Goal: Transaction & Acquisition: Subscribe to service/newsletter

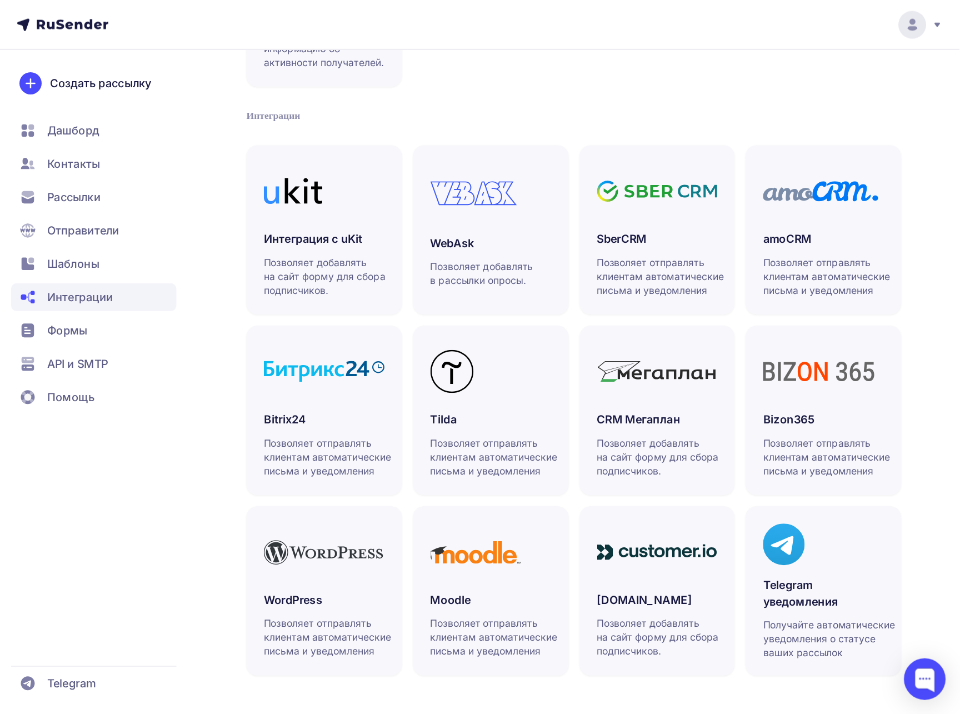
scroll to position [50, 0]
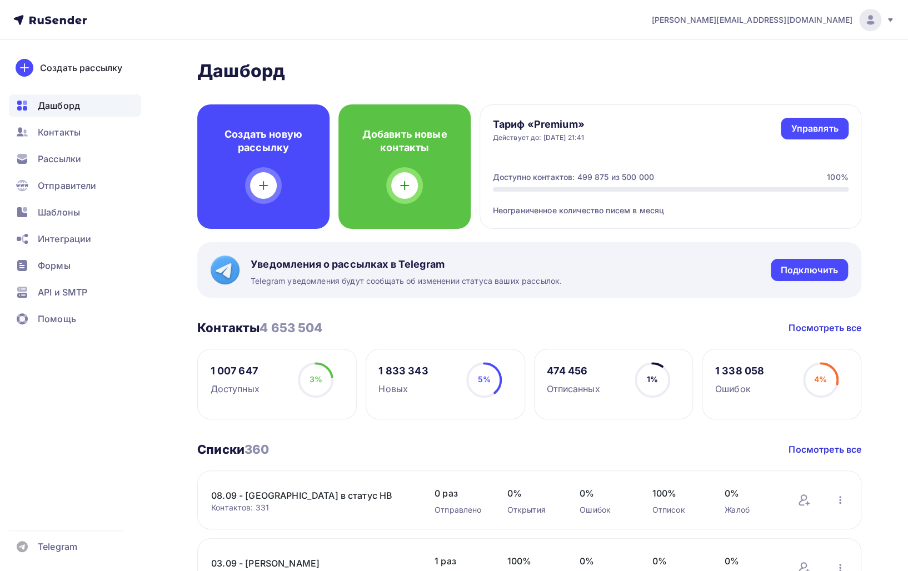
click at [825, 28] on div "irina@ucoz.net" at bounding box center [772, 20] width 243 height 22
click at [749, 97] on span "Выйти" at bounding box center [742, 101] width 29 height 13
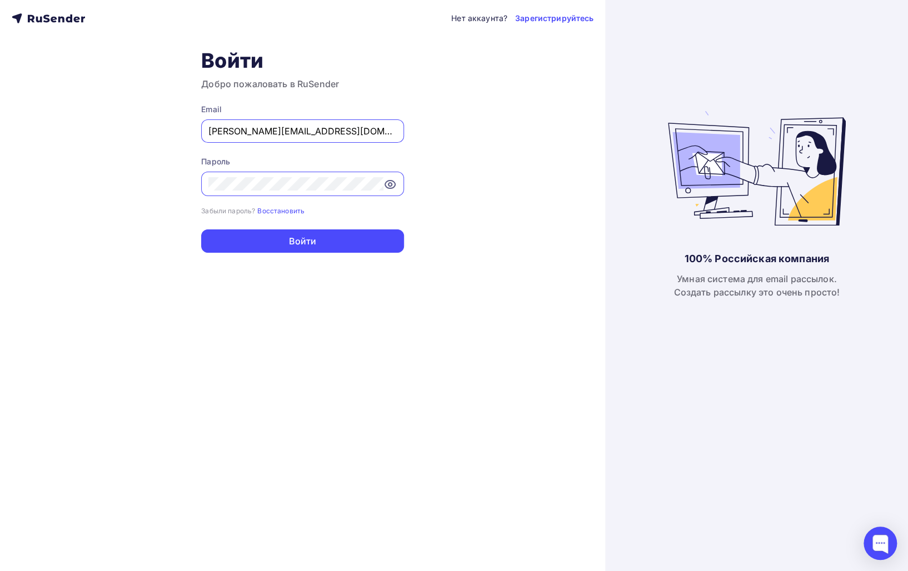
click at [706, 61] on div "100% Российская компания Умная система для email рассылок. Создать рассылку это…" at bounding box center [757, 285] width 178 height 571
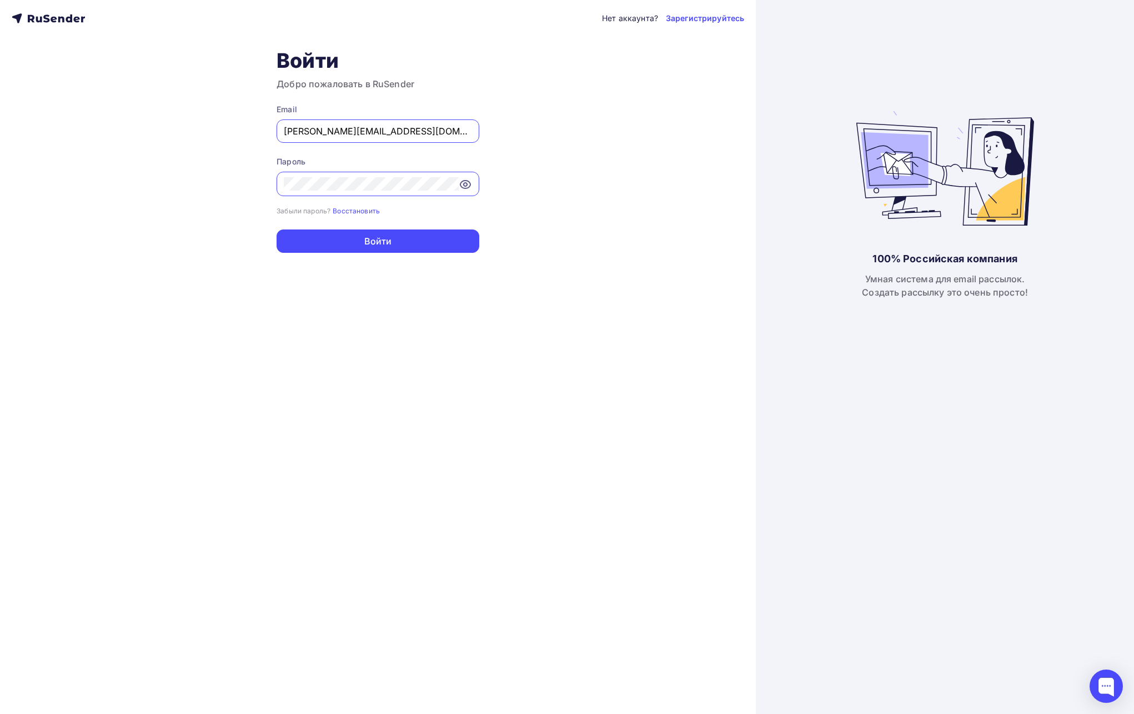
click at [461, 131] on input "irina@ucoz.net" at bounding box center [378, 130] width 188 height 13
type input "[EMAIL_ADDRESS][DOMAIN_NAME]"
click at [401, 239] on button "Войти" at bounding box center [378, 240] width 203 height 23
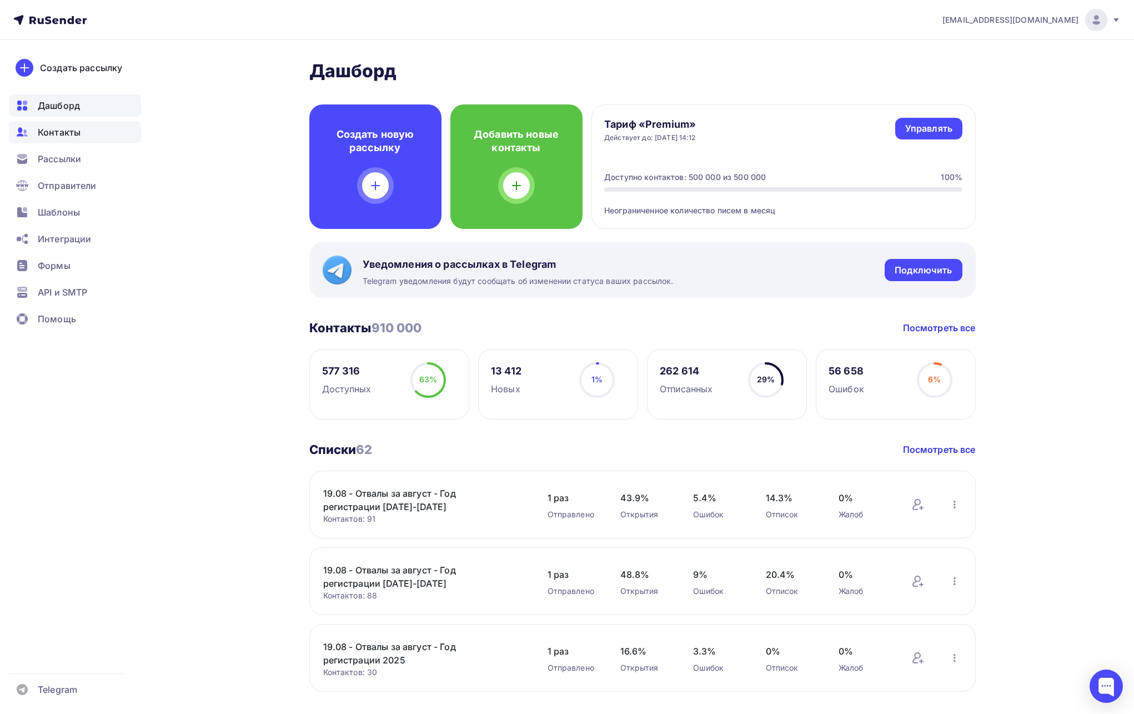
click at [70, 137] on span "Контакты" at bounding box center [59, 132] width 43 height 13
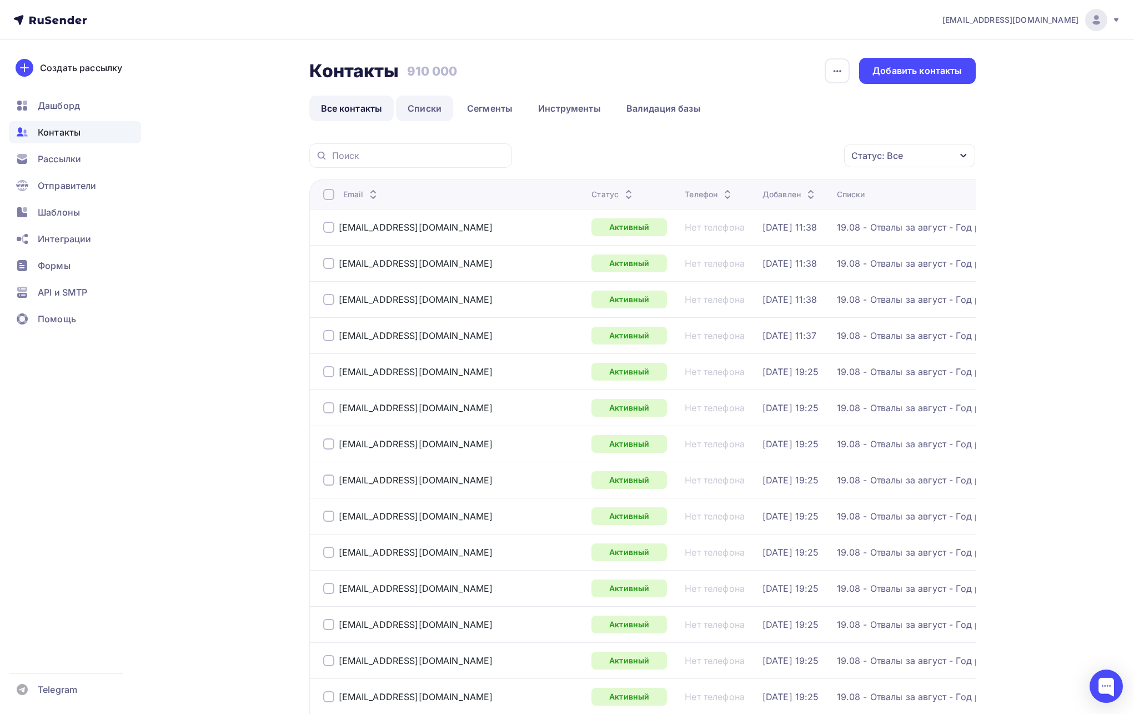
click at [429, 109] on link "Списки" at bounding box center [424, 109] width 57 height 26
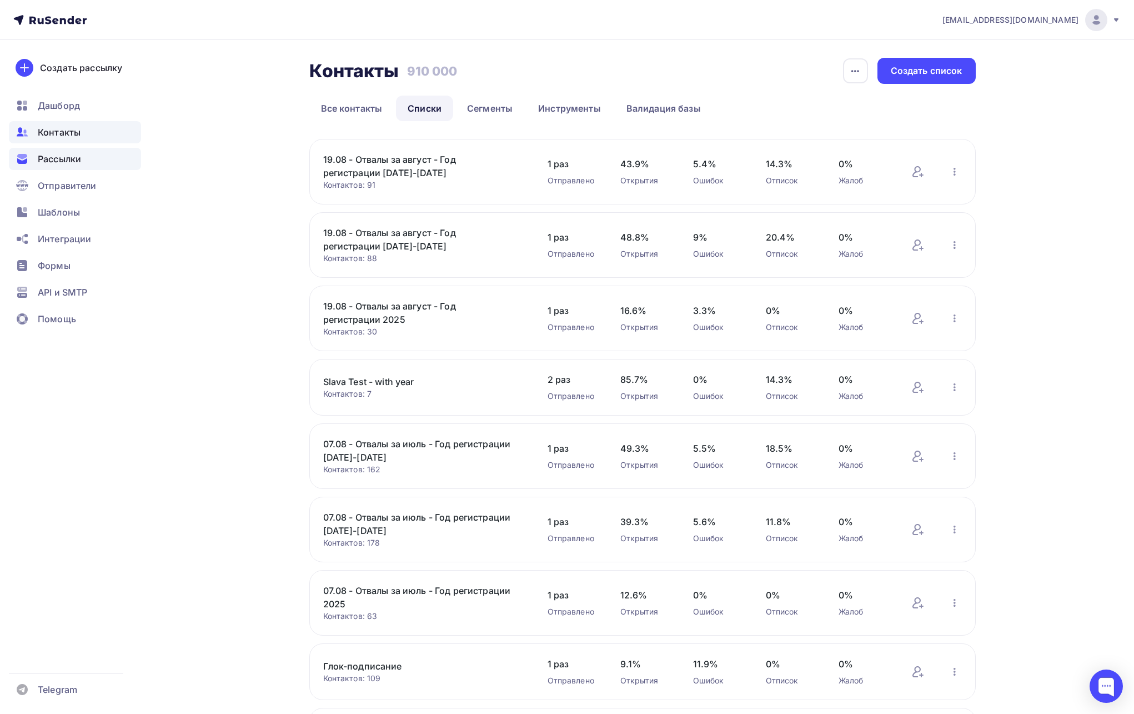
click at [47, 162] on span "Рассылки" at bounding box center [59, 158] width 43 height 13
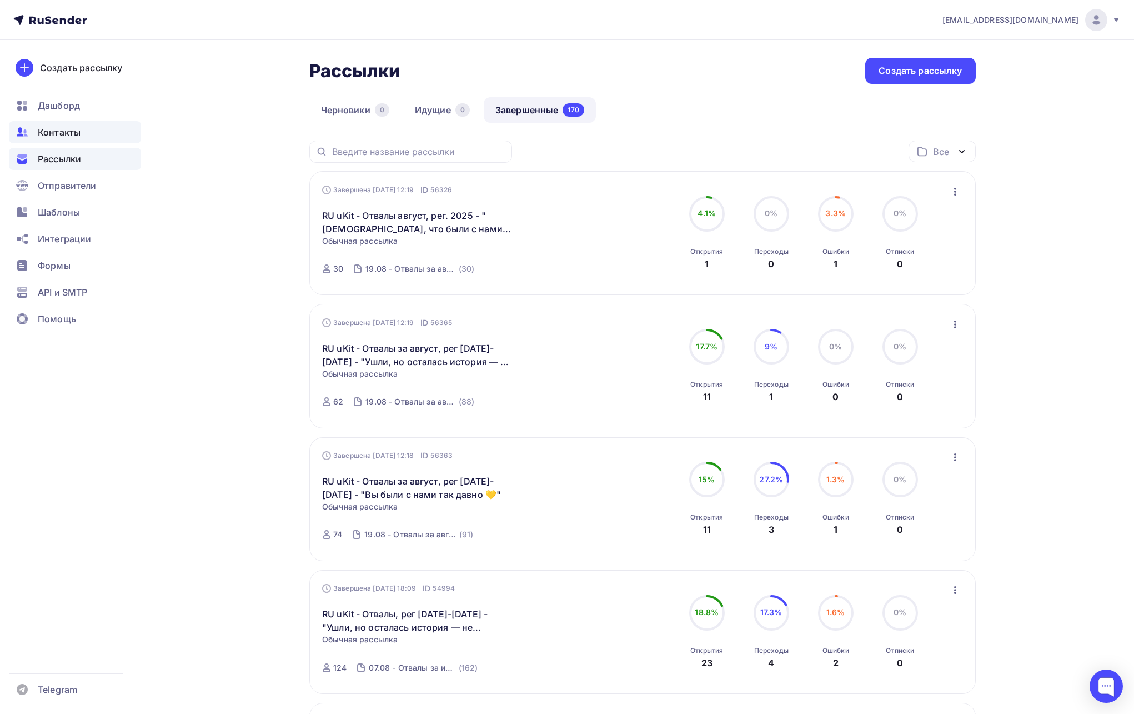
click at [54, 134] on span "Контакты" at bounding box center [59, 132] width 43 height 13
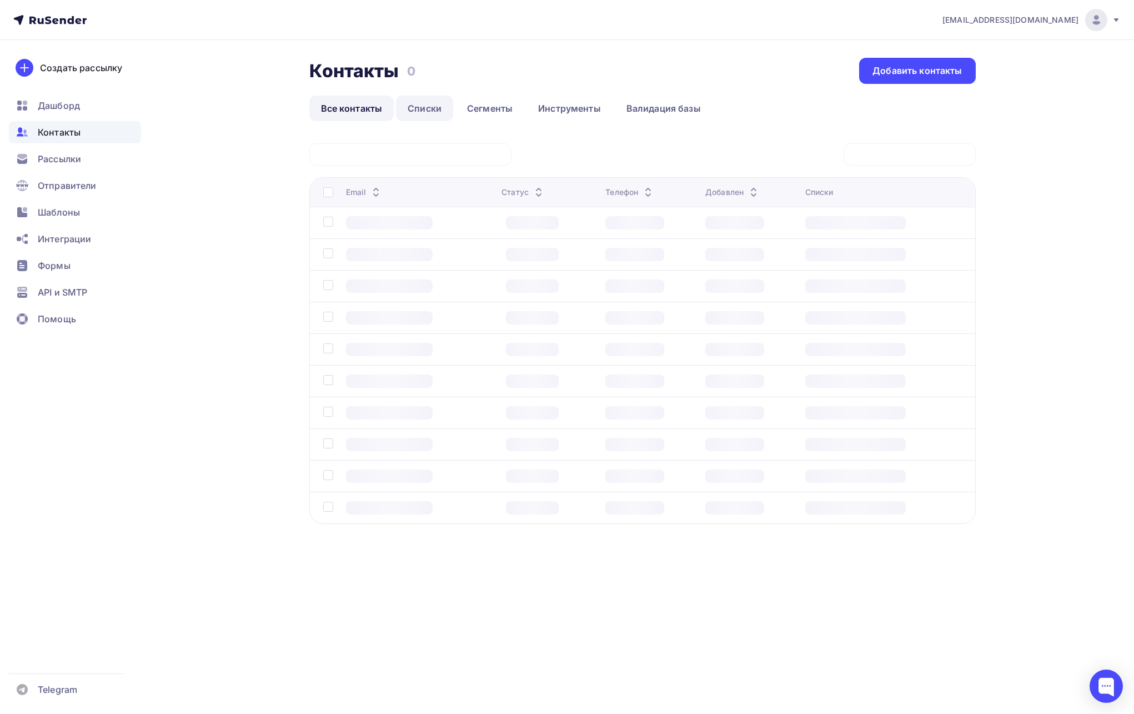
click at [418, 112] on link "Списки" at bounding box center [424, 109] width 57 height 26
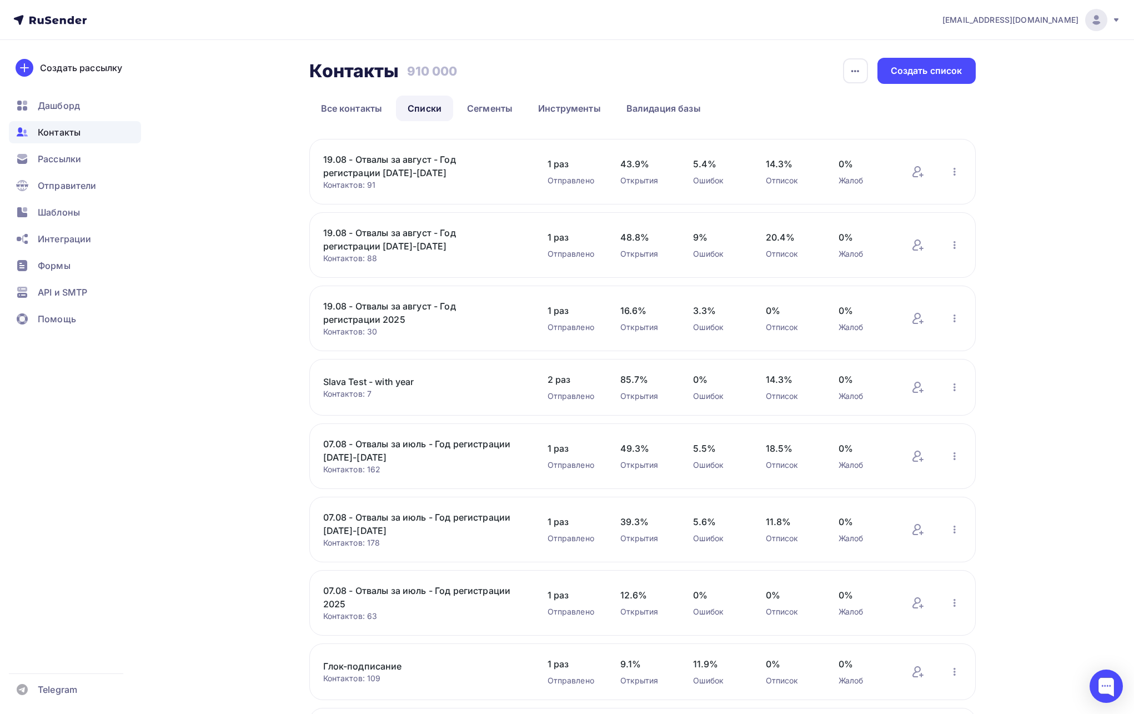
copy link "19.08 - Отвалы за август - Год регистрации 2025"
drag, startPoint x: 404, startPoint y: 319, endPoint x: 220, endPoint y: 297, distance: 185.2
click at [220, 297] on div "Контакты Контакты 910 000 910 000 История импорта Создать список Все контакты С…" at bounding box center [567, 482] width 910 height 884
click at [447, 152] on div "19.08 - Отвалы за август - Год регистрации 2020-2024 Контактов: 91 Добавить кон…" at bounding box center [642, 172] width 666 height 66
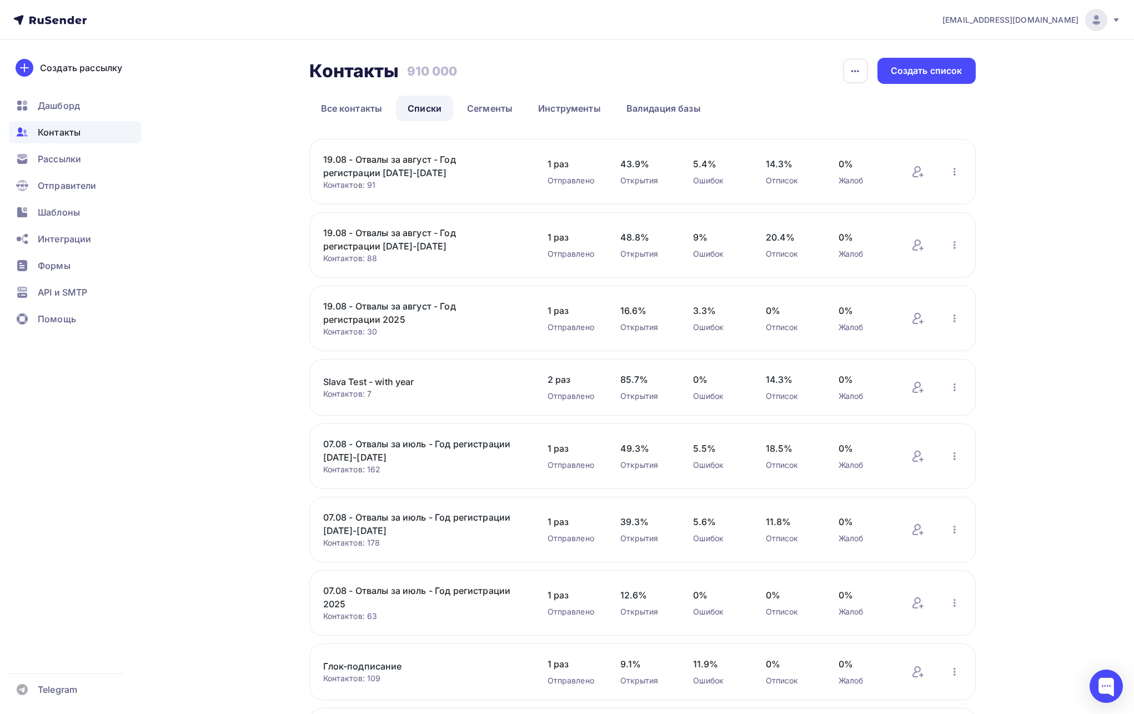
click at [440, 159] on link "19.08 - Отвалы за август - Год регистрации 2020-2024" at bounding box center [417, 166] width 189 height 27
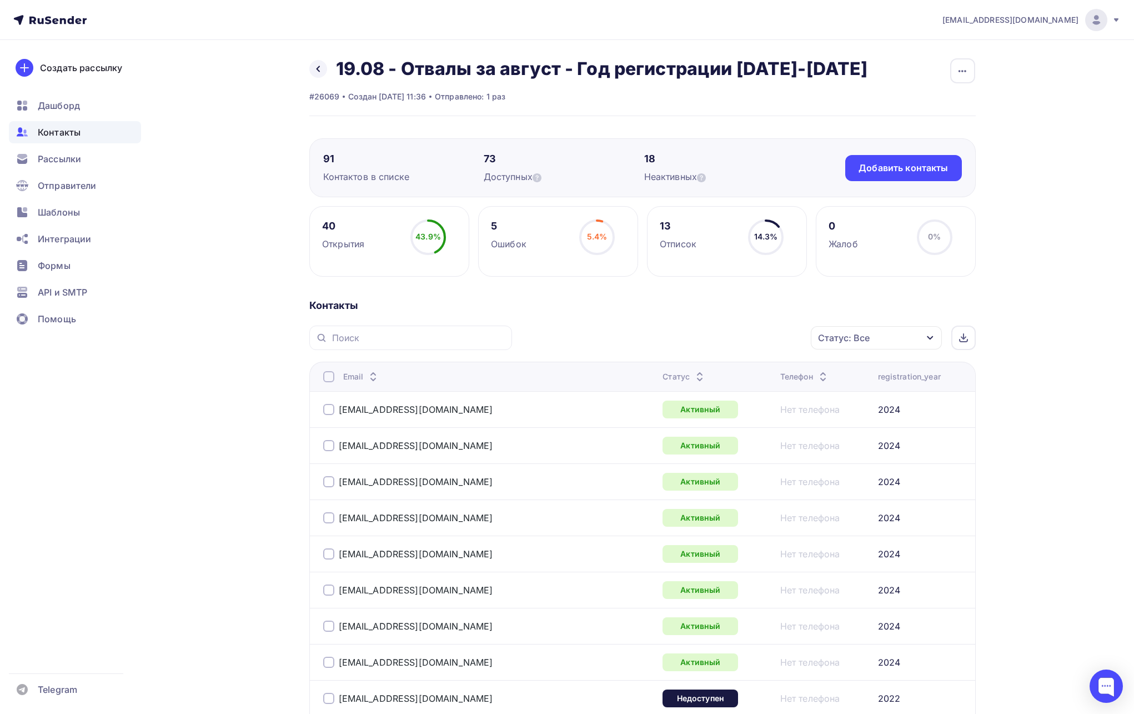
drag, startPoint x: 917, startPoint y: 375, endPoint x: 1017, endPoint y: 369, distance: 100.2
click at [317, 62] on link at bounding box center [318, 69] width 18 height 18
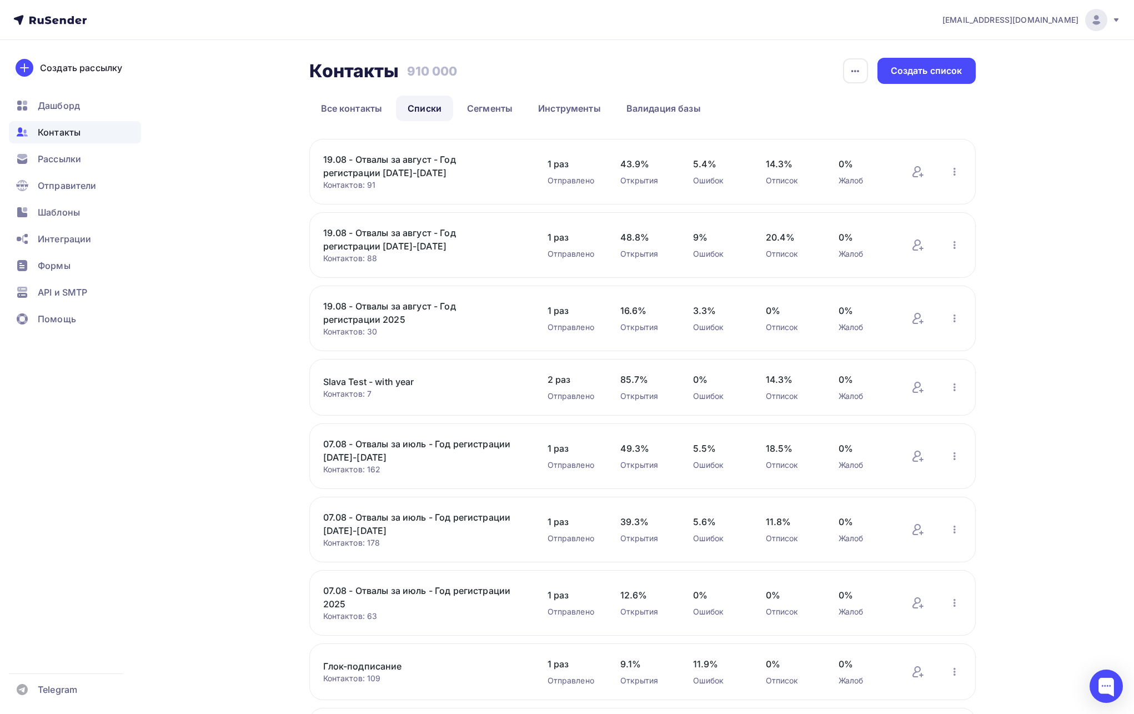
click at [427, 156] on link "19.08 - Отвалы за август - Год регистрации 2020-2024" at bounding box center [417, 166] width 189 height 27
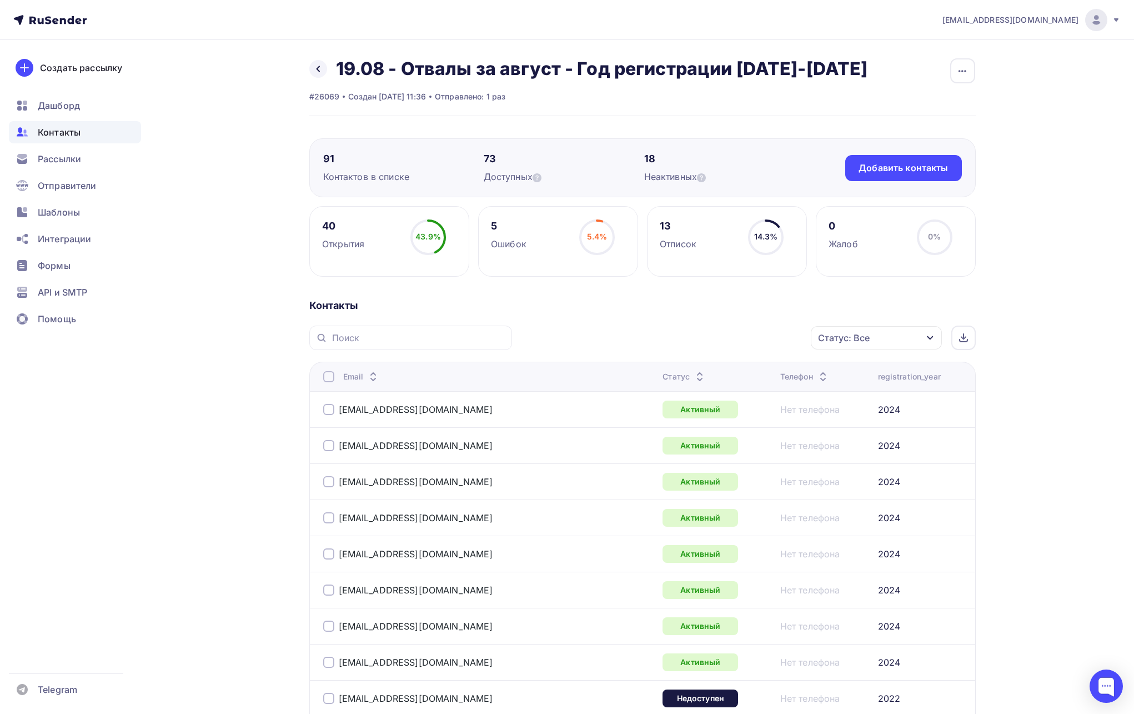
copy div "registration_year"
drag, startPoint x: 932, startPoint y: 375, endPoint x: 693, endPoint y: 324, distance: 244.9
click at [7, 230] on div "Создать рассылку Дашборд Контакты Рассылки Отправители Шаблоны Интеграции Формы…" at bounding box center [75, 377] width 150 height 674
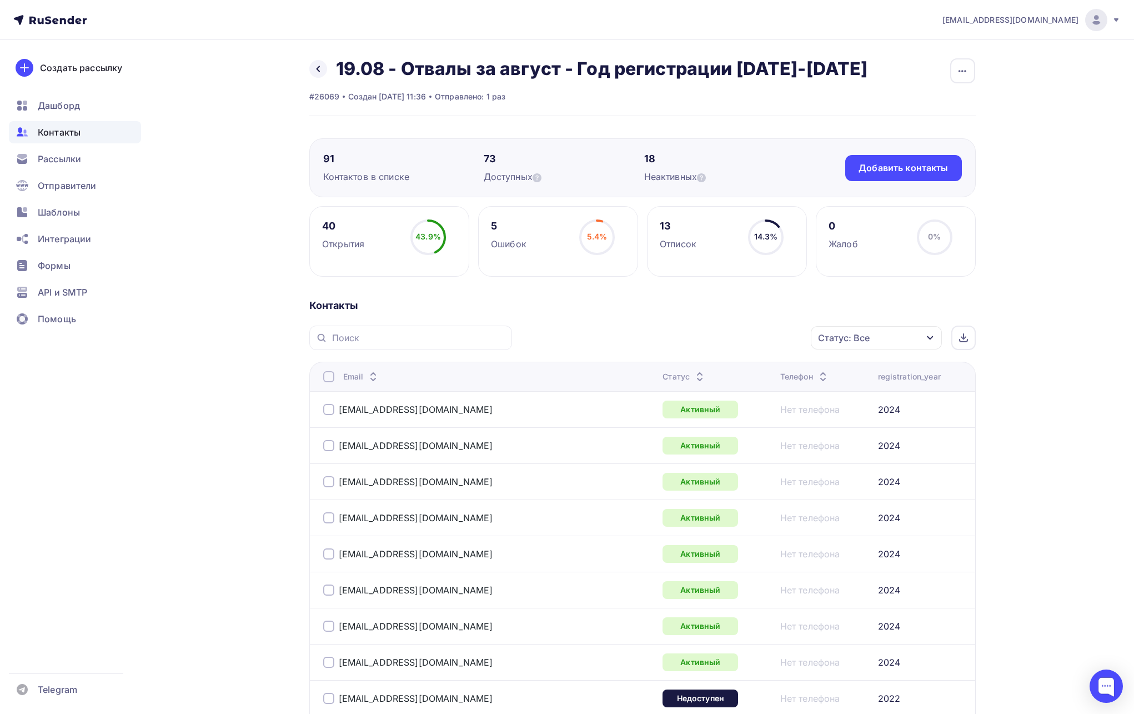
copy tr "Телефон registration_year"
drag, startPoint x: 929, startPoint y: 374, endPoint x: 650, endPoint y: 304, distance: 288.0
drag, startPoint x: 624, startPoint y: 296, endPoint x: 613, endPoint y: 294, distance: 10.7
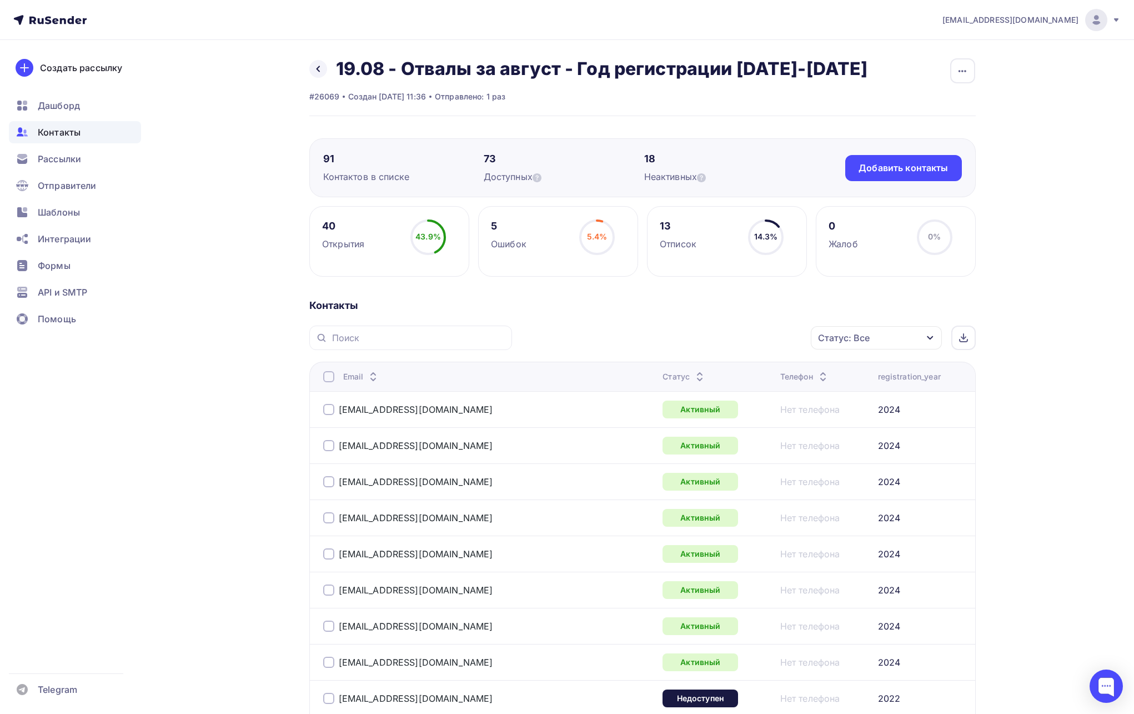
copy div "registration_year"
drag, startPoint x: 919, startPoint y: 375, endPoint x: 1007, endPoint y: 377, distance: 88.3
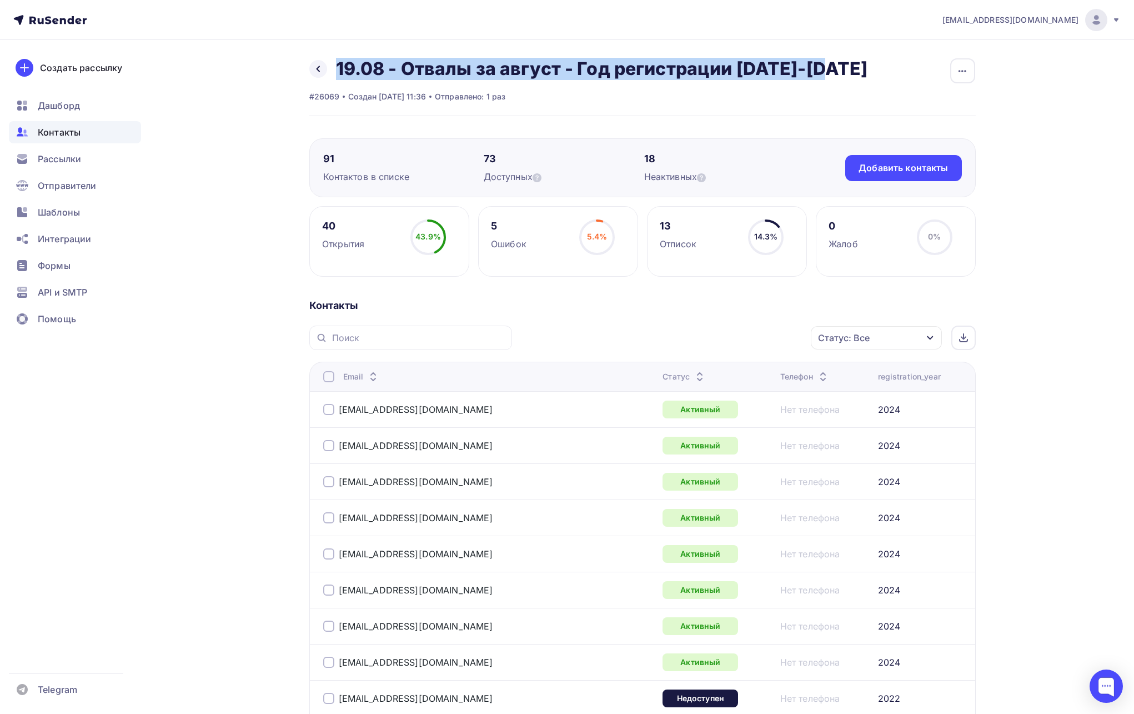
drag, startPoint x: 339, startPoint y: 68, endPoint x: 841, endPoint y: 58, distance: 502.2
click at [841, 58] on div "Назад 19.08 - Отвалы за август - Год регистрации 2020-2024 Переименовать список…" at bounding box center [642, 87] width 666 height 58
copy h2 "19.08 - Отвалы за август - Год регистрации 2020-2024"
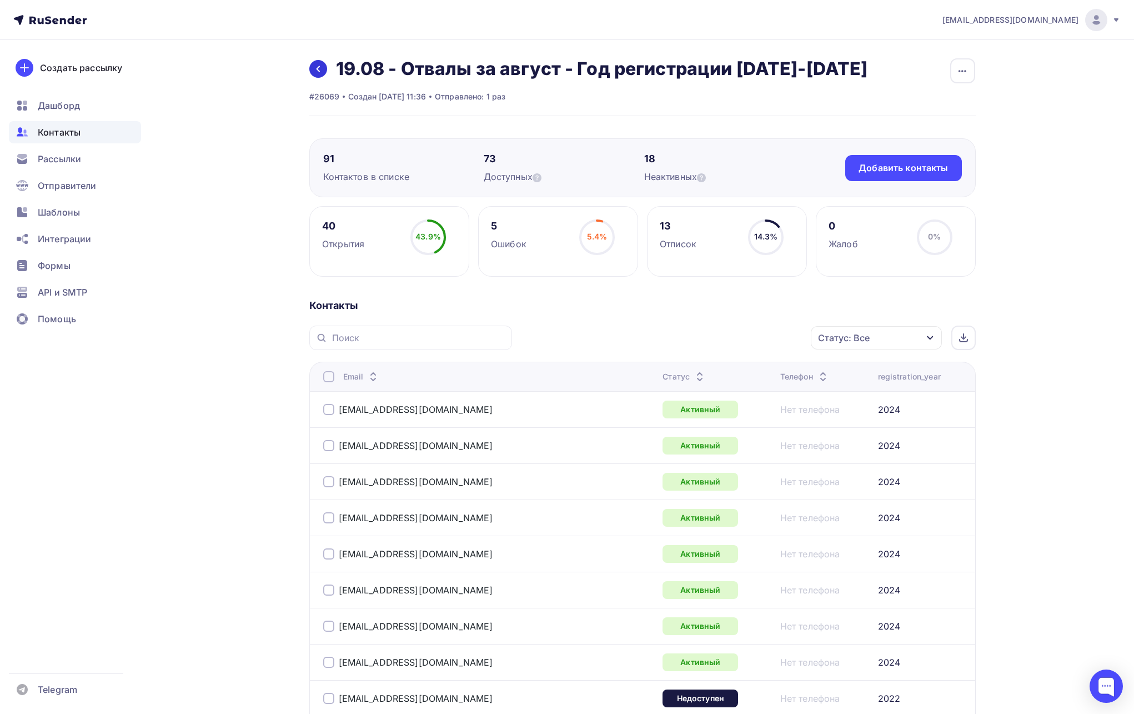
click at [324, 74] on link at bounding box center [318, 69] width 18 height 18
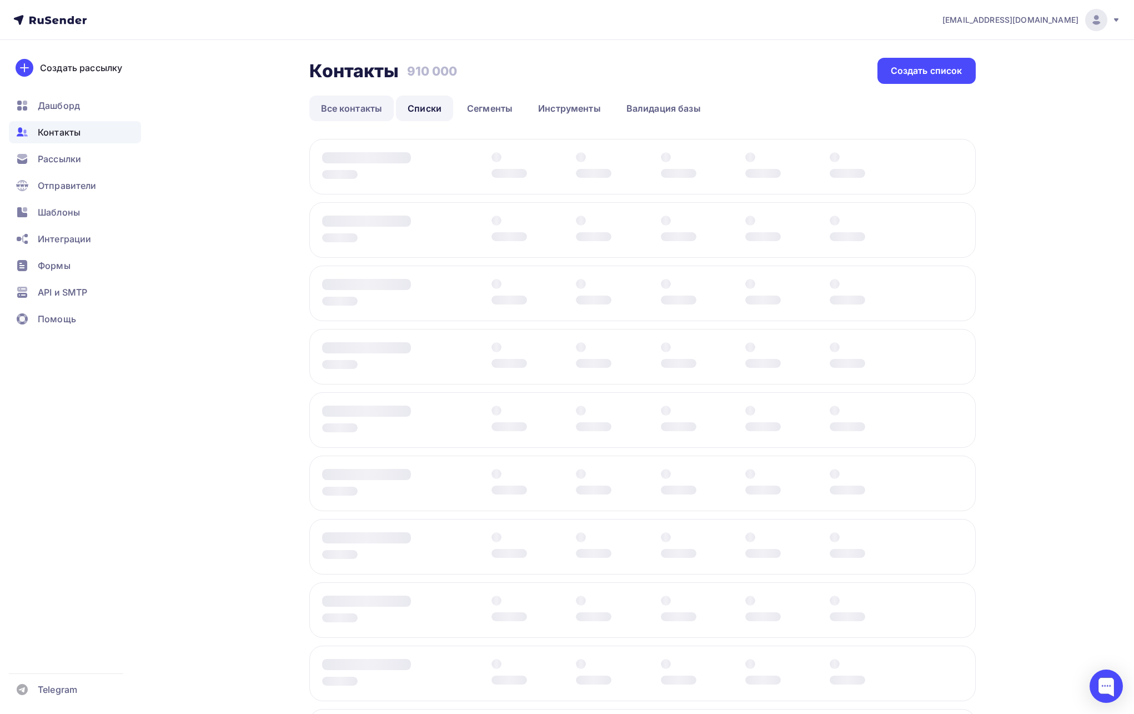
click at [342, 109] on link "Все контакты" at bounding box center [351, 109] width 85 height 26
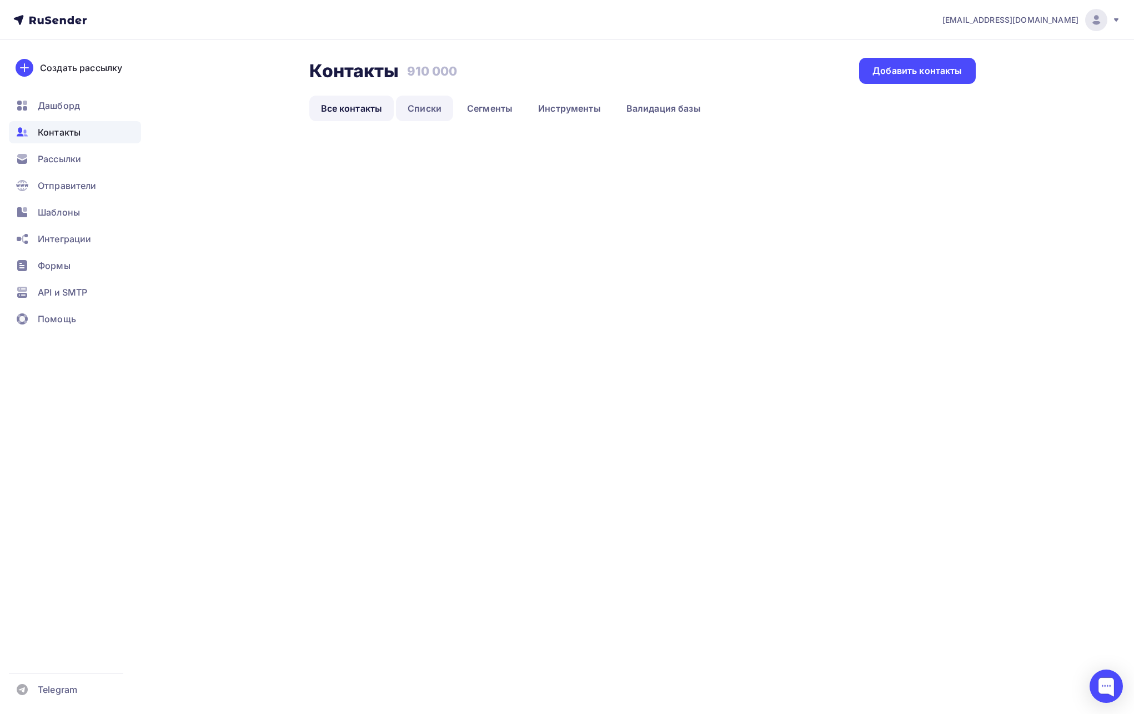
click at [411, 108] on link "Списки" at bounding box center [424, 109] width 57 height 26
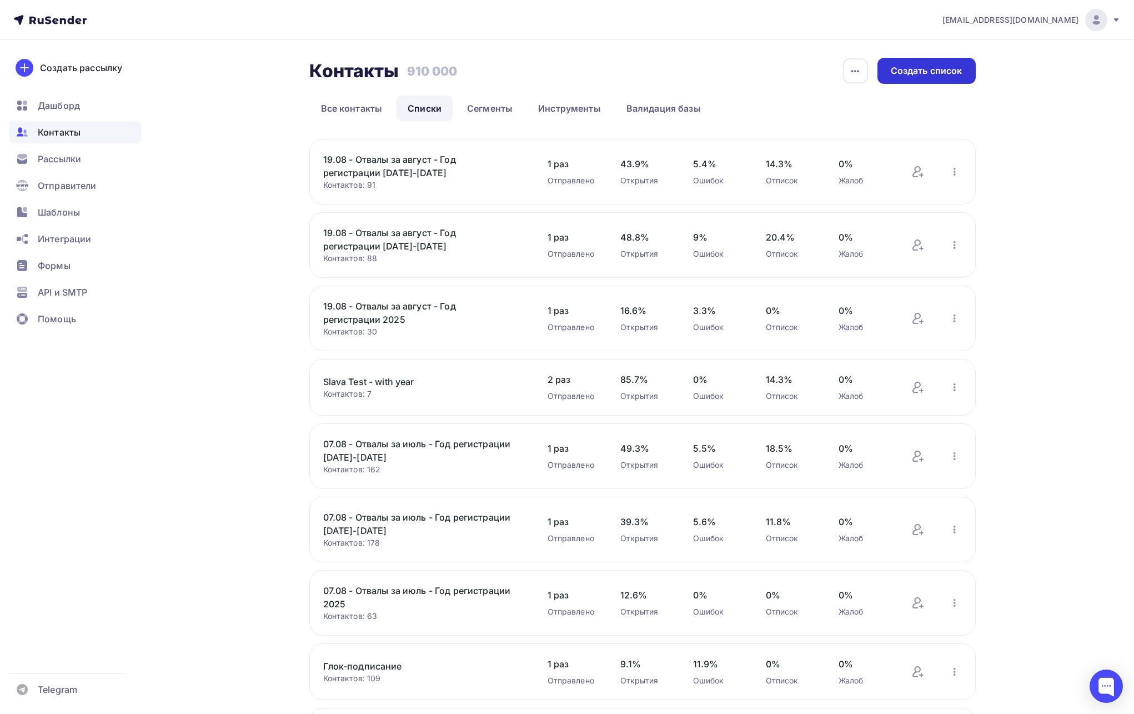
click at [907, 74] on div "Создать список" at bounding box center [927, 70] width 72 height 13
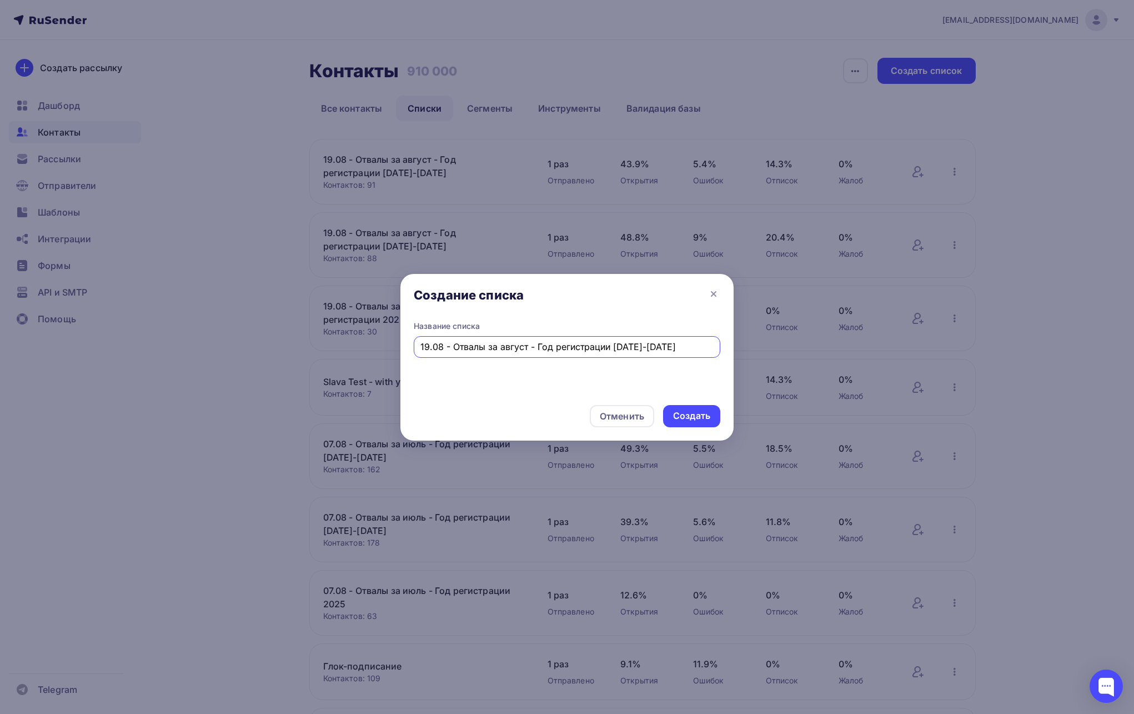
drag, startPoint x: 425, startPoint y: 346, endPoint x: 400, endPoint y: 345, distance: 25.6
click at [400, 345] on div "Название списка 19.08 - Отвалы за август - Год регистрации 2020-2024" at bounding box center [566, 355] width 333 height 71
drag, startPoint x: 527, startPoint y: 345, endPoint x: 500, endPoint y: 346, distance: 27.2
click at [500, 346] on input "10.09 - Отвалы за август - Год регистрации 2020-2024" at bounding box center [567, 346] width 294 height 13
drag, startPoint x: 696, startPoint y: 344, endPoint x: 378, endPoint y: 349, distance: 318.3
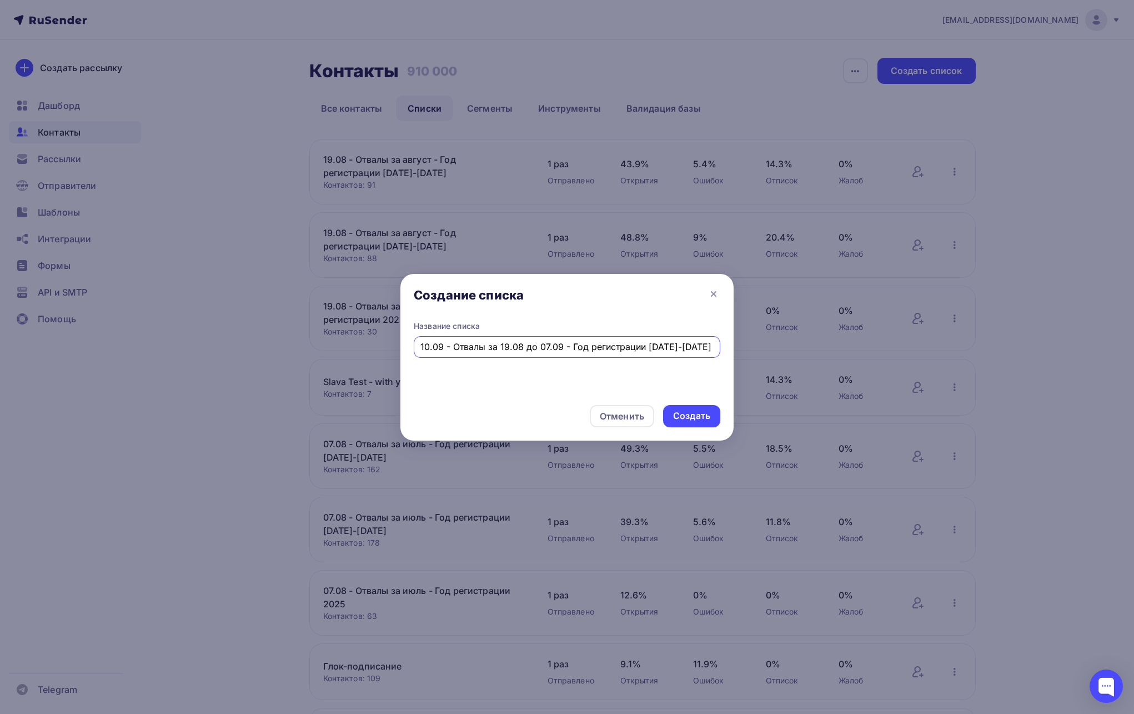
click at [378, 349] on div "Создание списка Название списка 10.09 - Отвалы за 19.08 до 07.09 - Год регистра…" at bounding box center [567, 357] width 1134 height 714
click at [656, 346] on input "10.09 - Отвалы за 19.08 до 07.09 - Год регистрации [DATE]-[DATE]" at bounding box center [567, 346] width 294 height 13
drag, startPoint x: 656, startPoint y: 346, endPoint x: 665, endPoint y: 346, distance: 8.3
click at [665, 346] on input "10.09 - Отвалы за 19.08 до 07.09 - Год регистрации [DATE]-[DATE]" at bounding box center [567, 346] width 294 height 13
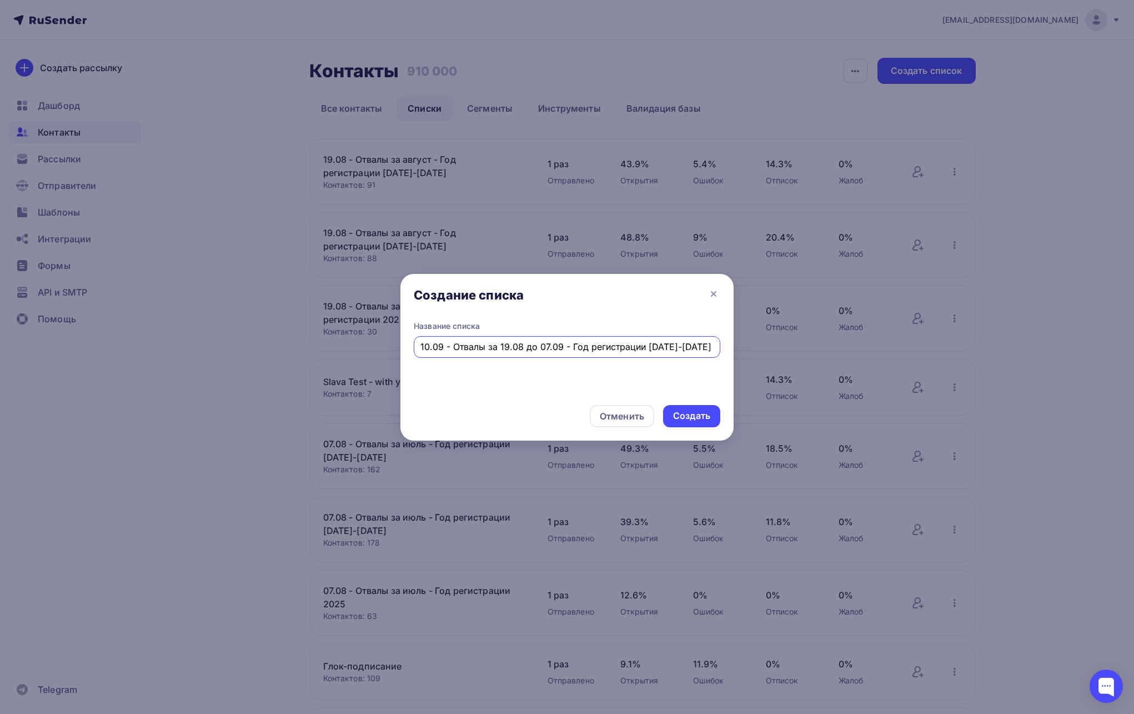
drag, startPoint x: 679, startPoint y: 345, endPoint x: 708, endPoint y: 345, distance: 28.3
click at [708, 345] on input "10.09 - Отвалы за 19.08 до 07.09 - Год регистрации 2015-2024" at bounding box center [567, 346] width 294 height 13
type input "10.09 - Отвалы за 19.08 до 07.09 - Год регистрации [DATE]-[DATE]"
click at [701, 417] on div "Создать" at bounding box center [691, 415] width 37 height 13
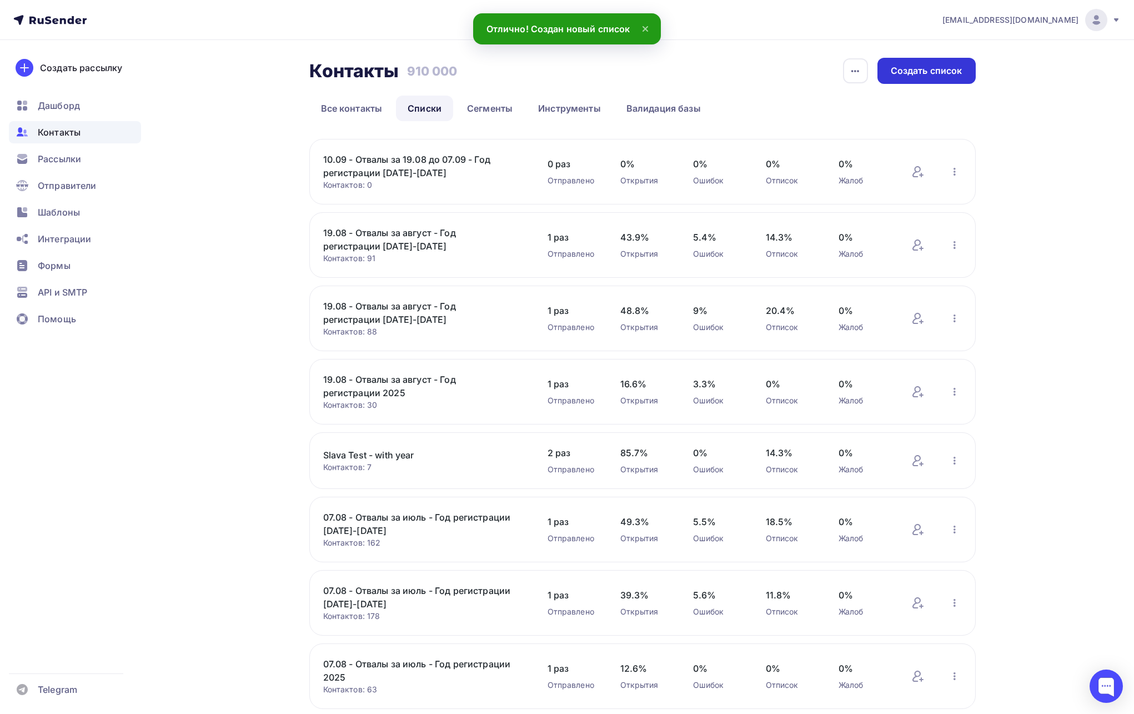
click at [907, 73] on div "Создать список" at bounding box center [927, 70] width 72 height 13
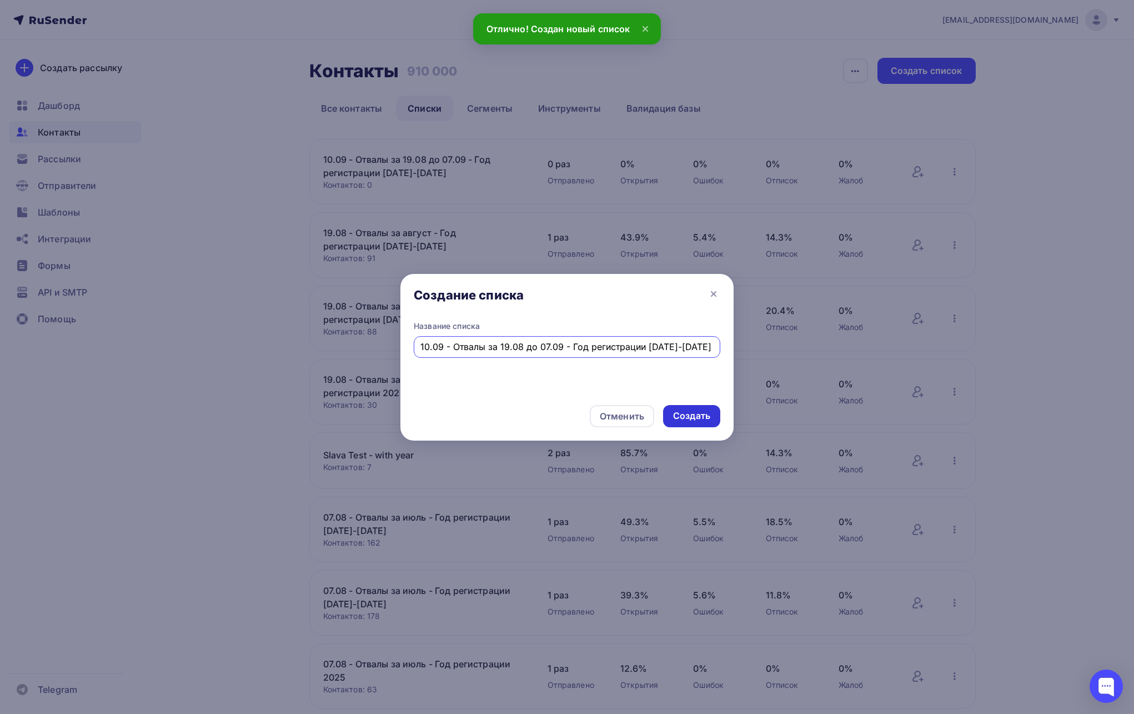
type input "10.09 - Отвалы за 19.08 до 07.09 - Год регистрации [DATE]-[DATE]"
click at [692, 415] on div "Создать" at bounding box center [691, 415] width 37 height 13
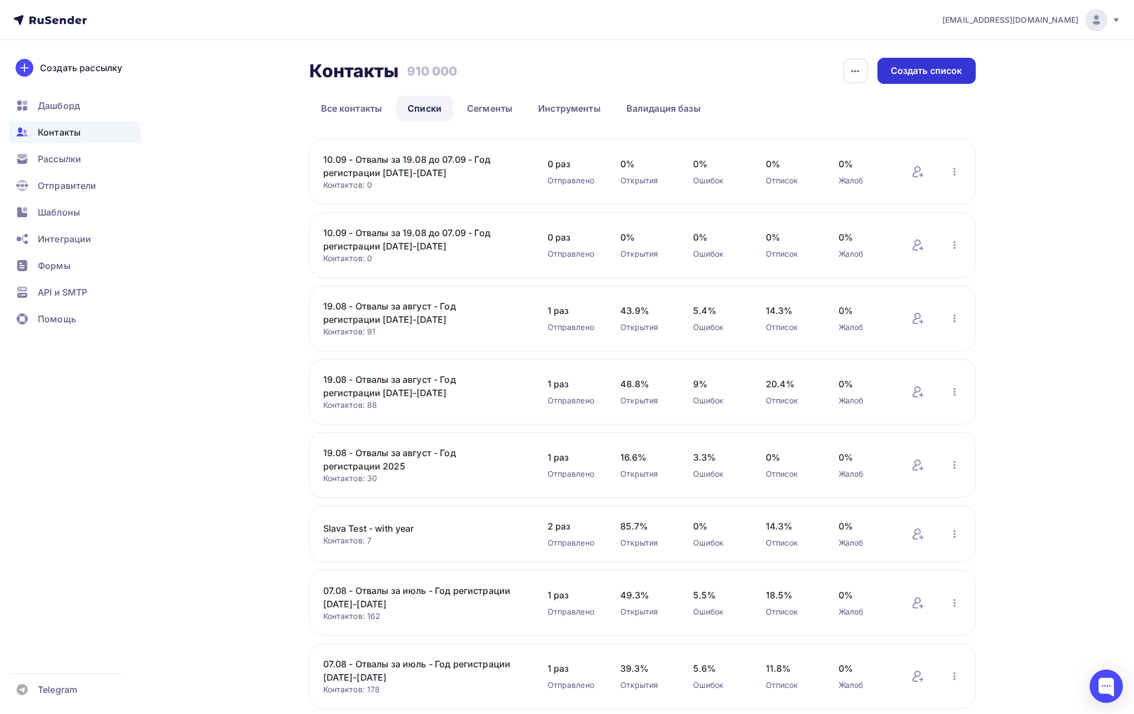
click at [907, 78] on div "Создать список" at bounding box center [927, 71] width 98 height 26
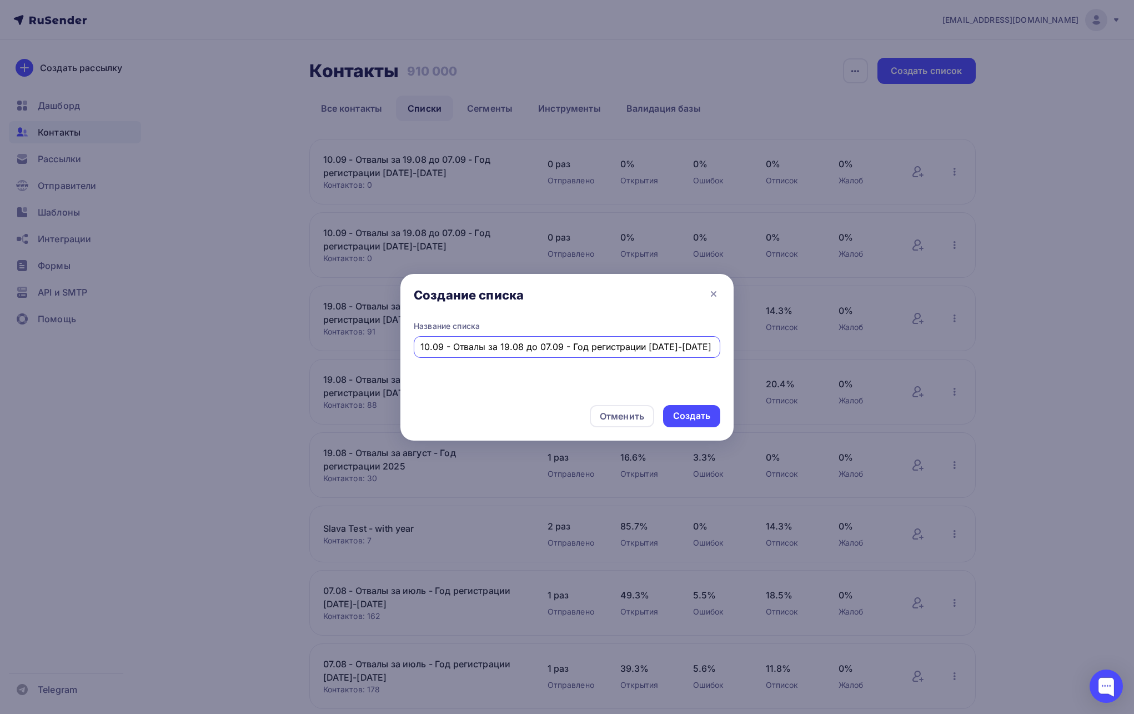
drag, startPoint x: 659, startPoint y: 344, endPoint x: 708, endPoint y: 343, distance: 48.9
click at [708, 343] on input "10.09 - Отвалы за 19.08 до 07.09 - Год регистрации [DATE]-[DATE]" at bounding box center [567, 346] width 294 height 13
type input "10.09 - Отвалы за 19.08 до 07.09 - Год регистрации 2025"
click at [695, 422] on div "Создать" at bounding box center [691, 416] width 57 height 22
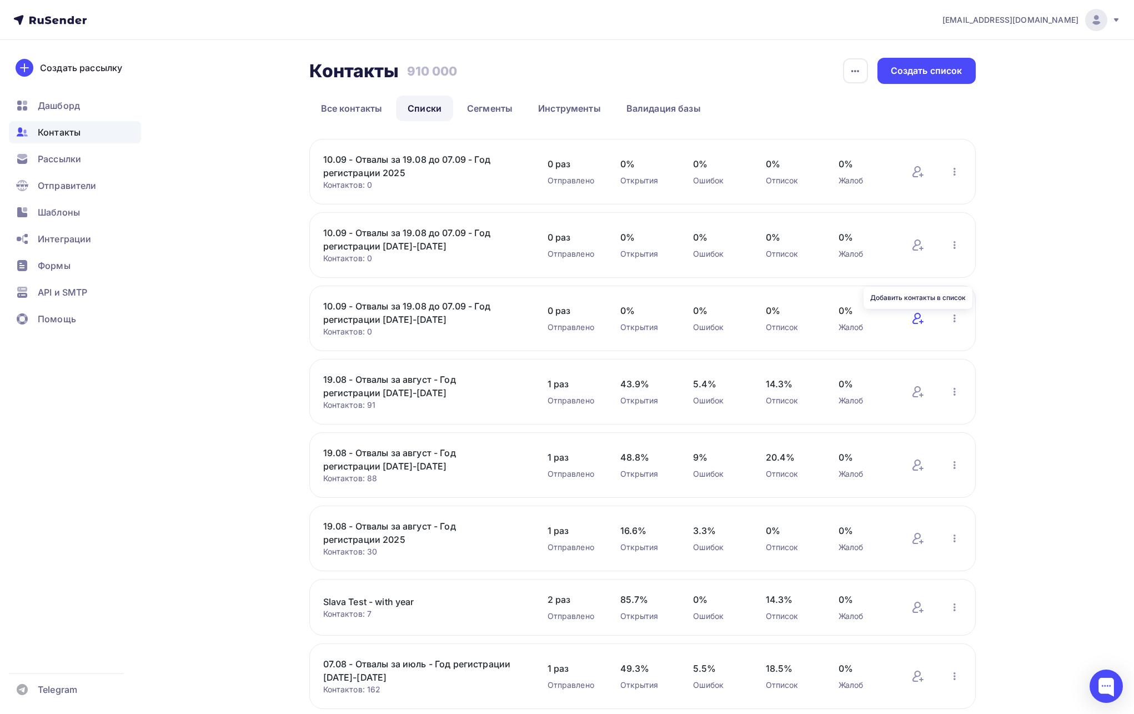
click at [907, 319] on icon at bounding box center [917, 318] width 13 height 13
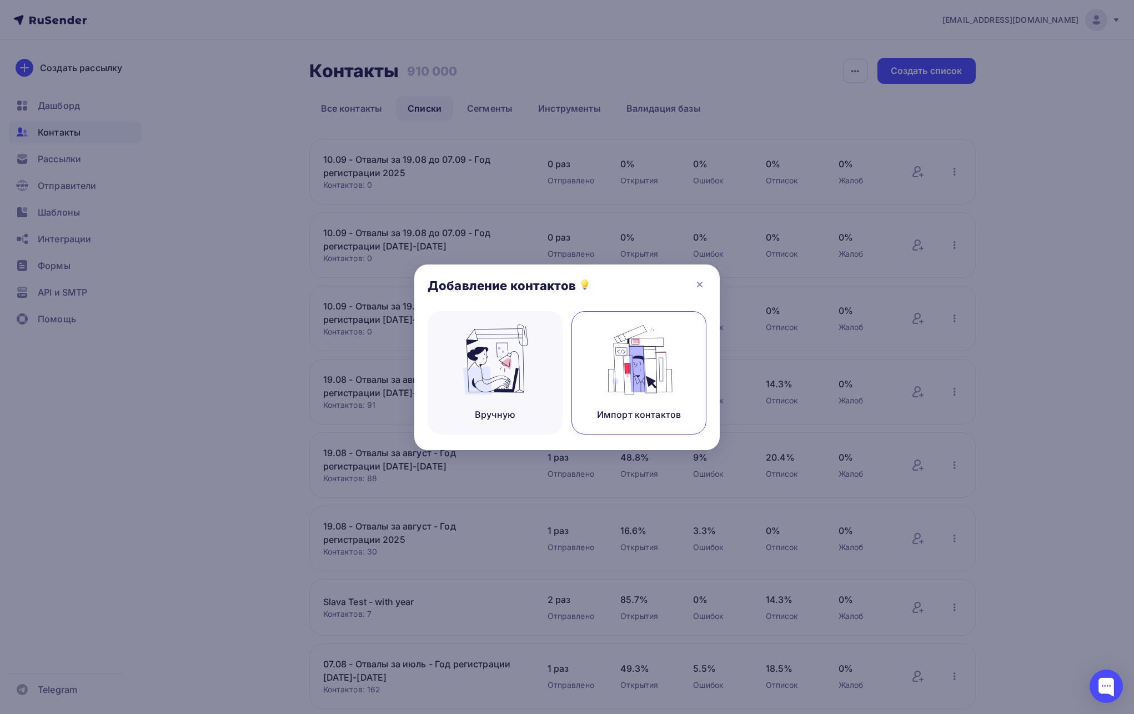
click at [611, 366] on img at bounding box center [639, 359] width 74 height 70
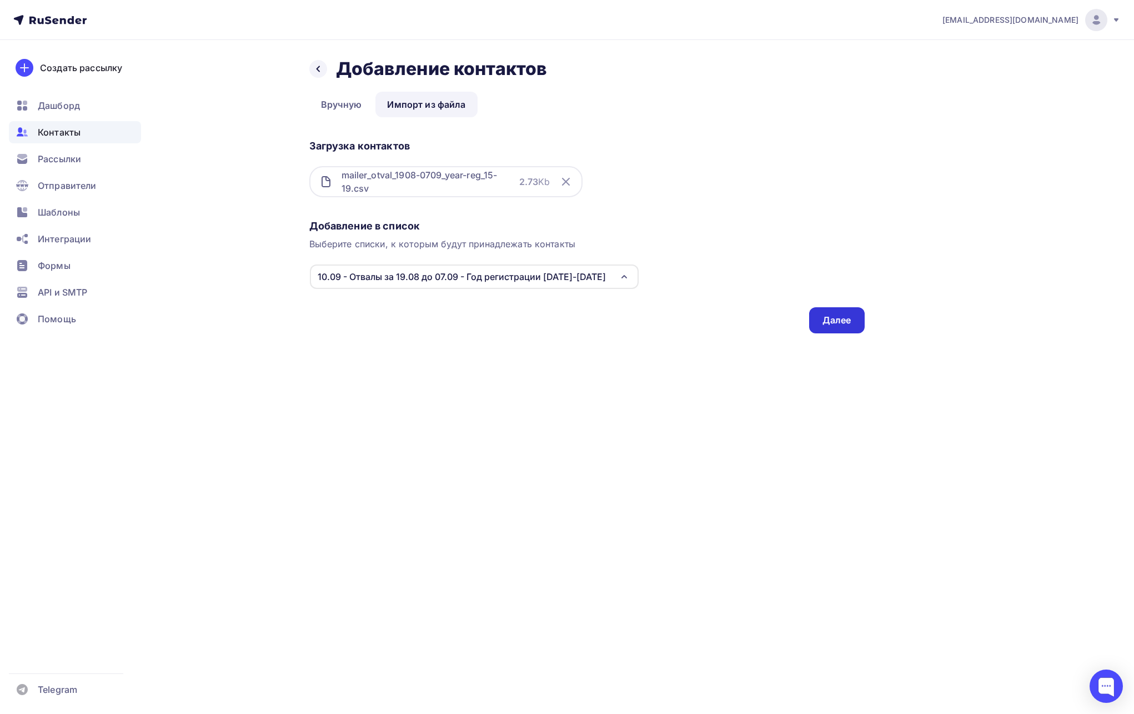
click at [831, 323] on div "Далее" at bounding box center [837, 320] width 29 height 13
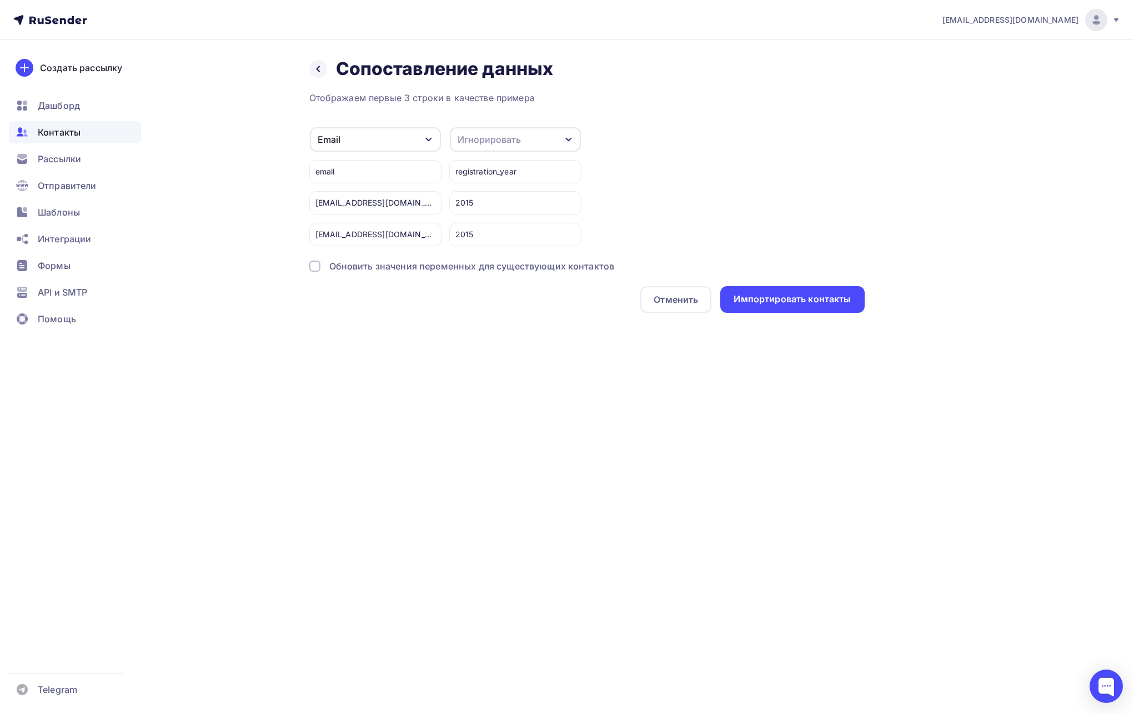
click at [504, 133] on div "Игнорировать" at bounding box center [489, 139] width 63 height 13
click at [492, 262] on div "Создать поле" at bounding box center [495, 262] width 78 height 28
type input "registration_year"
click at [474, 286] on div "Отображаем первые 3 строки в качестве примера Email Игнорировать Имя Телефон Со…" at bounding box center [586, 202] width 555 height 222
click at [321, 267] on div "Обновить значения переменных для существующих контактов" at bounding box center [586, 265] width 555 height 13
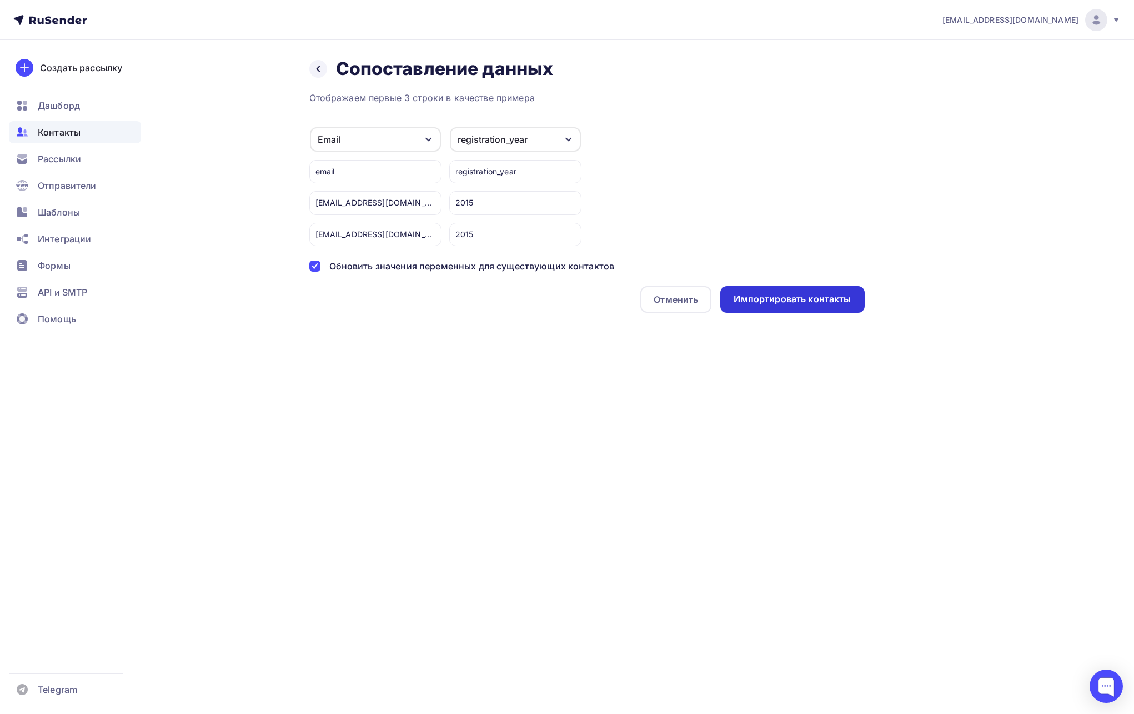
click at [816, 308] on div "Импортировать контакты" at bounding box center [792, 299] width 144 height 27
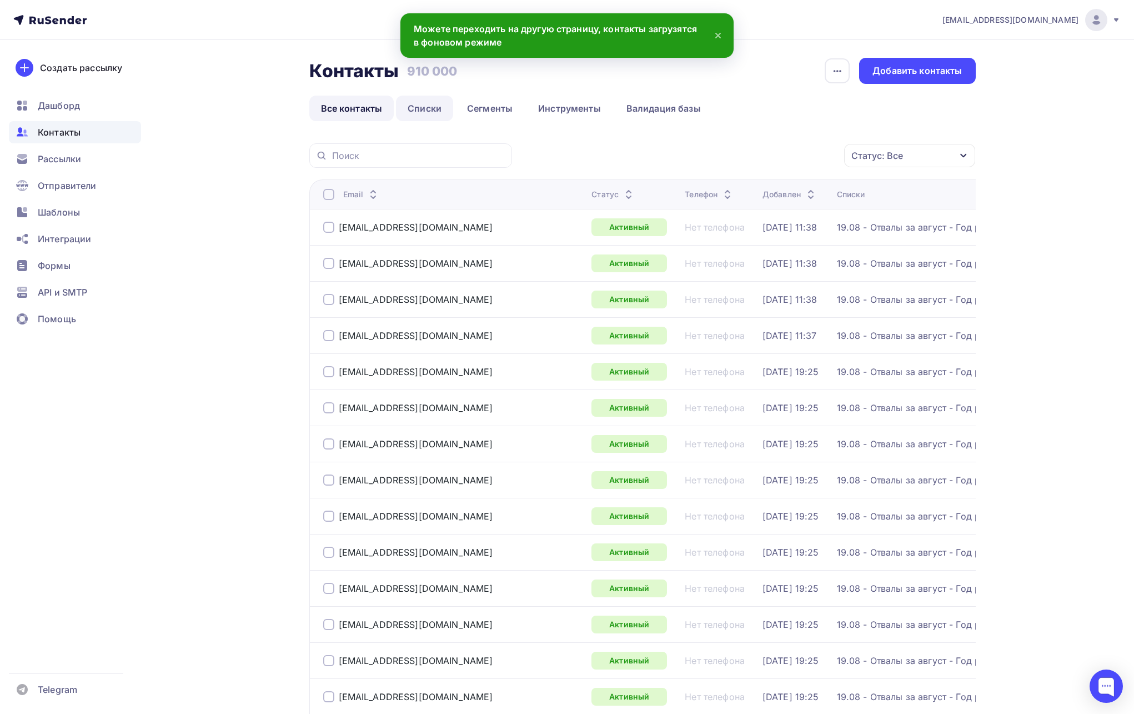
click at [412, 104] on link "Списки" at bounding box center [424, 109] width 57 height 26
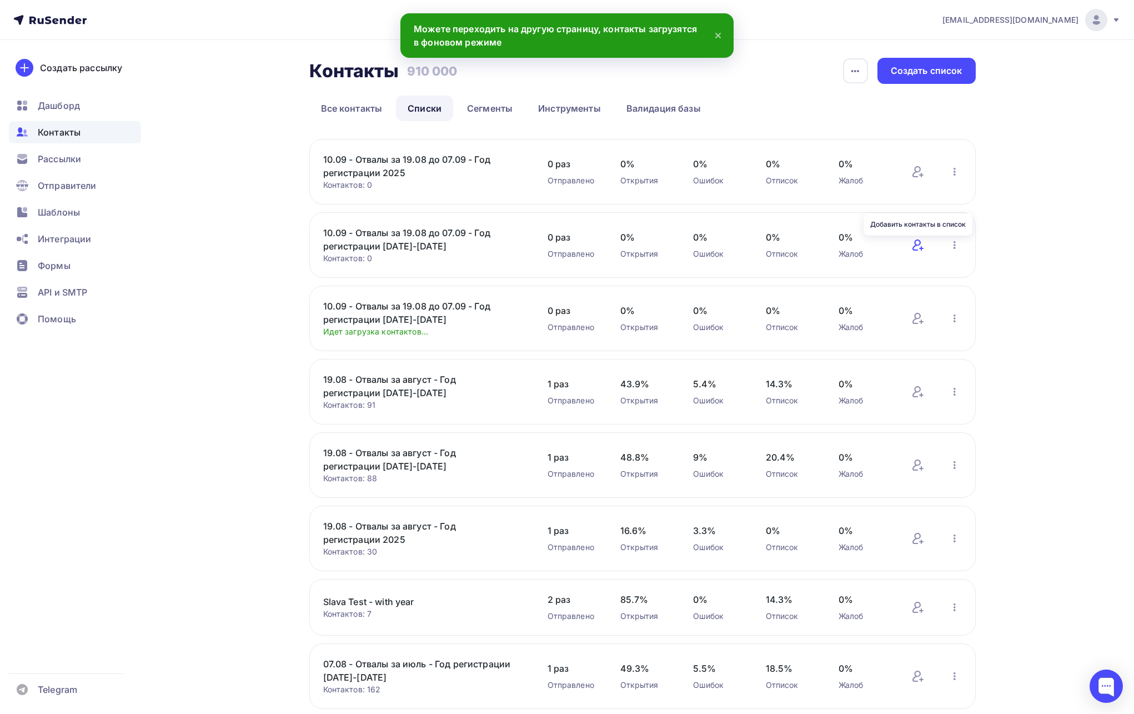
click at [907, 243] on icon at bounding box center [917, 244] width 8 height 11
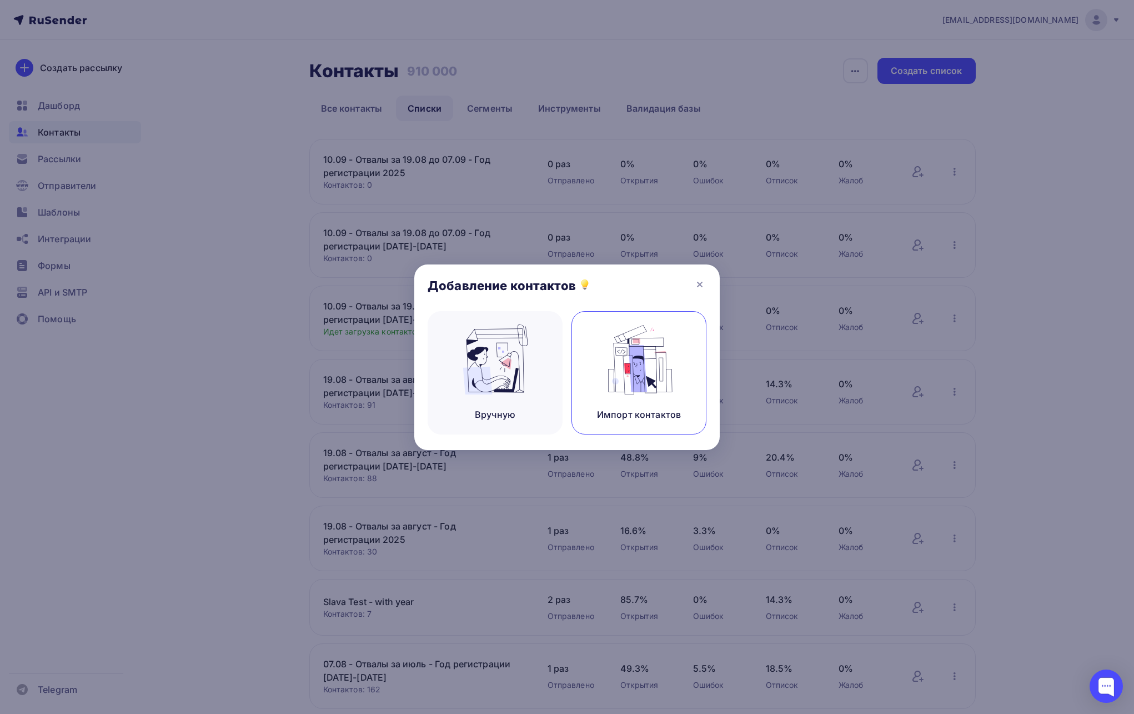
click at [594, 354] on div "Импорт контактов" at bounding box center [638, 372] width 135 height 123
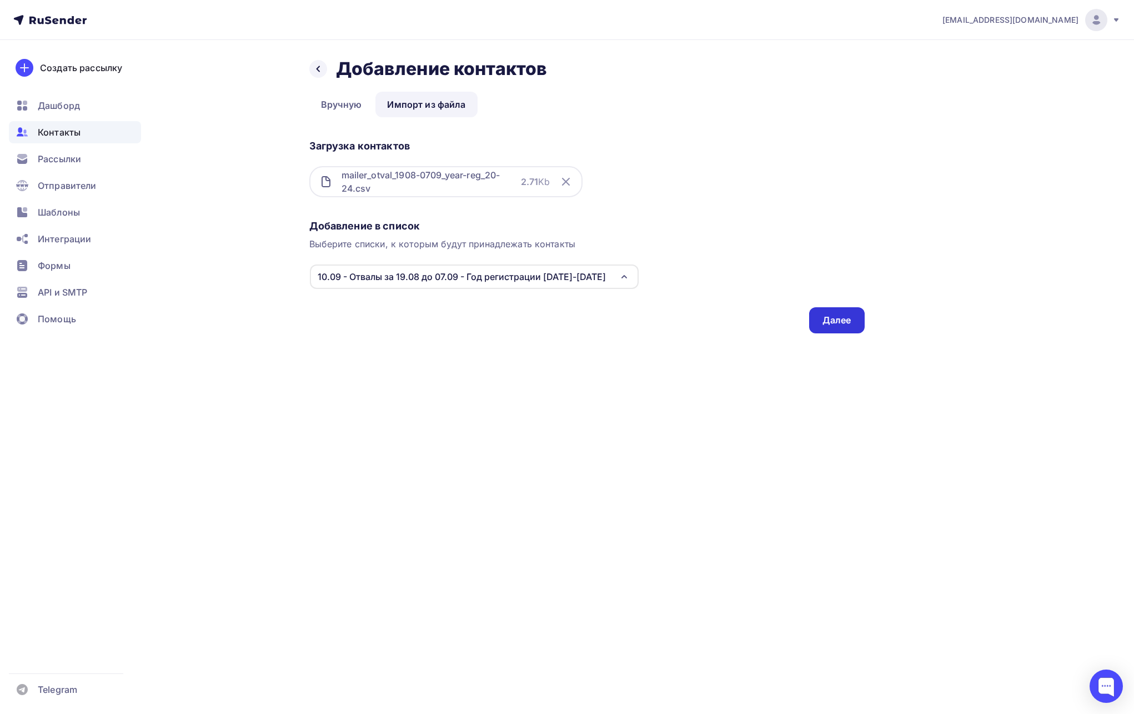
click at [842, 318] on div "Далее" at bounding box center [837, 320] width 29 height 13
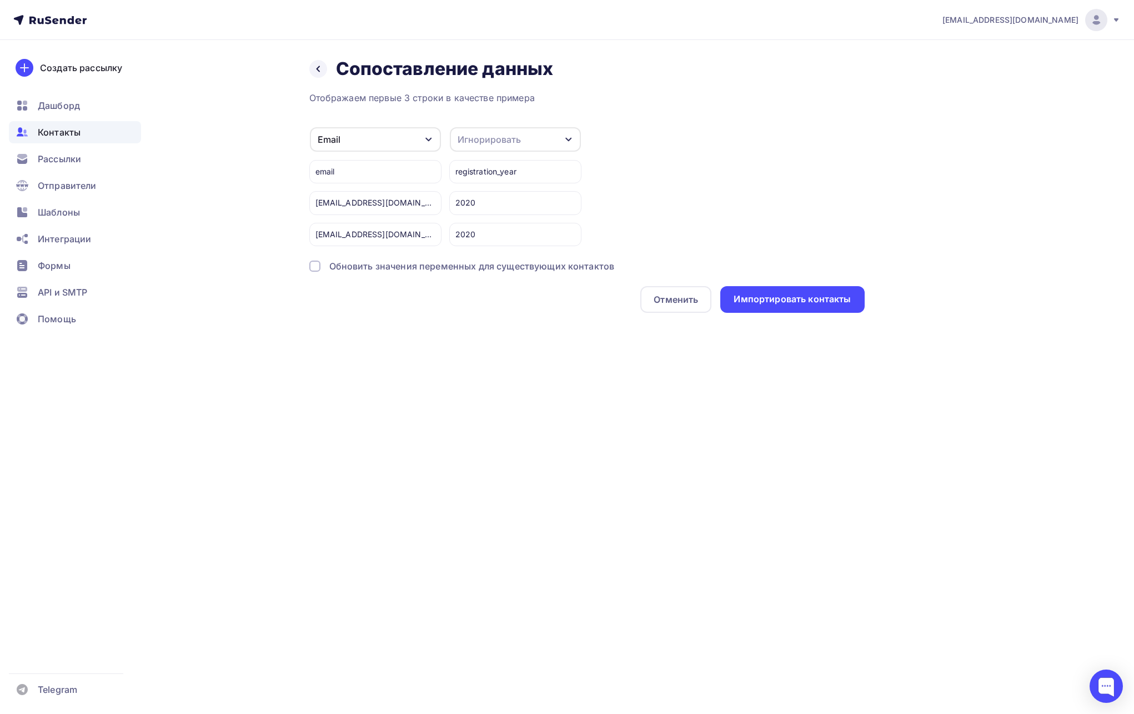
click at [463, 143] on div "Игнорировать" at bounding box center [489, 139] width 63 height 13
click at [487, 257] on div "Создать поле" at bounding box center [495, 262] width 78 height 28
type input "registration_year"
click at [484, 287] on div "Отображаем первые 3 строки в качестве примера Email Игнорировать Имя Телефон Со…" at bounding box center [586, 202] width 555 height 222
click at [312, 265] on div at bounding box center [314, 265] width 11 height 11
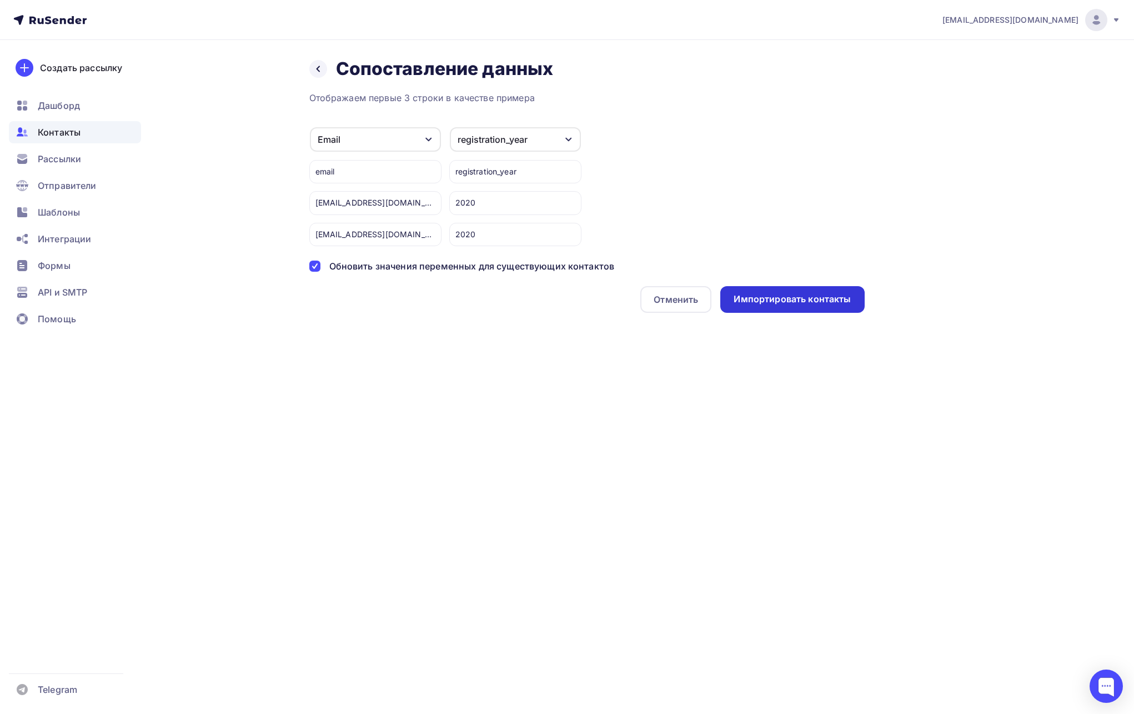
click at [776, 300] on div "Импортировать контакты" at bounding box center [792, 299] width 117 height 13
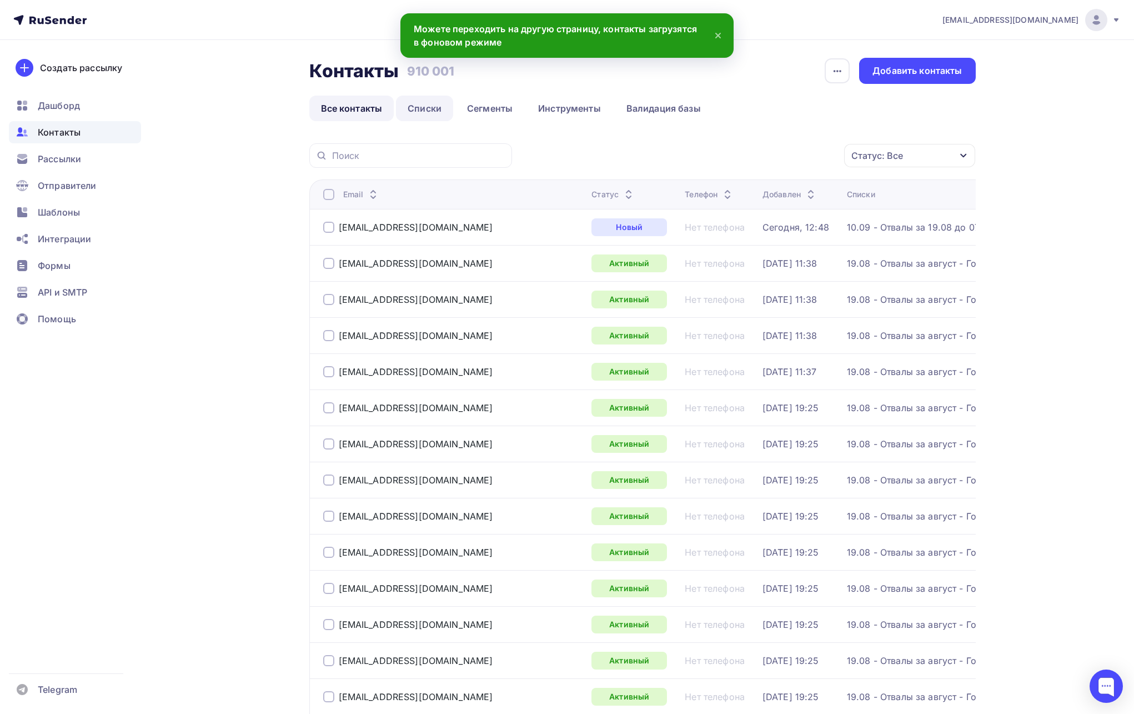
click at [423, 112] on link "Списки" at bounding box center [424, 109] width 57 height 26
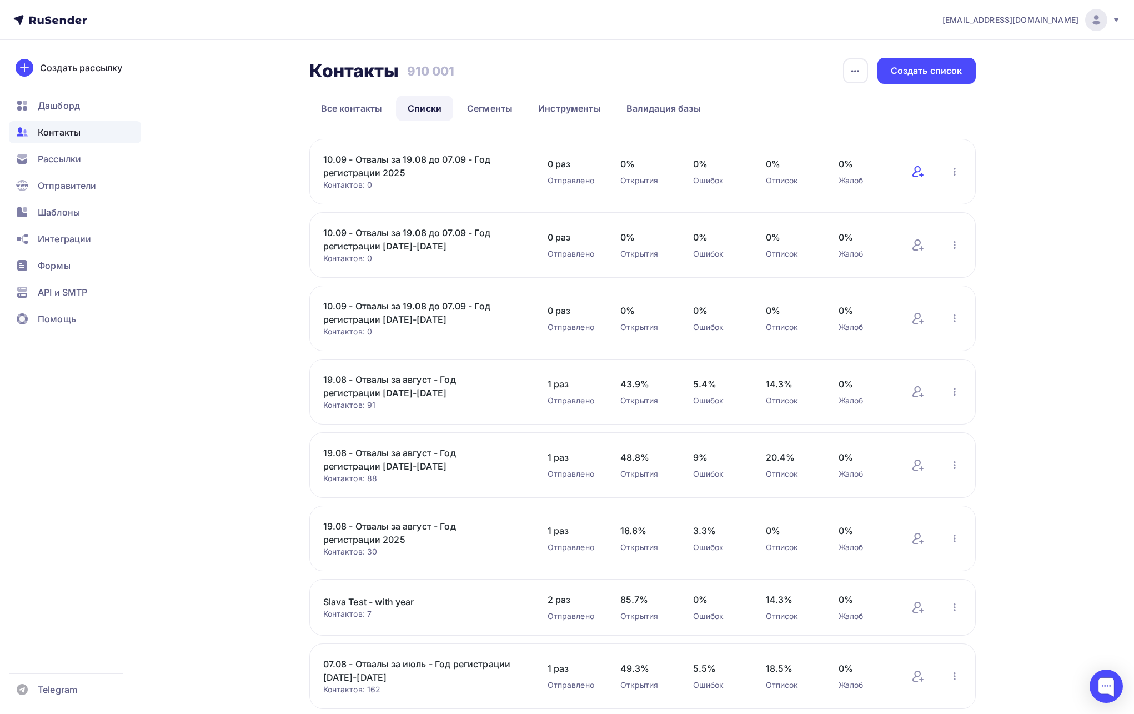
click at [907, 169] on icon at bounding box center [917, 171] width 13 height 13
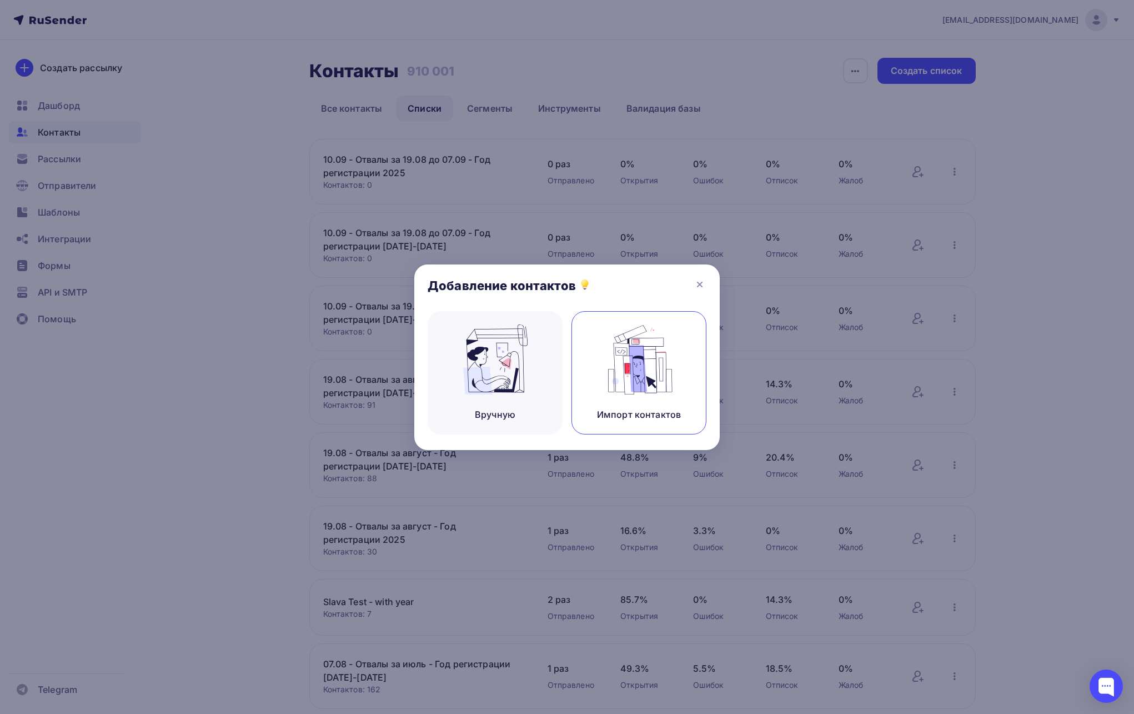
click at [652, 349] on img at bounding box center [639, 359] width 74 height 70
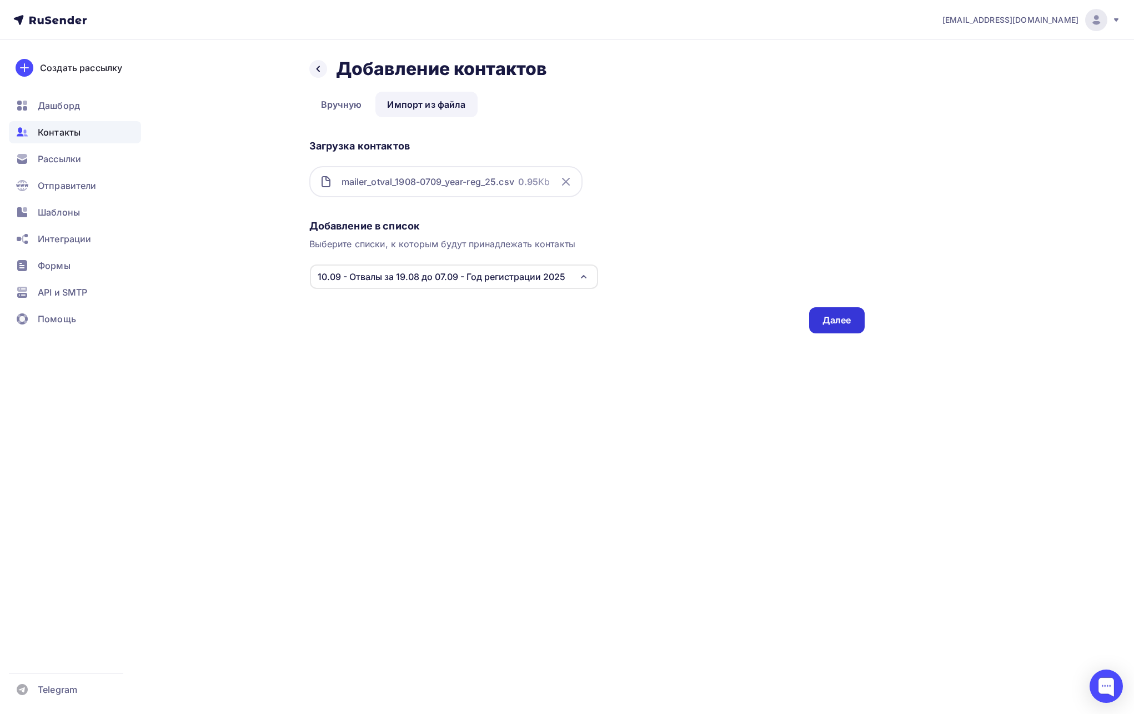
click at [831, 319] on div "Далее" at bounding box center [837, 320] width 29 height 13
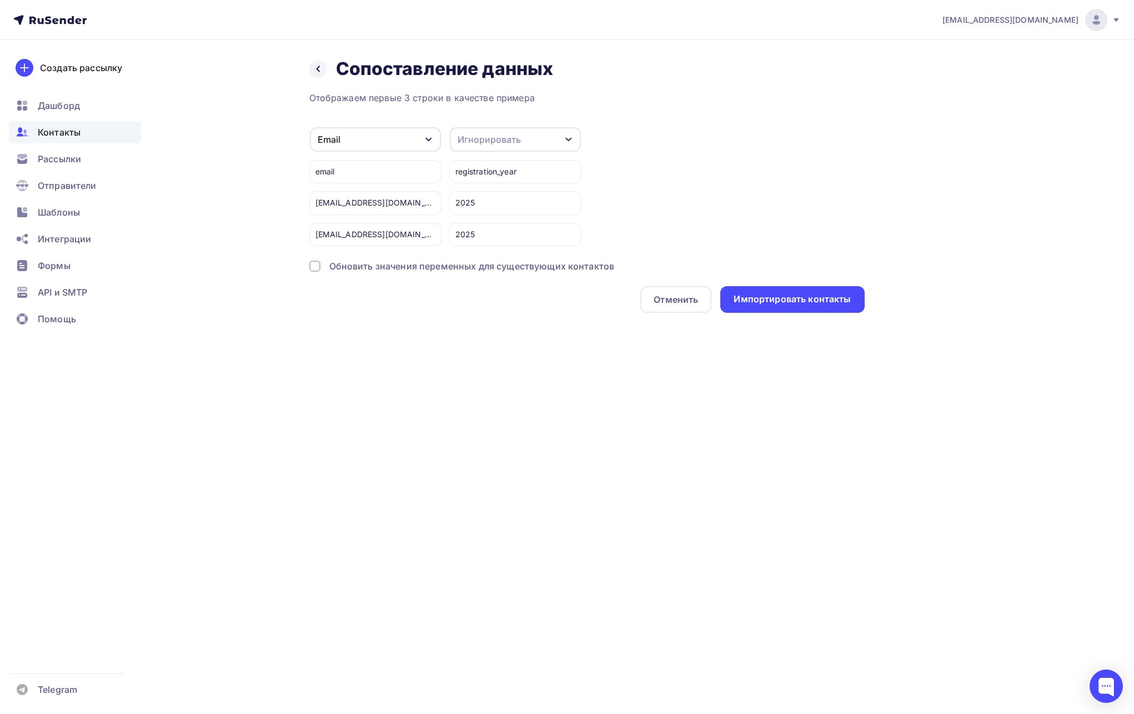
click at [512, 141] on div "Игнорировать" at bounding box center [489, 139] width 63 height 13
click at [475, 260] on div "Создать поле" at bounding box center [495, 262] width 78 height 28
type input "registration_year"
click at [494, 283] on div "Отображаем первые 3 строки в качестве примера Email Игнорировать Имя Телефон Со…" at bounding box center [586, 202] width 555 height 222
click at [319, 267] on div at bounding box center [314, 265] width 11 height 11
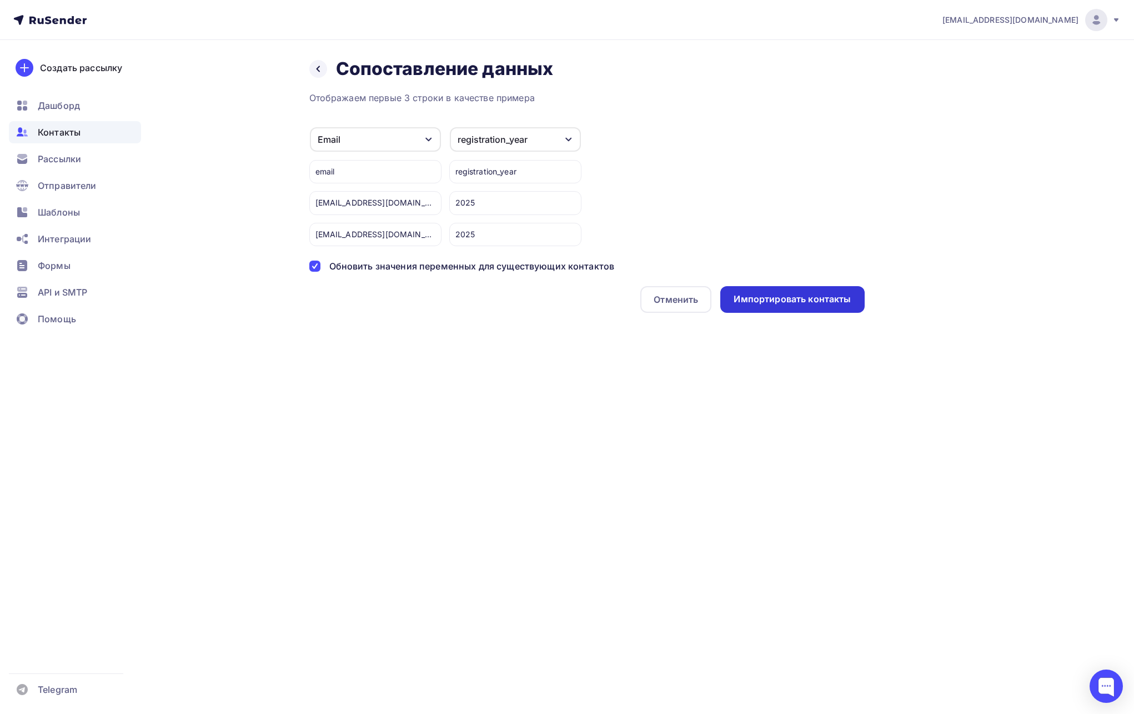
click at [796, 310] on div "Импортировать контакты" at bounding box center [792, 299] width 144 height 27
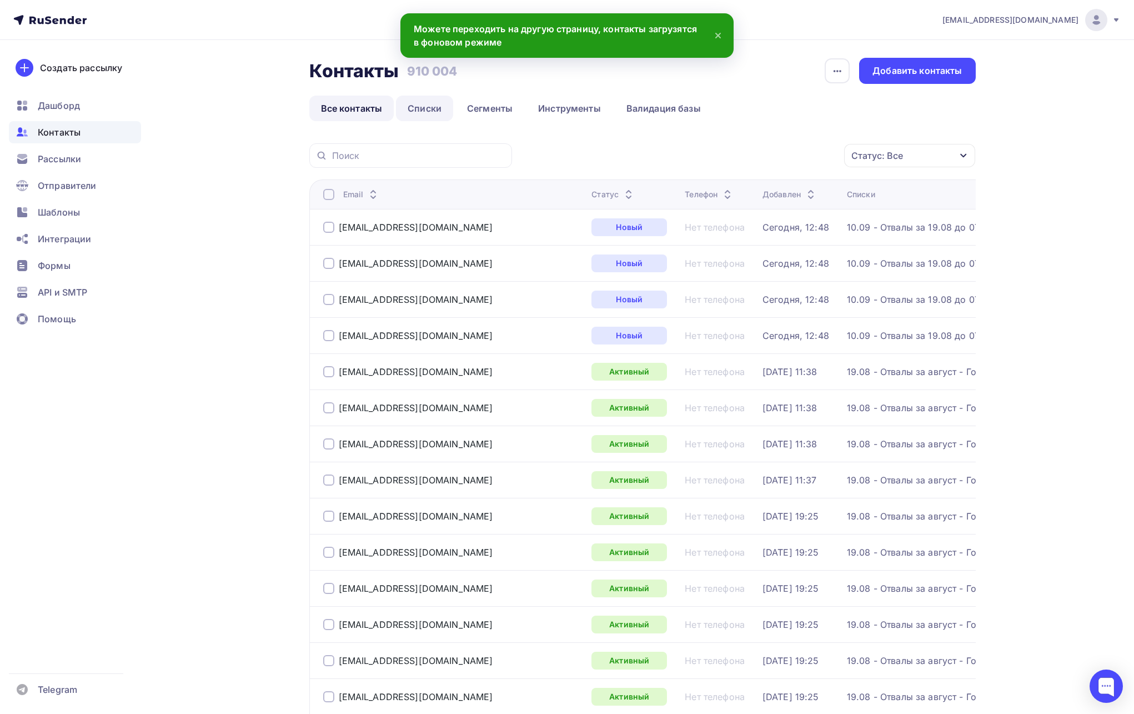
click at [433, 107] on link "Списки" at bounding box center [424, 109] width 57 height 26
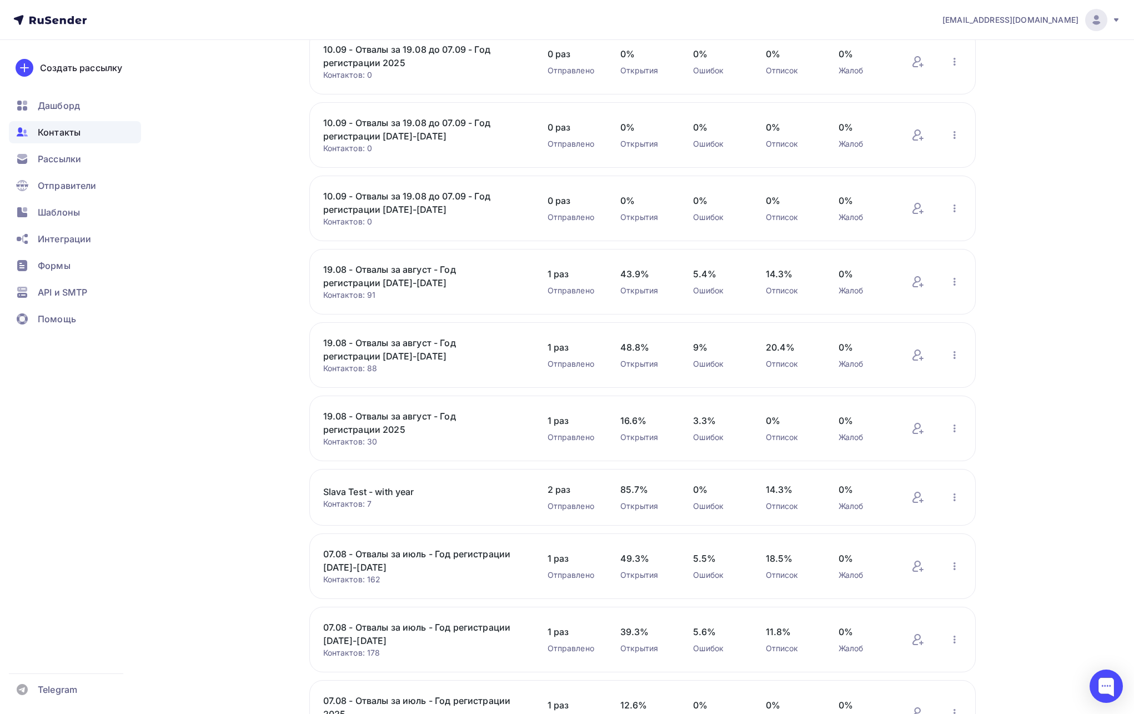
scroll to position [179, 0]
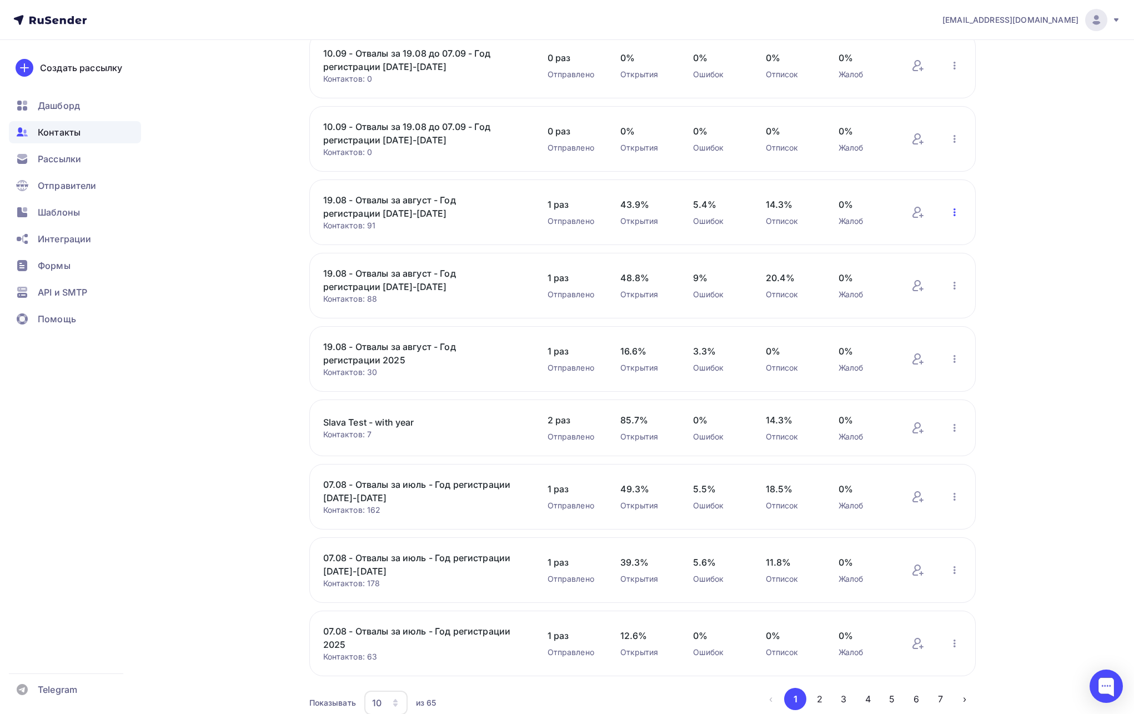
click at [907, 212] on icon "button" at bounding box center [954, 211] width 13 height 13
click at [870, 292] on div "Скачать список" at bounding box center [882, 297] width 156 height 18
click at [907, 284] on icon "button" at bounding box center [954, 285] width 13 height 13
click at [874, 368] on div "Скачать список" at bounding box center [882, 370] width 156 height 18
click at [907, 362] on icon "button" at bounding box center [955, 359] width 2 height 8
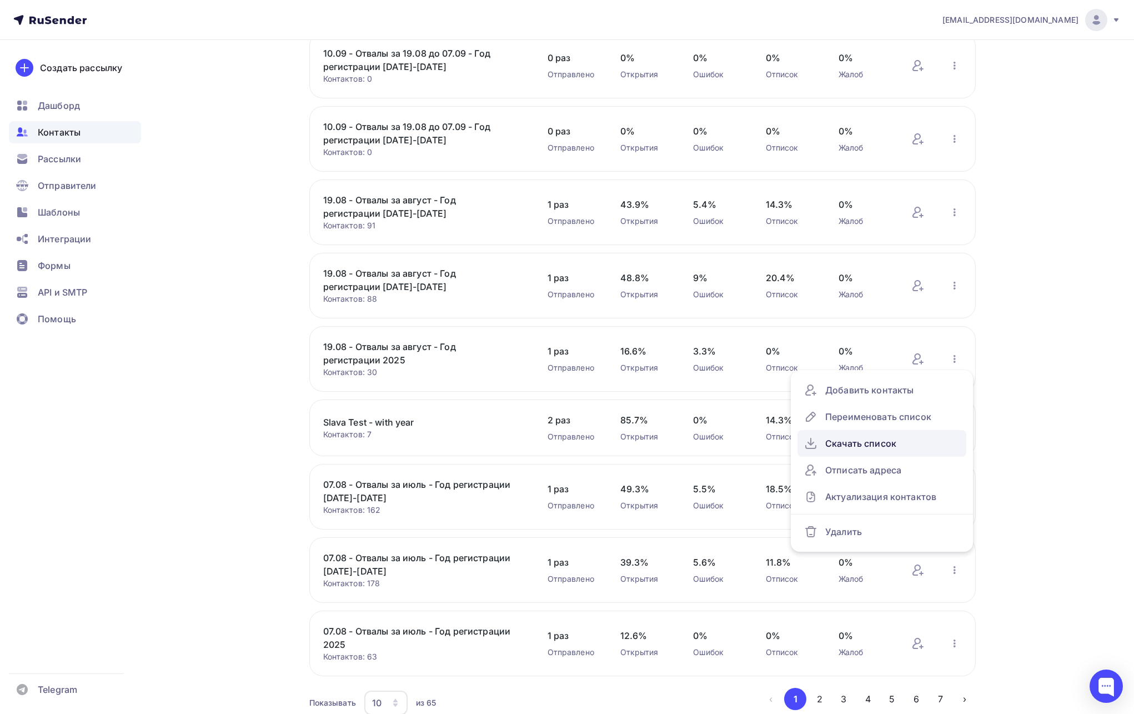
click at [906, 437] on div "Скачать список" at bounding box center [882, 443] width 156 height 18
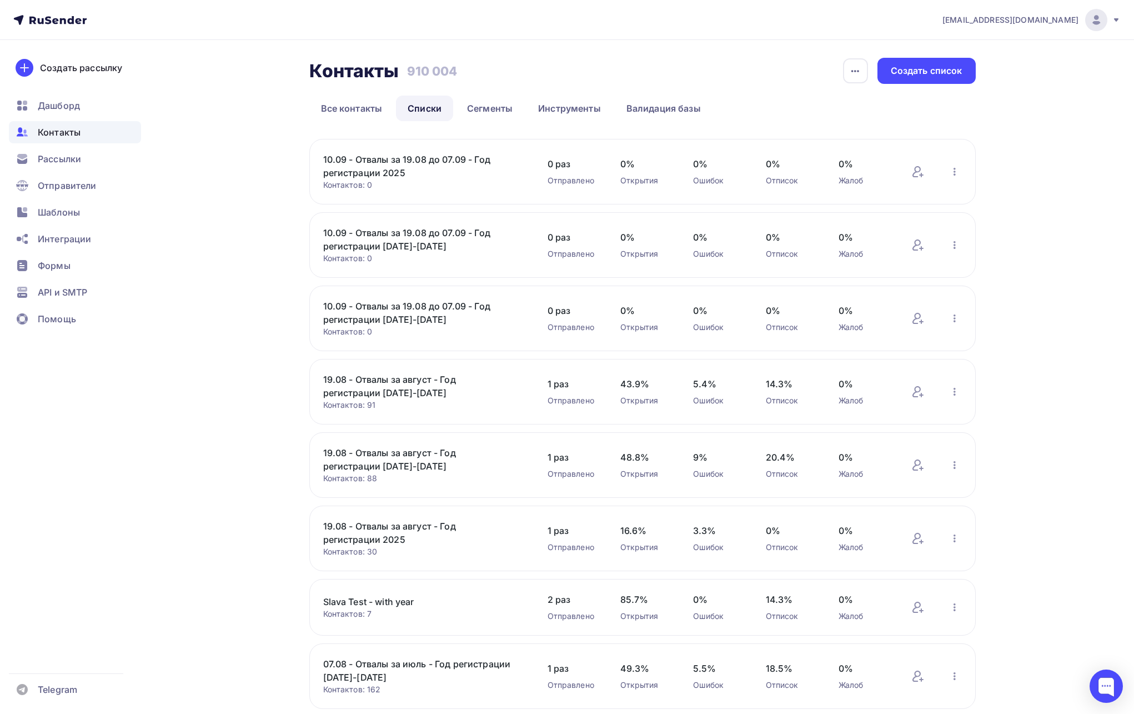
click at [355, 310] on link "10.09 - Отвалы за 19.08 до 07.09 - Год регистрации [DATE]-[DATE]" at bounding box center [417, 312] width 189 height 27
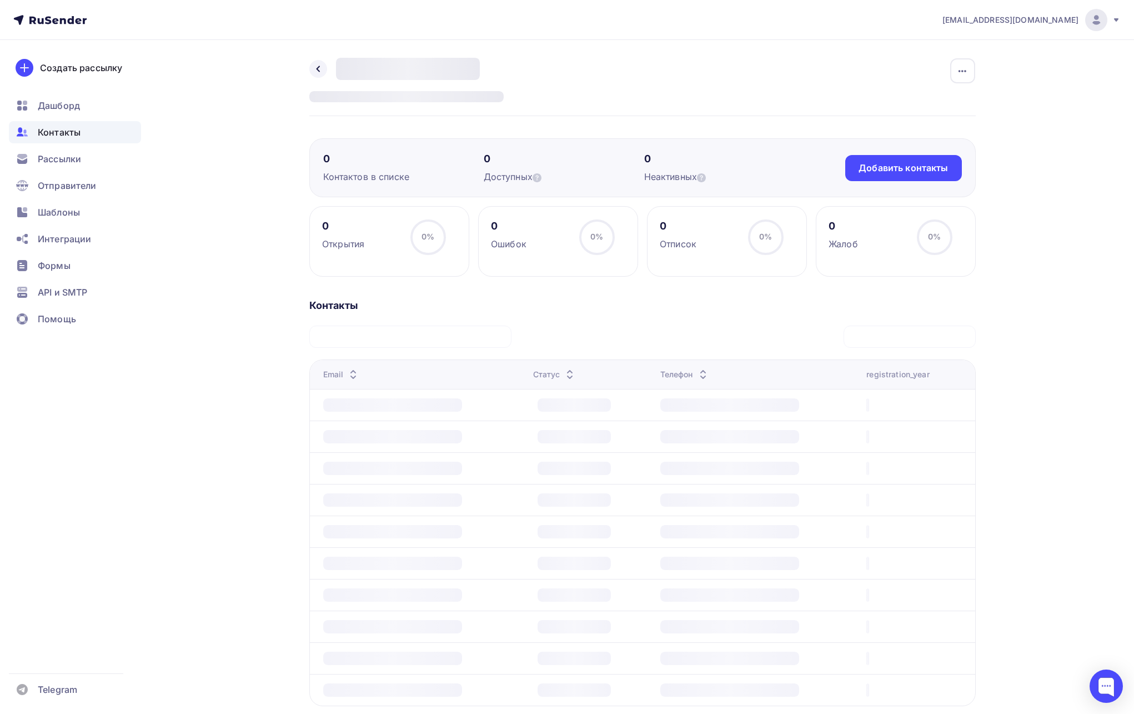
click at [418, 331] on div at bounding box center [410, 336] width 202 height 22
click at [599, 316] on div "Контакты Нет контактов Импортируйте адресную базу или создайте форму подписки ,…" at bounding box center [642, 516] width 666 height 434
click at [624, 337] on div at bounding box center [642, 336] width 666 height 22
click at [535, 314] on div "Контакты Нет контактов Импортируйте адресную базу или создайте форму подписки ,…" at bounding box center [642, 516] width 666 height 434
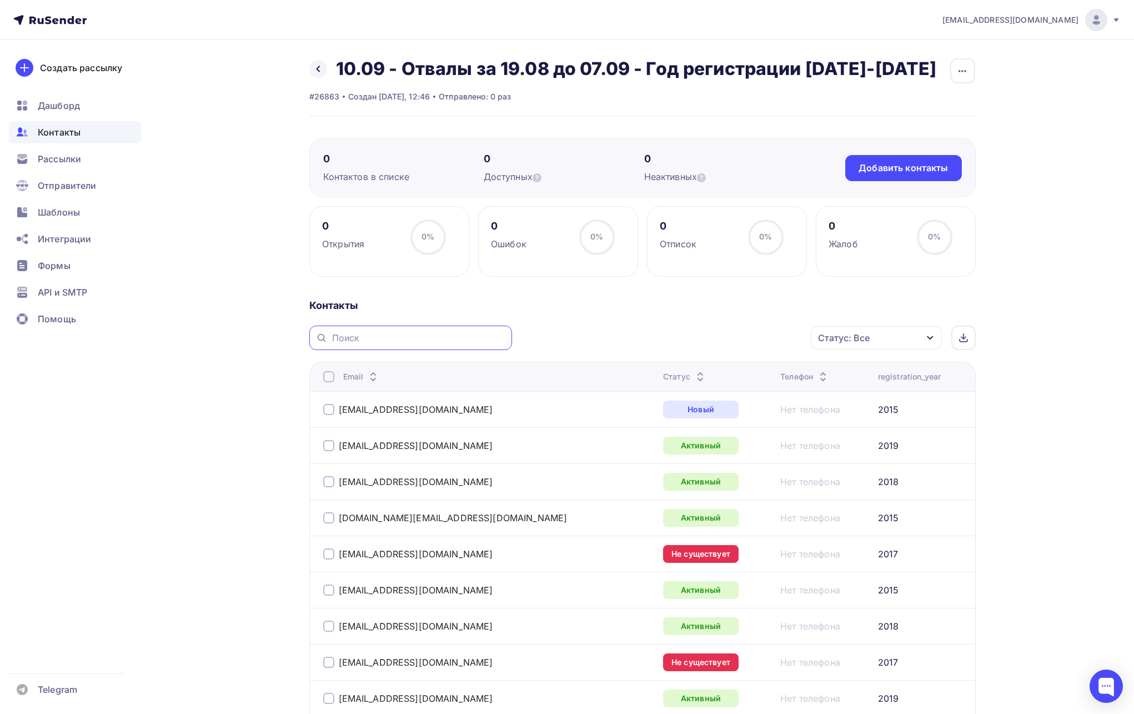
click at [440, 334] on input "text" at bounding box center [418, 338] width 173 height 12
paste input "mikhaill.solin@yandex.ru"
type input "mikhaill.solin@yandex.ru"
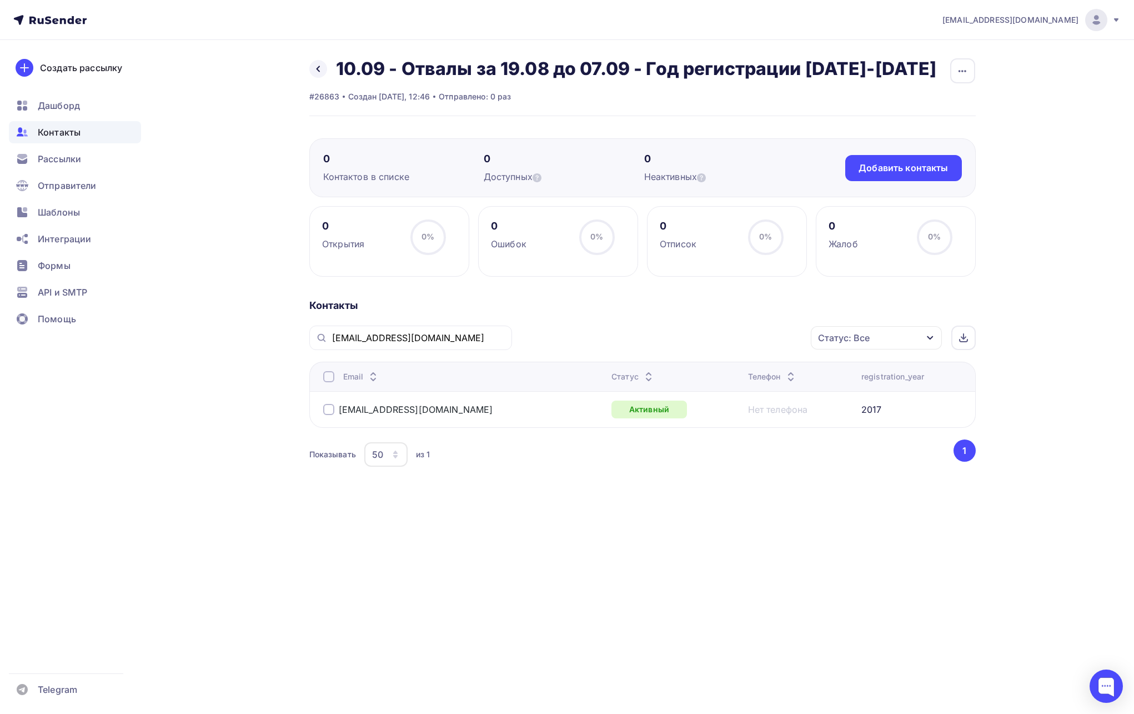
click at [329, 405] on div at bounding box center [328, 409] width 11 height 11
click at [694, 341] on div "Действие" at bounding box center [683, 337] width 43 height 13
click at [725, 392] on div "Исключить из списка" at bounding box center [716, 392] width 97 height 13
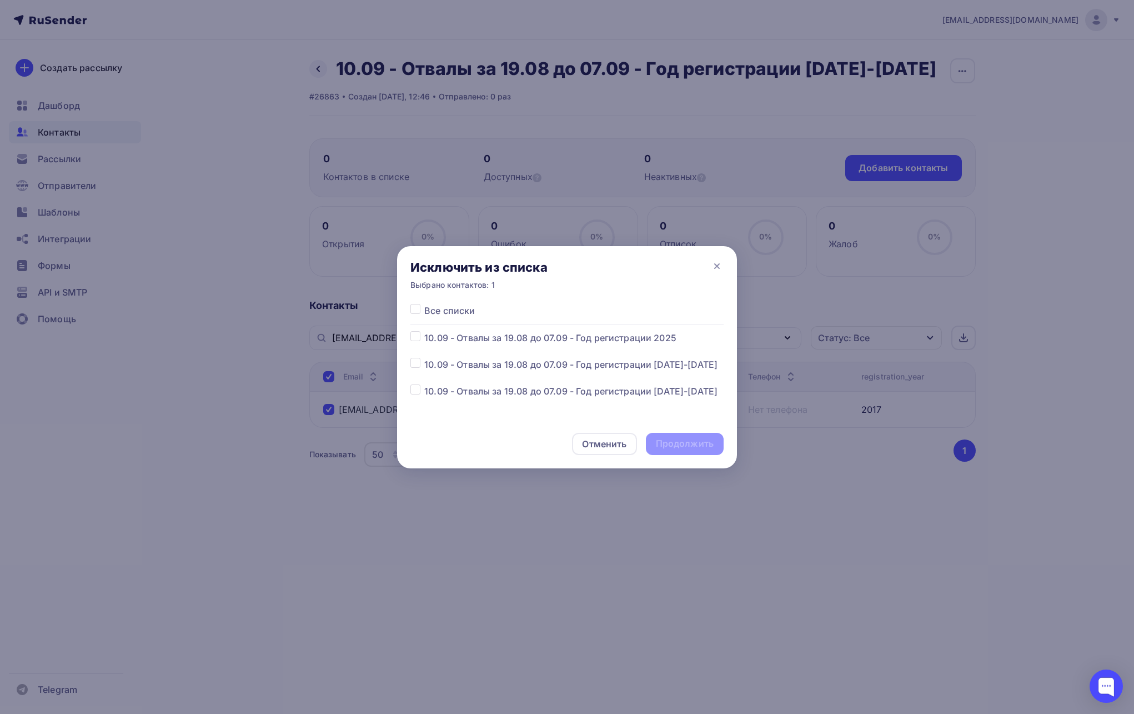
click at [424, 384] on label at bounding box center [424, 384] width 0 height 0
click at [415, 385] on input "checkbox" at bounding box center [415, 389] width 10 height 10
checkbox input "true"
click at [675, 449] on div "Продолжить" at bounding box center [685, 443] width 58 height 13
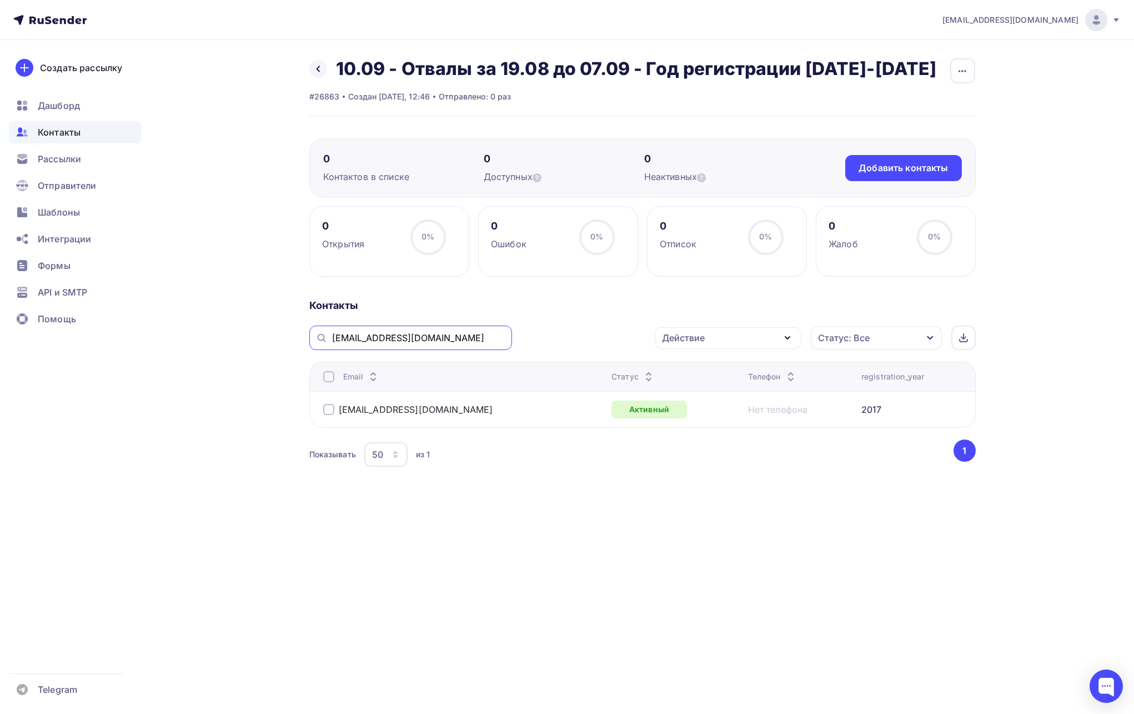
click at [462, 335] on input "mikhaill.solin@yandex.ru" at bounding box center [418, 338] width 173 height 12
paste input "sergj3777@bk"
type input "sergj3777@bk.ru"
click at [325, 407] on div at bounding box center [328, 409] width 11 height 11
click at [717, 339] on div "Действие" at bounding box center [728, 338] width 147 height 22
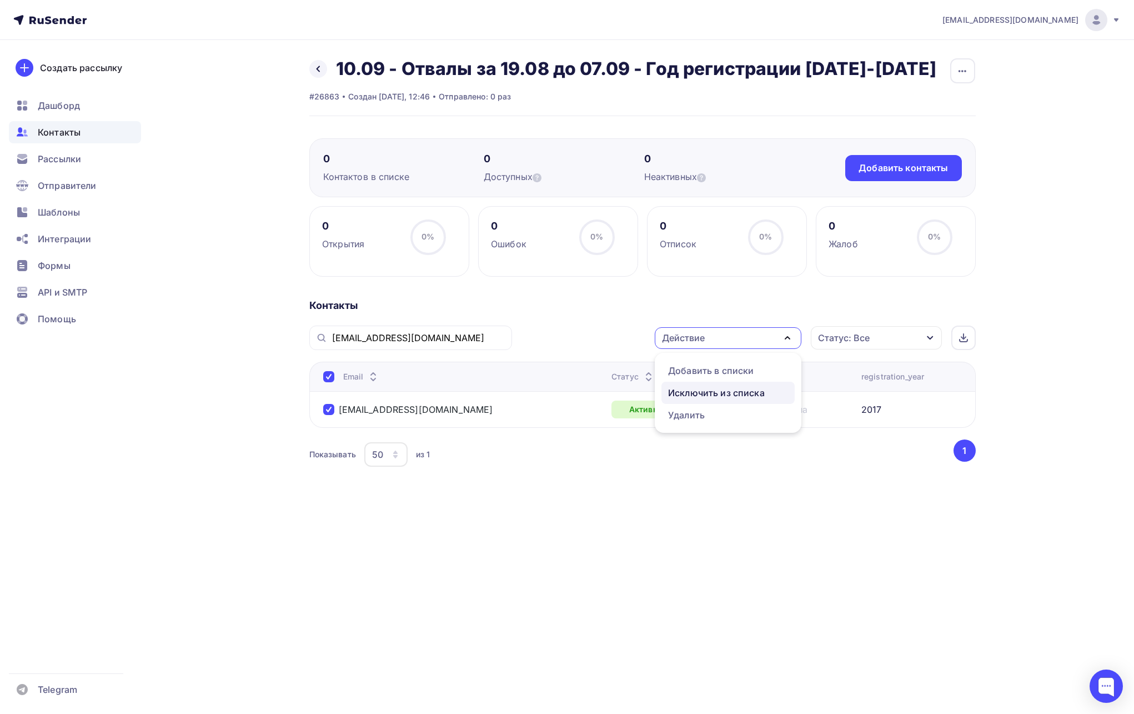
click at [708, 389] on div "Исключить из списка" at bounding box center [716, 392] width 97 height 13
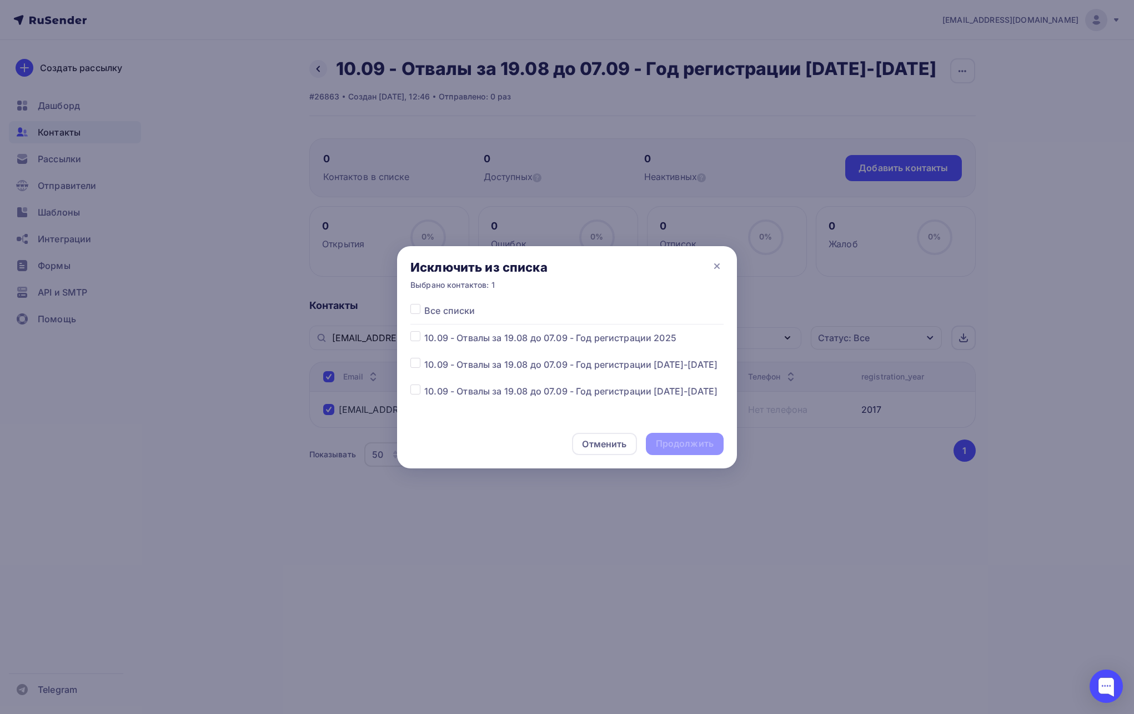
click at [424, 384] on label at bounding box center [424, 384] width 0 height 0
click at [417, 390] on input "checkbox" at bounding box center [415, 389] width 10 height 10
checkbox input "true"
click at [693, 445] on div "Продолжить" at bounding box center [685, 443] width 58 height 13
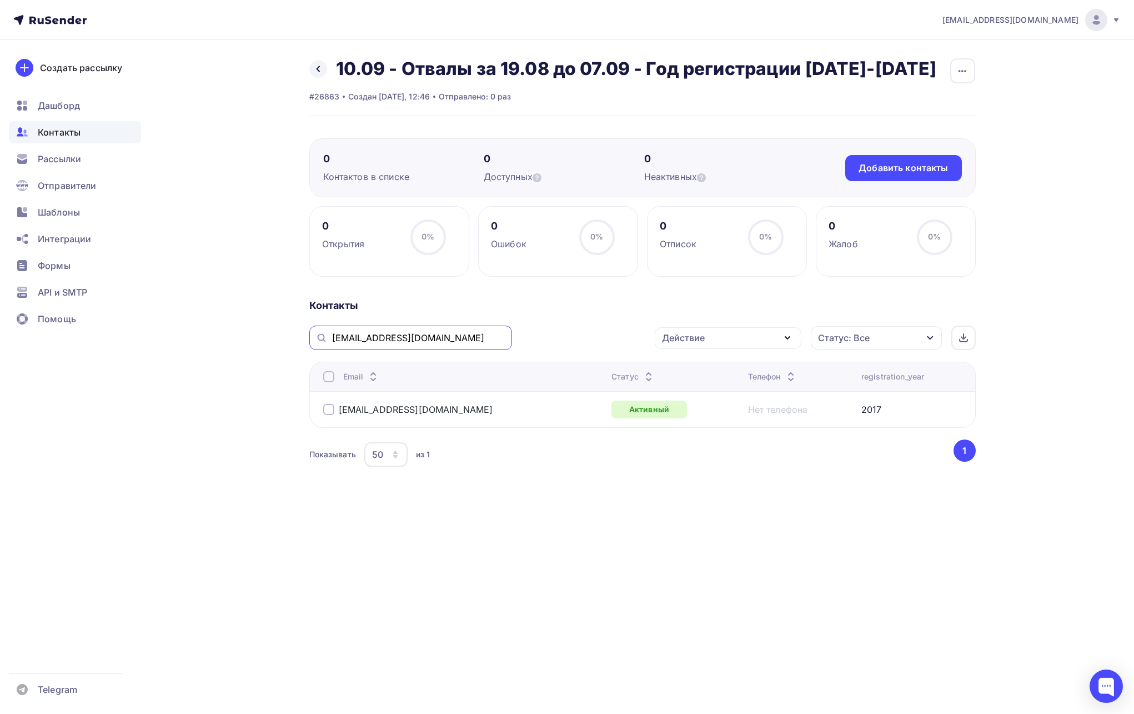
click at [424, 335] on input "sergj3777@bk.ru" at bounding box center [418, 338] width 173 height 12
paste input "vocabulary2@yandex"
type input "vocabulary2@yandex.ru"
click at [760, 342] on div "Действие" at bounding box center [728, 338] width 147 height 22
click at [455, 340] on input "vocabulary2@yandex.ru" at bounding box center [418, 338] width 173 height 12
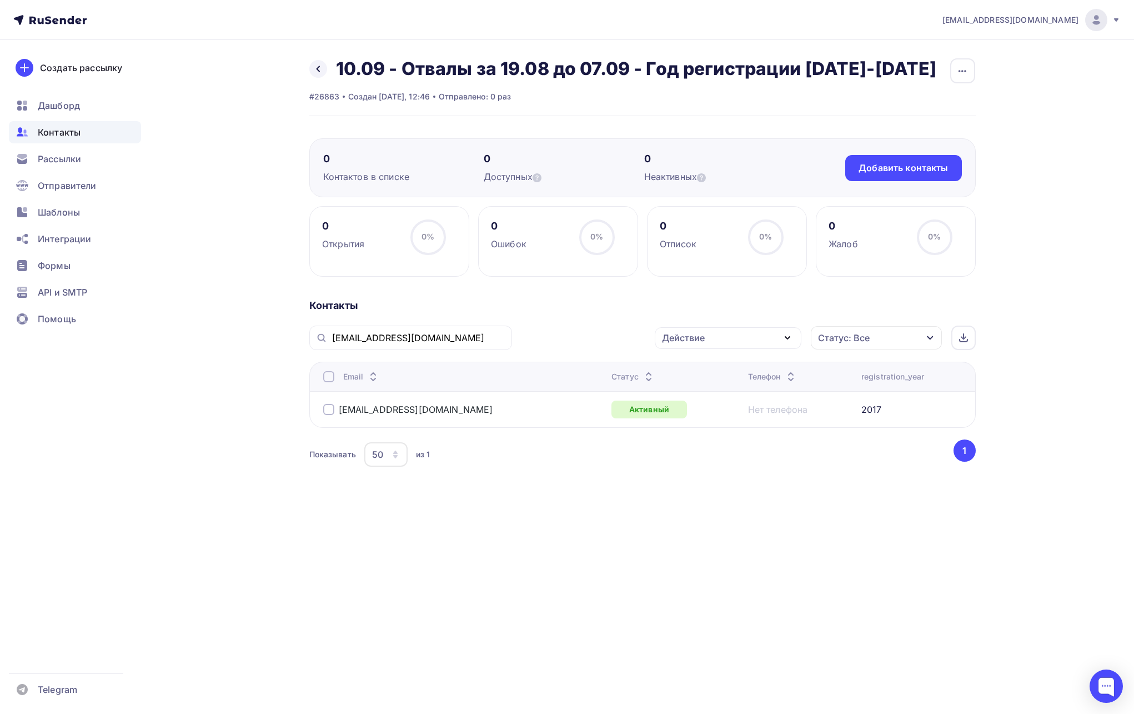
click at [332, 413] on div at bounding box center [328, 409] width 11 height 11
click at [672, 341] on div "Действие" at bounding box center [683, 337] width 43 height 13
click at [690, 393] on div "Исключить из списка" at bounding box center [716, 392] width 97 height 13
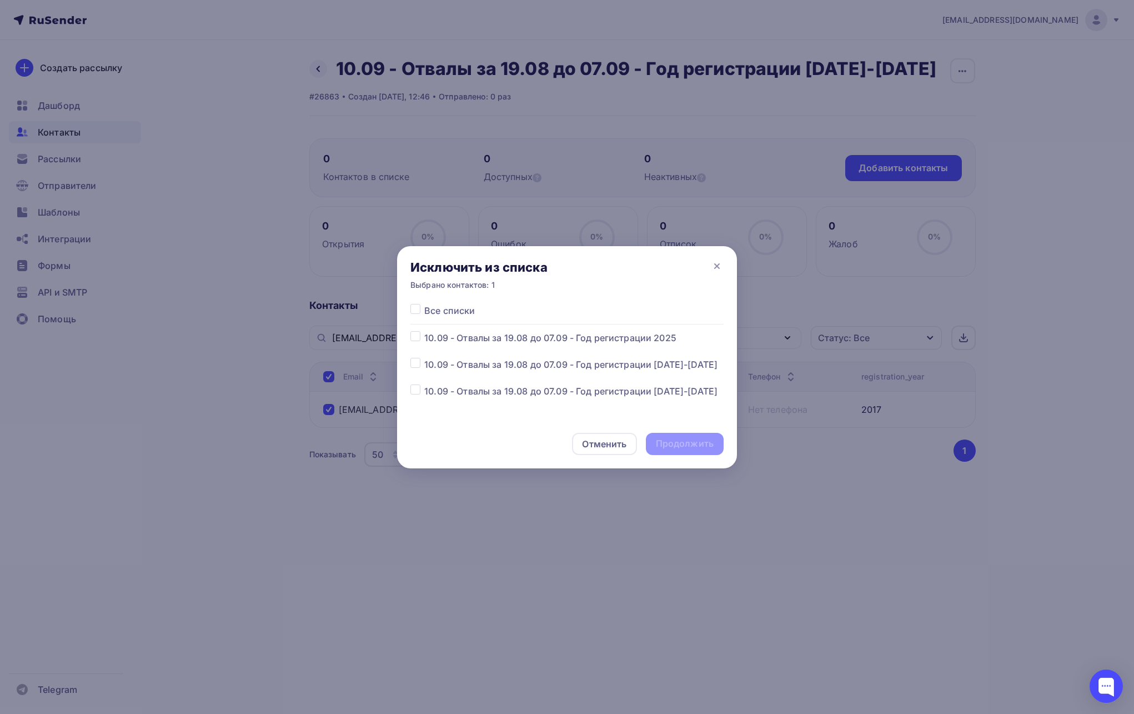
click at [424, 384] on label at bounding box center [424, 384] width 0 height 0
click at [413, 390] on input "checkbox" at bounding box center [415, 389] width 10 height 10
checkbox input "true"
click at [681, 440] on div "Продолжить" at bounding box center [685, 443] width 58 height 13
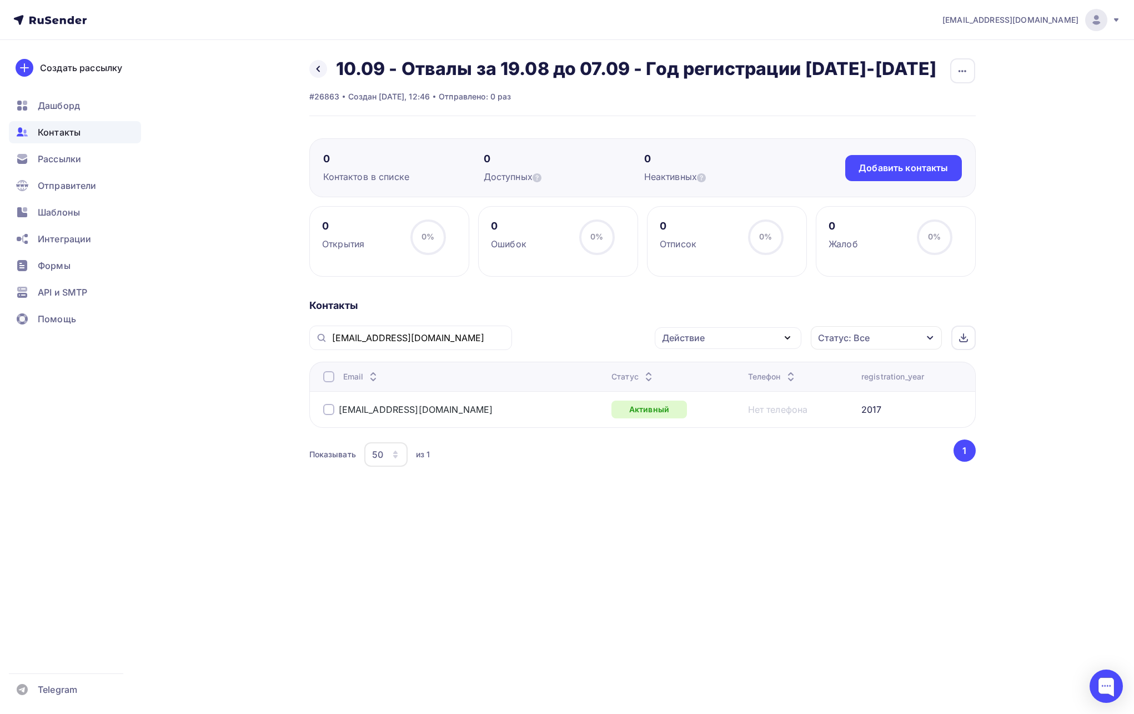
click at [433, 344] on div "vocabulary2@yandex.ru" at bounding box center [410, 337] width 203 height 24
click at [447, 338] on input "vocabulary2@yandex.ru" at bounding box center [418, 338] width 173 height 12
paste input "sergj3777@bk"
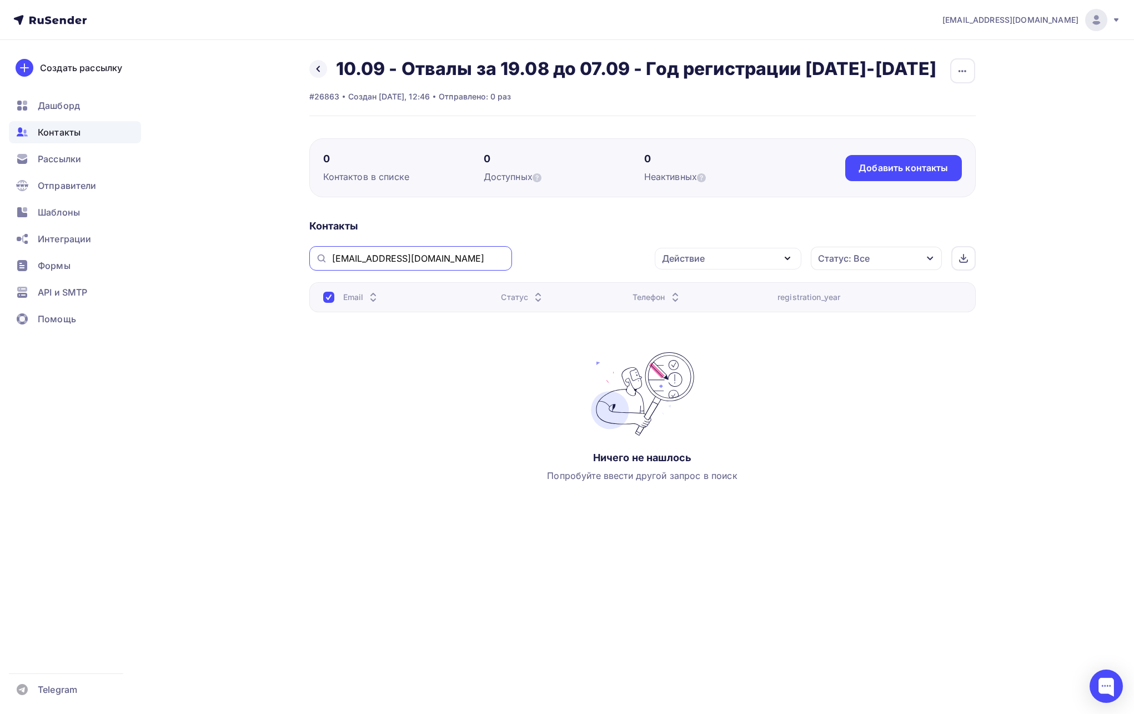
click at [436, 256] on input "sergj3777@bk.ru" at bounding box center [418, 258] width 173 height 12
paste input "karpovlsr@yandex"
type input "karpovlsr@yandex.ru"
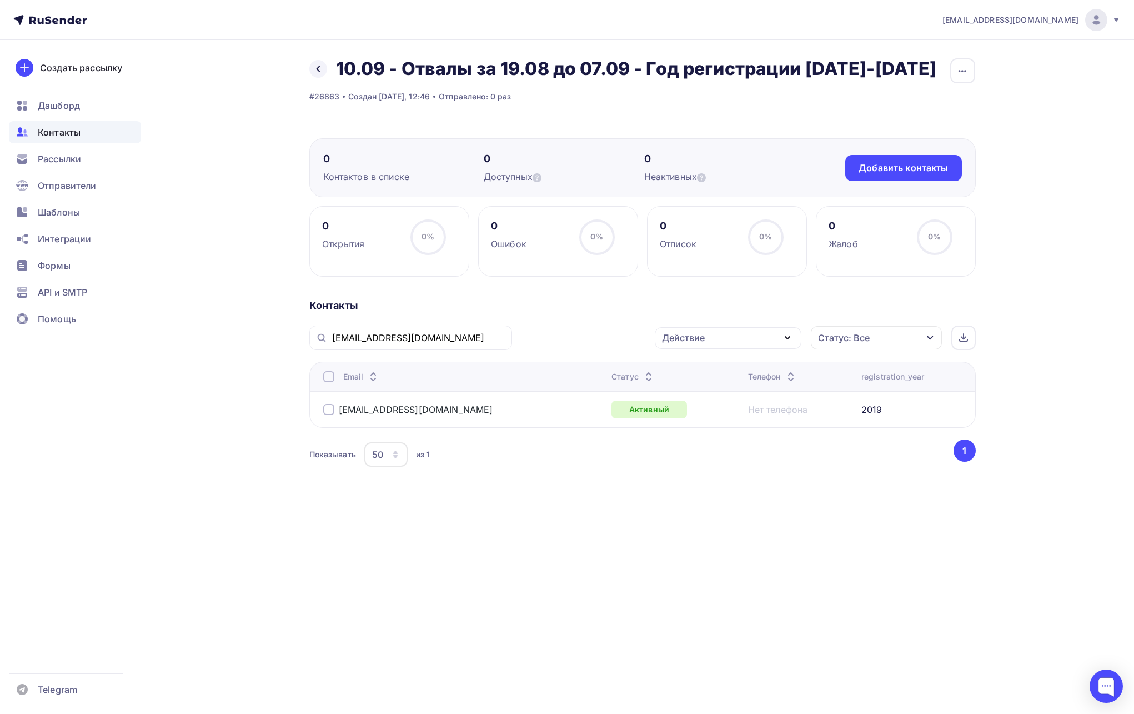
click at [329, 407] on div at bounding box center [328, 409] width 11 height 11
click at [673, 333] on div "Действие" at bounding box center [683, 337] width 43 height 13
click at [703, 394] on div "Исключить из списка" at bounding box center [716, 392] width 97 height 13
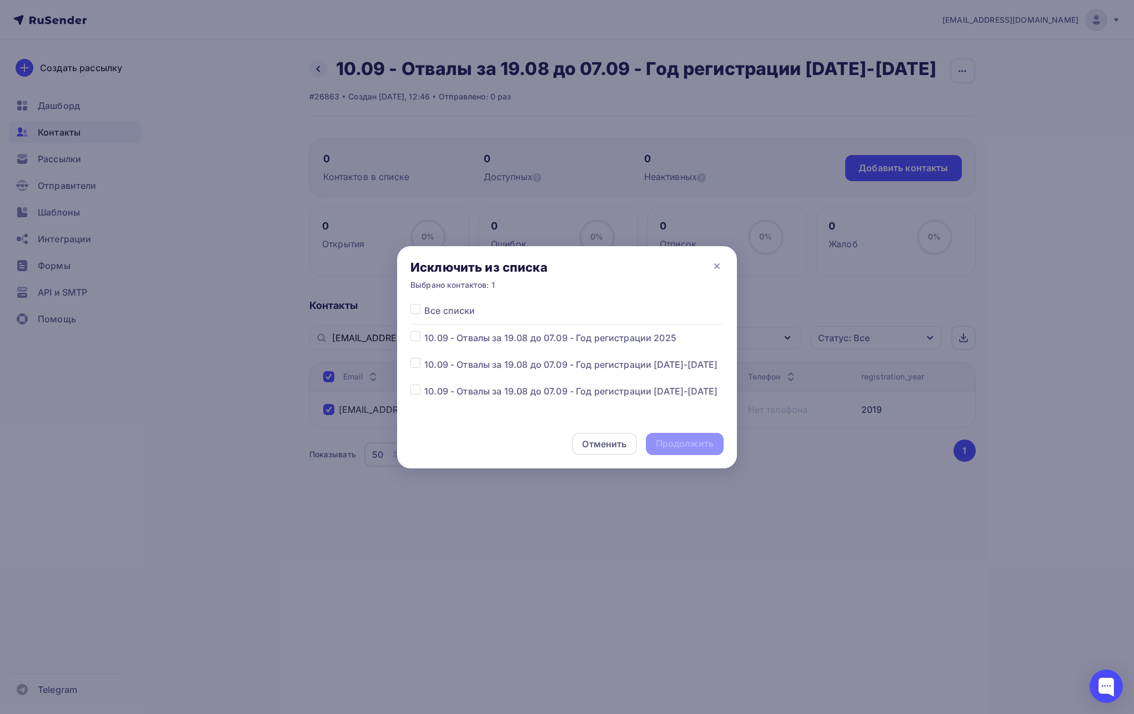
click at [424, 384] on label at bounding box center [424, 384] width 0 height 0
click at [419, 384] on input "checkbox" at bounding box center [415, 389] width 10 height 10
checkbox input "true"
click at [660, 439] on div "Продолжить" at bounding box center [685, 443] width 58 height 13
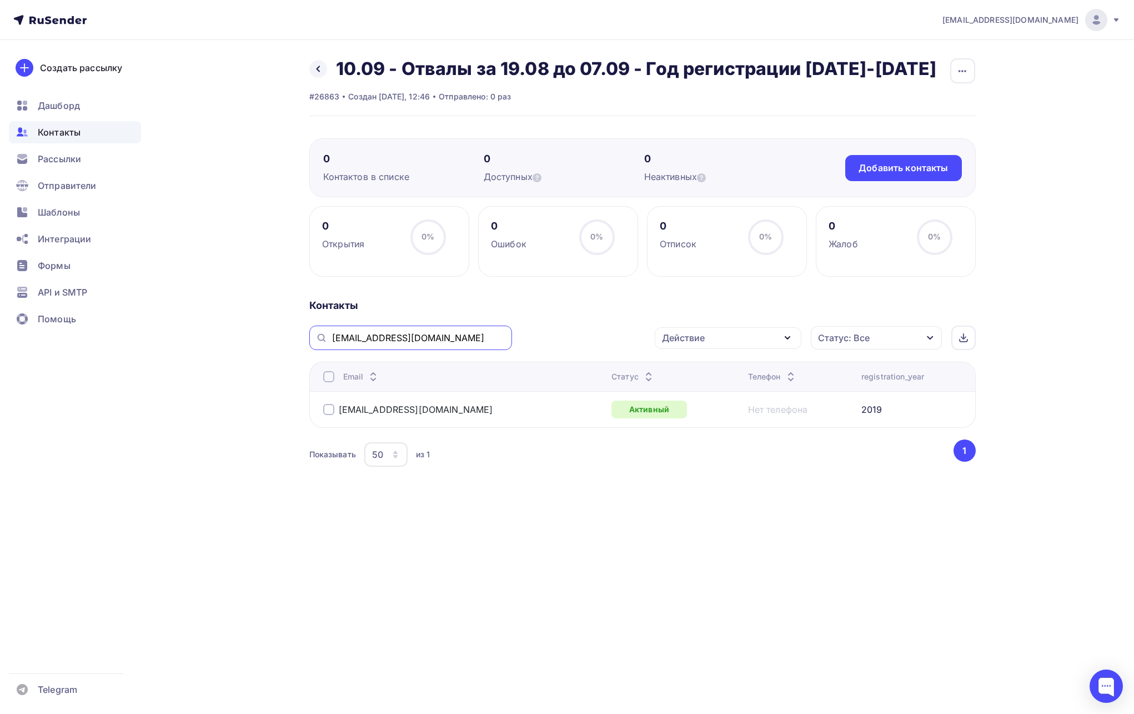
click at [432, 337] on input "karpovlsr@yandex.ru" at bounding box center [418, 338] width 173 height 12
paste input "zabelina.art"
type input "zabelina.art@yandex.ru"
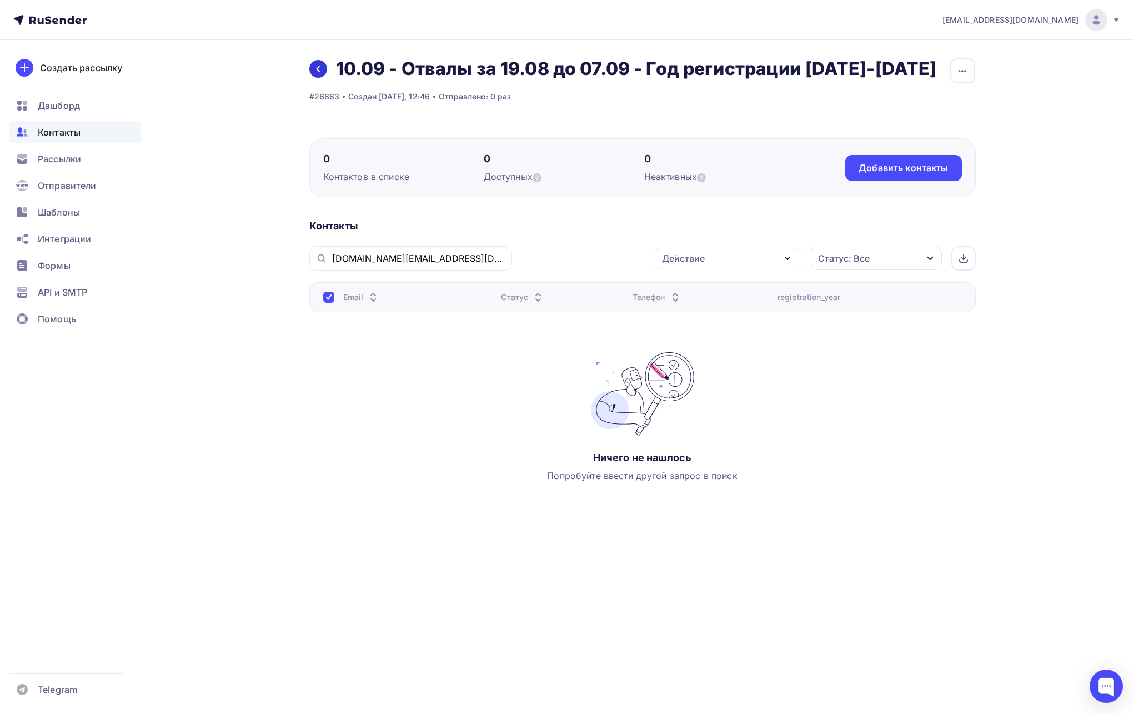
click at [317, 74] on link at bounding box center [318, 69] width 18 height 18
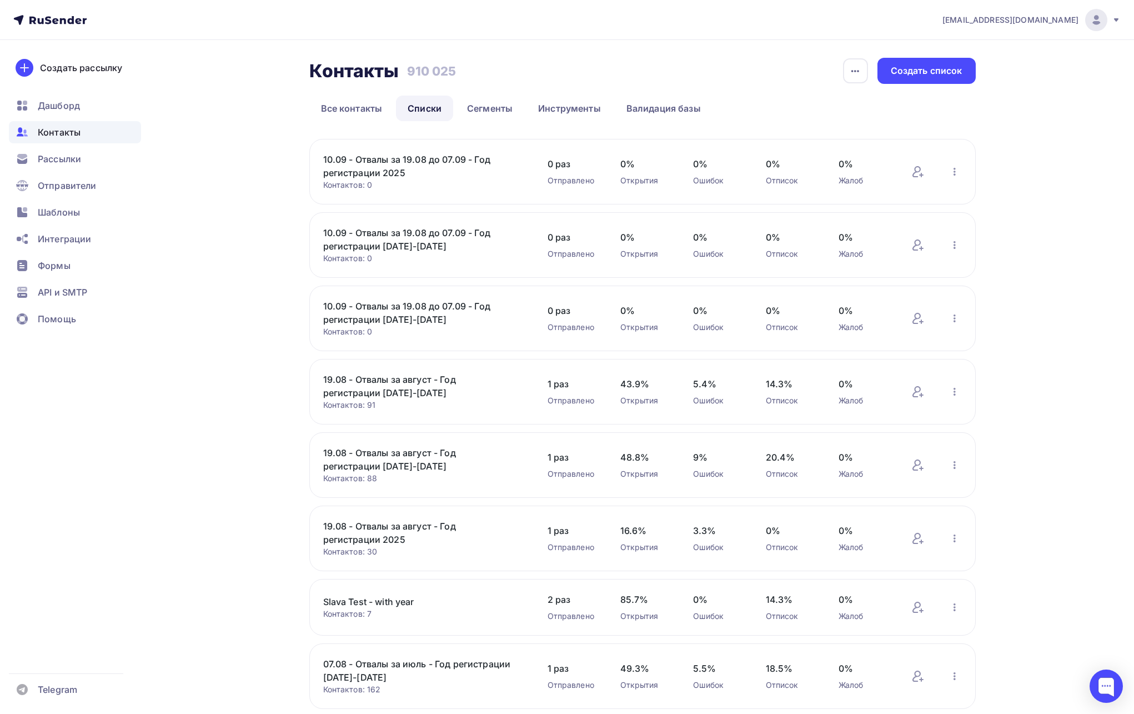
click at [439, 233] on link "10.09 - Отвалы за 19.08 до 07.09 - Год регистрации [DATE]-[DATE]" at bounding box center [417, 239] width 189 height 27
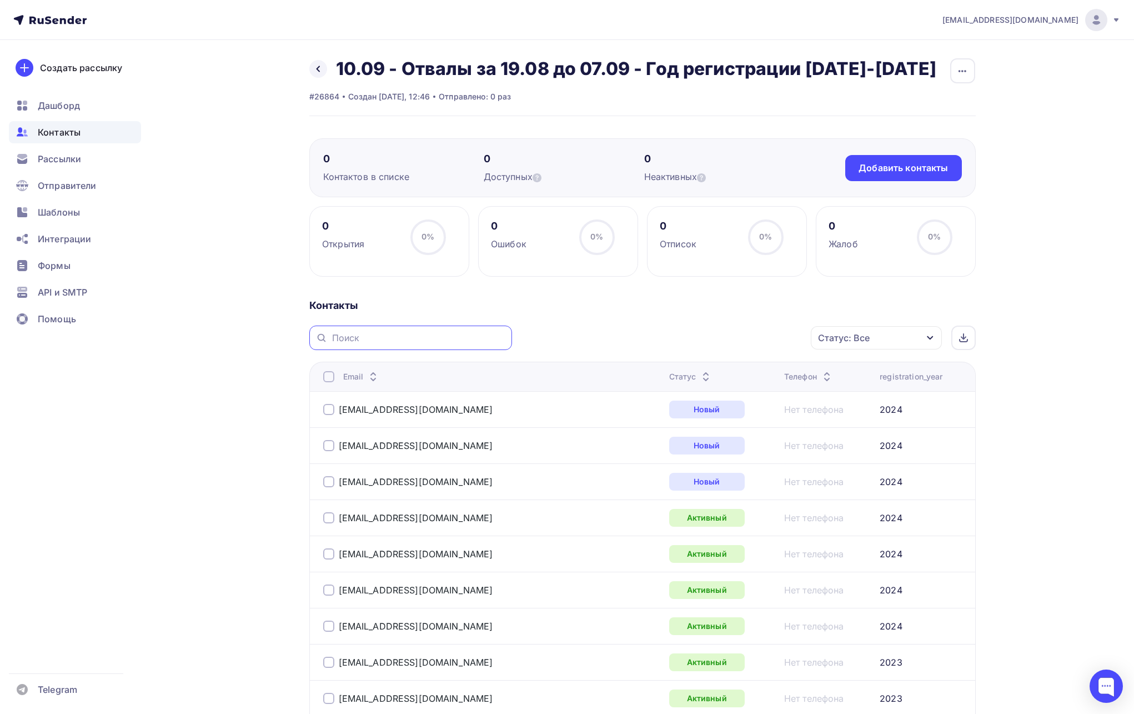
click at [439, 333] on input "text" at bounding box center [418, 338] width 173 height 12
paste input "zabelina.art@yandex.ru"
type input "zabelina.art@yandex.ru"
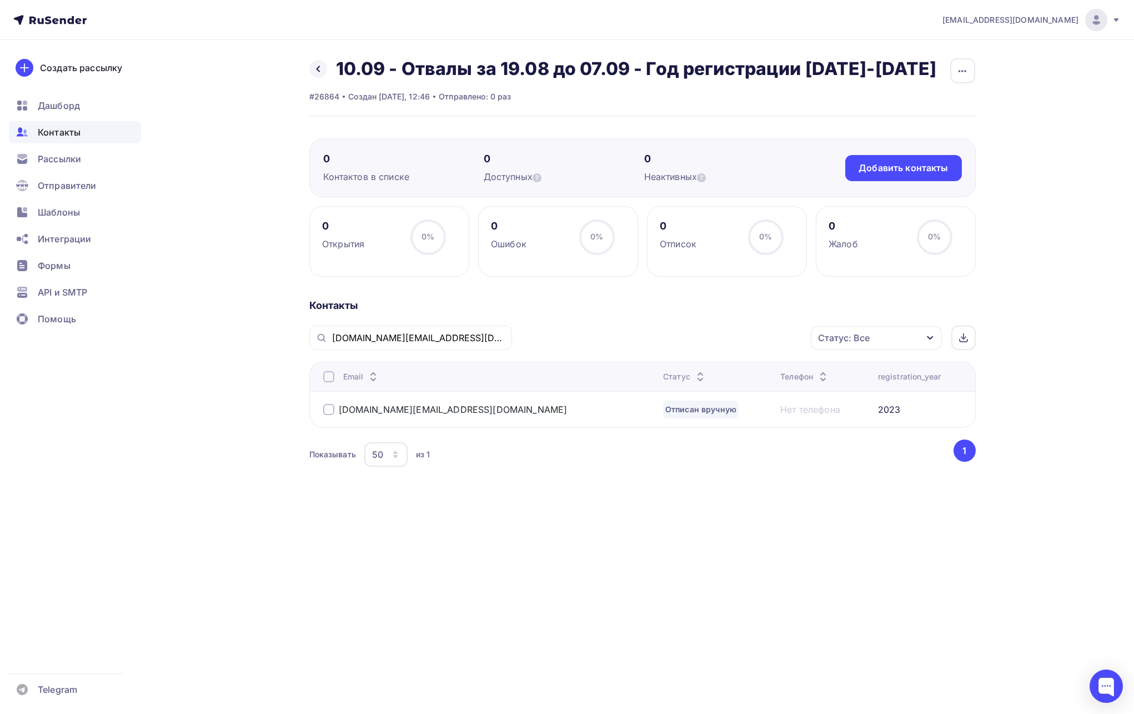
click at [329, 408] on div at bounding box center [328, 409] width 11 height 11
click at [708, 347] on div "Действие" at bounding box center [728, 338] width 147 height 22
click at [703, 388] on div "Исключить из списка" at bounding box center [716, 392] width 97 height 13
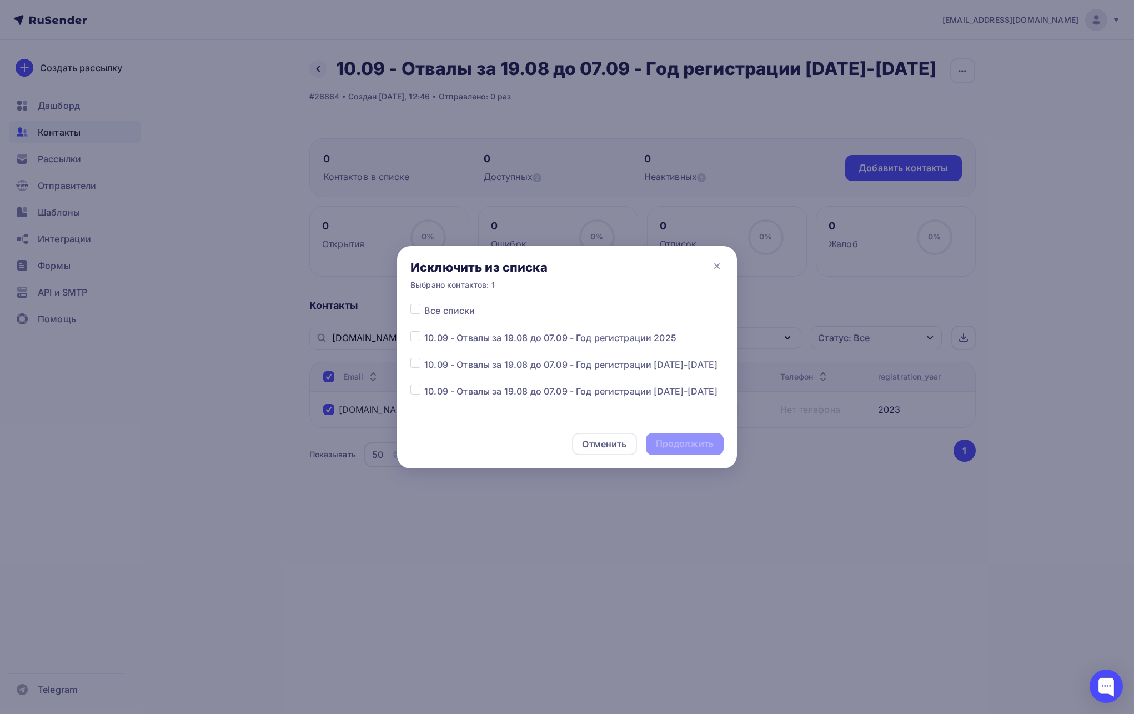
click at [424, 358] on label at bounding box center [424, 358] width 0 height 0
click at [416, 365] on input "checkbox" at bounding box center [415, 363] width 10 height 10
checkbox input "true"
click at [680, 444] on div "Продолжить" at bounding box center [685, 443] width 58 height 13
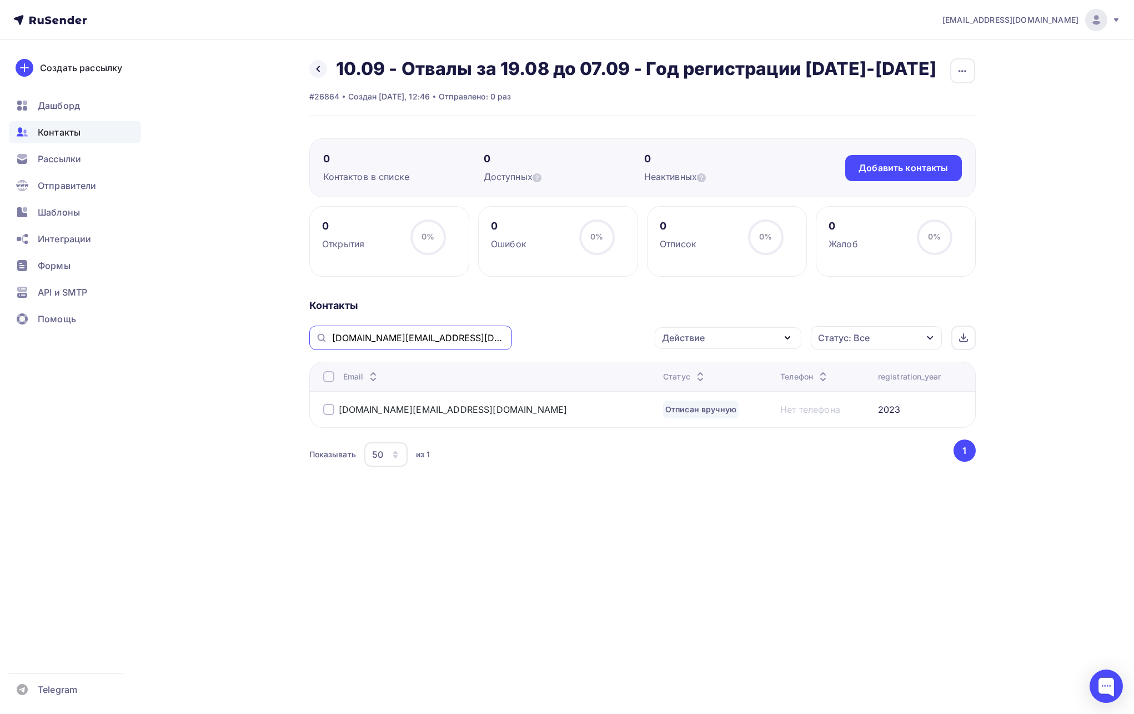
click at [427, 338] on input "zabelina.art@yandex.ru" at bounding box center [418, 338] width 173 height 12
paste input "mrboombarkus@gmail.com"
type input "mrboombarkus@gmail.com"
click at [334, 410] on div "mrboombarkus@gmail.com" at bounding box center [408, 409] width 170 height 11
click at [330, 410] on div at bounding box center [328, 409] width 11 height 11
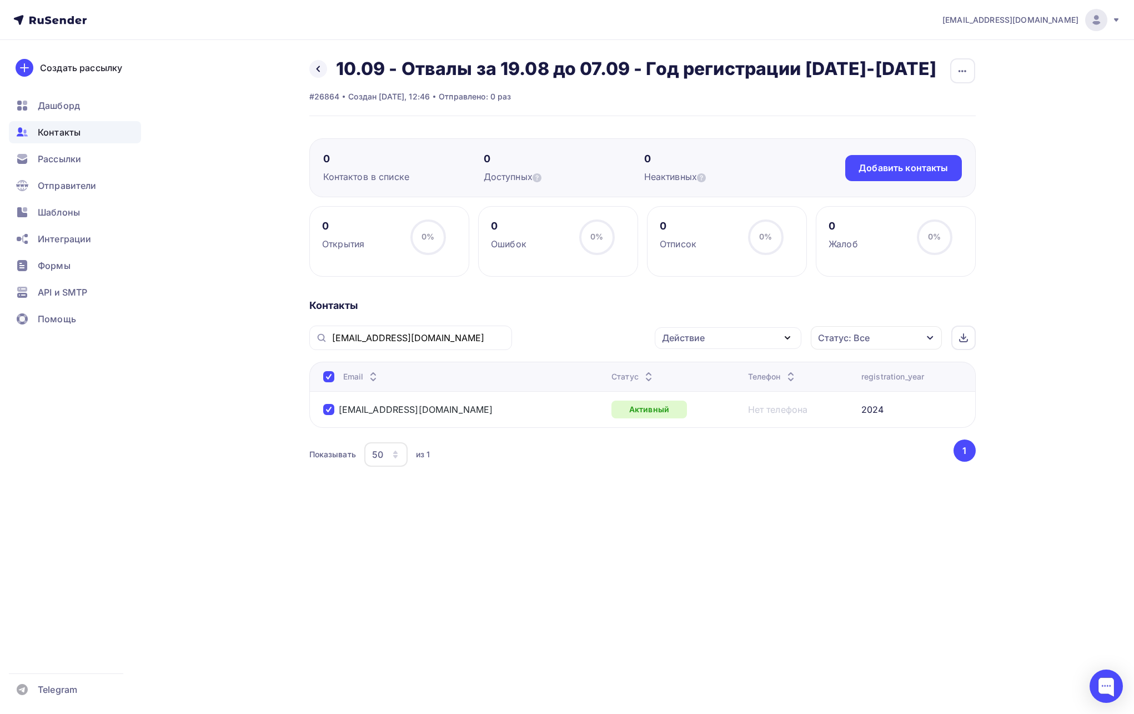
click at [665, 337] on div "Действие" at bounding box center [683, 337] width 43 height 13
click at [703, 395] on div "Исключить из списка" at bounding box center [716, 392] width 97 height 13
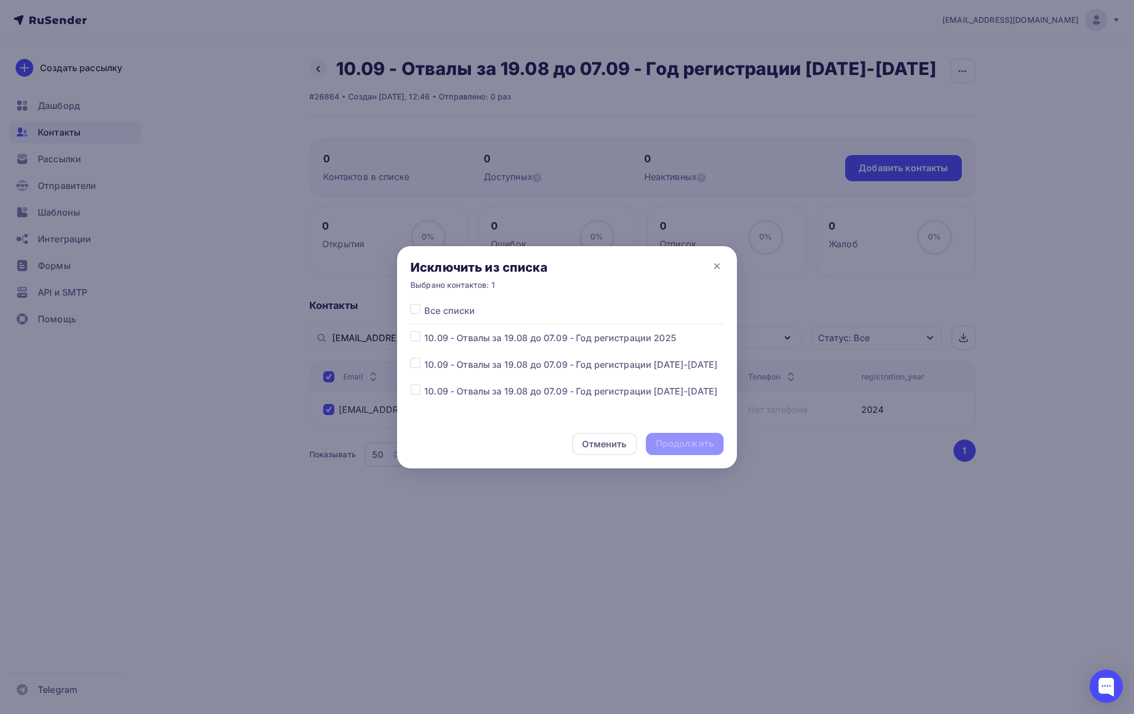
click at [414, 370] on div at bounding box center [417, 364] width 14 height 13
click at [424, 358] on label at bounding box center [424, 358] width 0 height 0
click at [419, 366] on input "checkbox" at bounding box center [415, 363] width 10 height 10
checkbox input "true"
click at [720, 449] on div "Продолжить" at bounding box center [685, 444] width 78 height 22
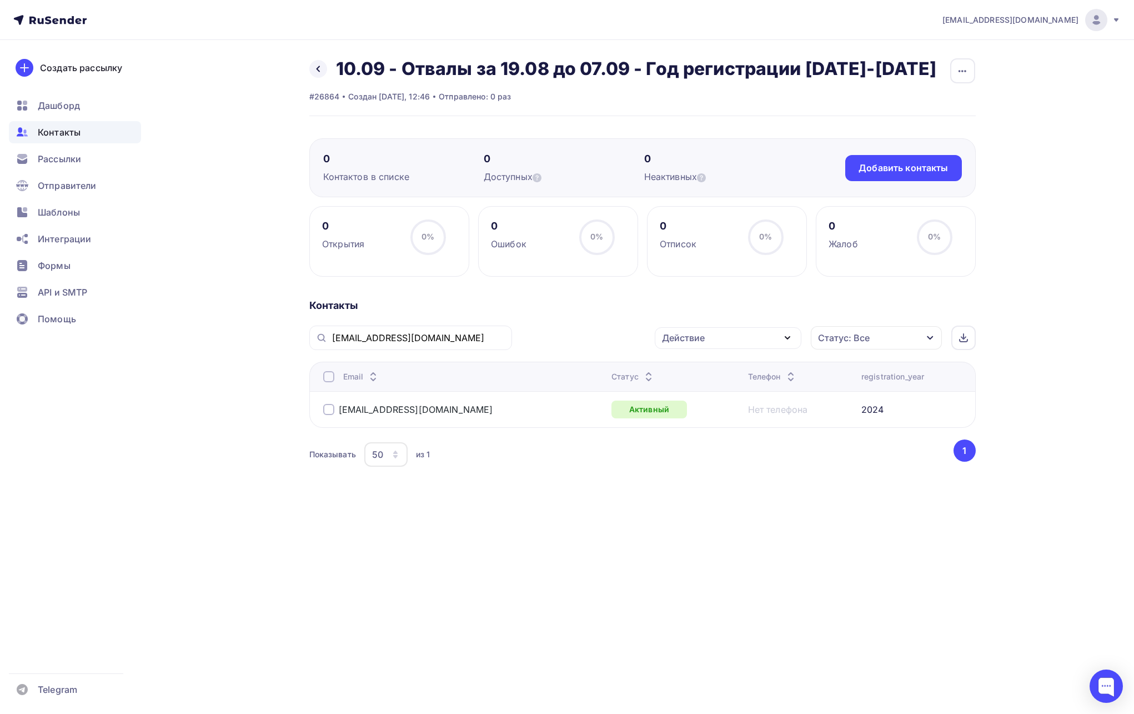
click at [528, 318] on div "Контакты mrboombarkus@gmail.com Действие Добавить в списки Исключить из списка …" at bounding box center [642, 398] width 666 height 198
click at [56, 159] on span "Рассылки" at bounding box center [59, 158] width 43 height 13
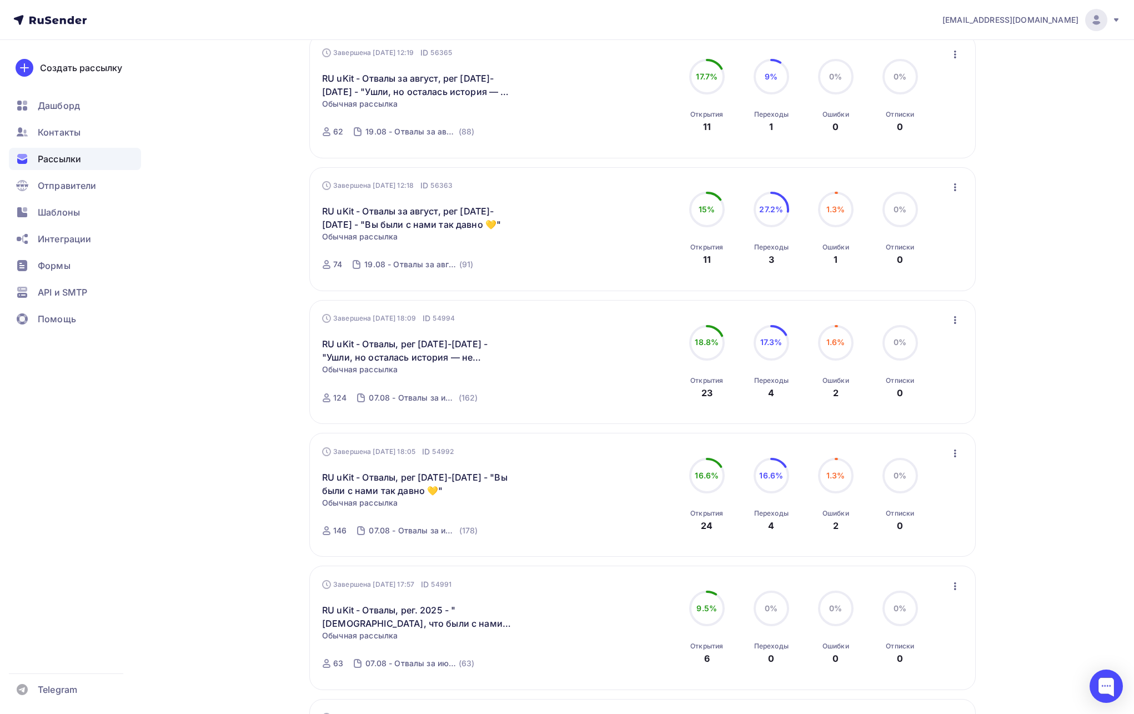
scroll to position [258, 0]
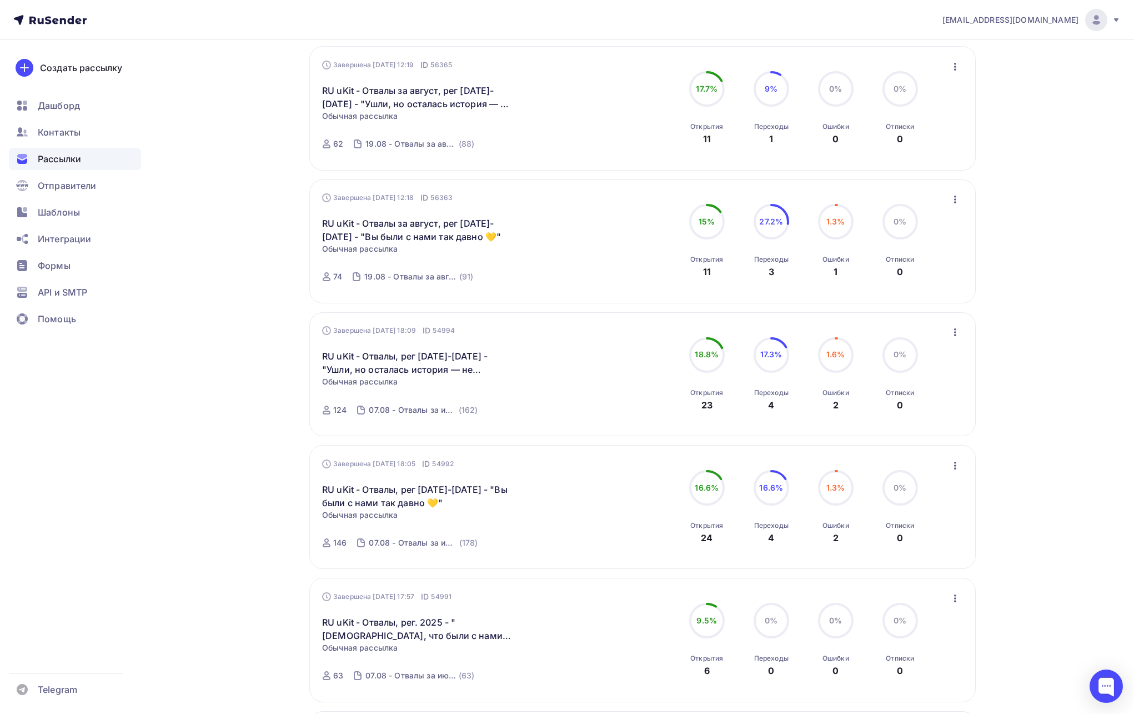
click at [907, 570] on icon "button" at bounding box center [955, 597] width 13 height 13
click at [907, 537] on div "Копировать в новую" at bounding box center [905, 538] width 114 height 13
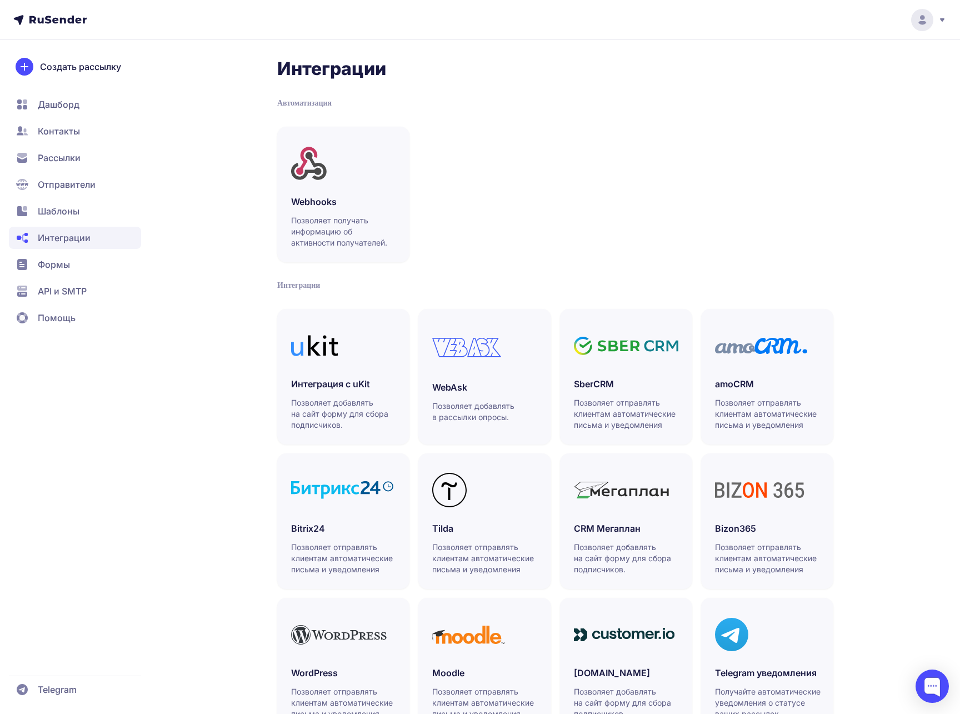
scroll to position [50, 0]
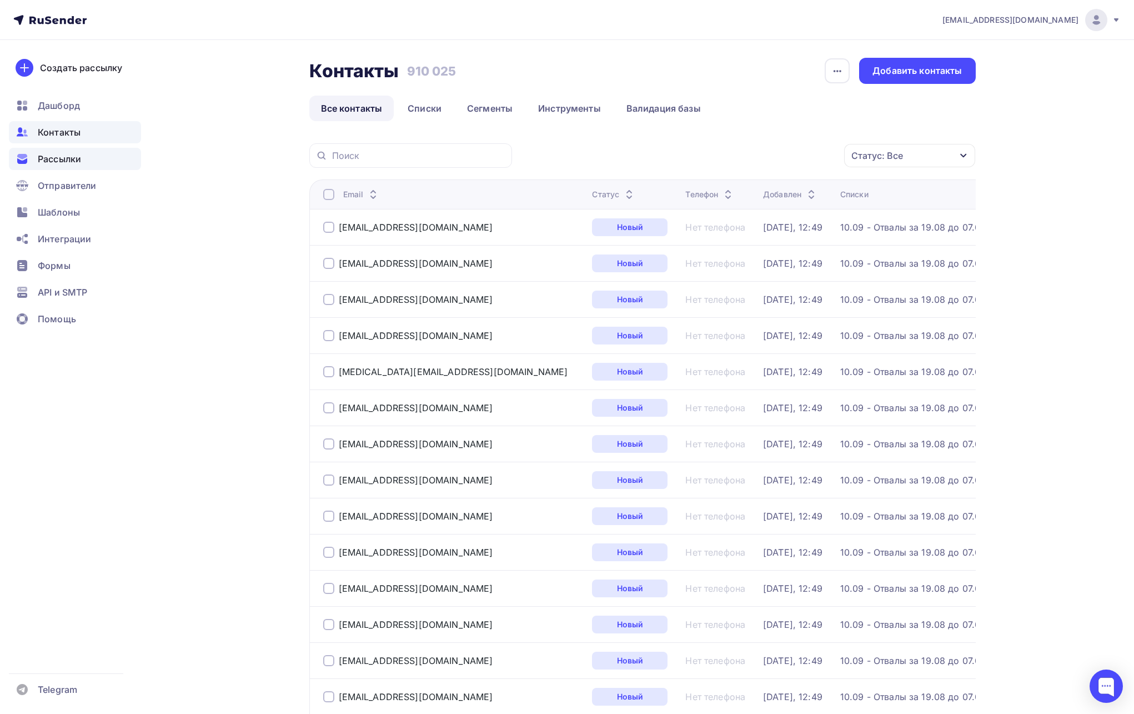
click at [67, 156] on span "Рассылки" at bounding box center [59, 158] width 43 height 13
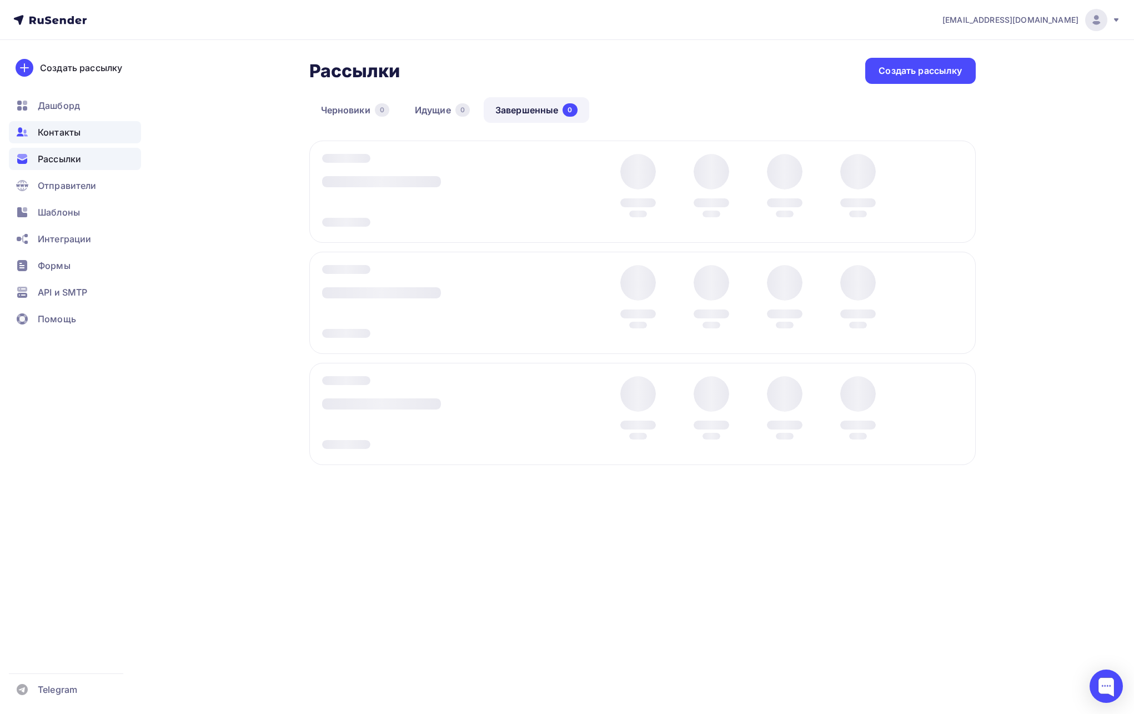
click at [75, 136] on span "Контакты" at bounding box center [59, 132] width 43 height 13
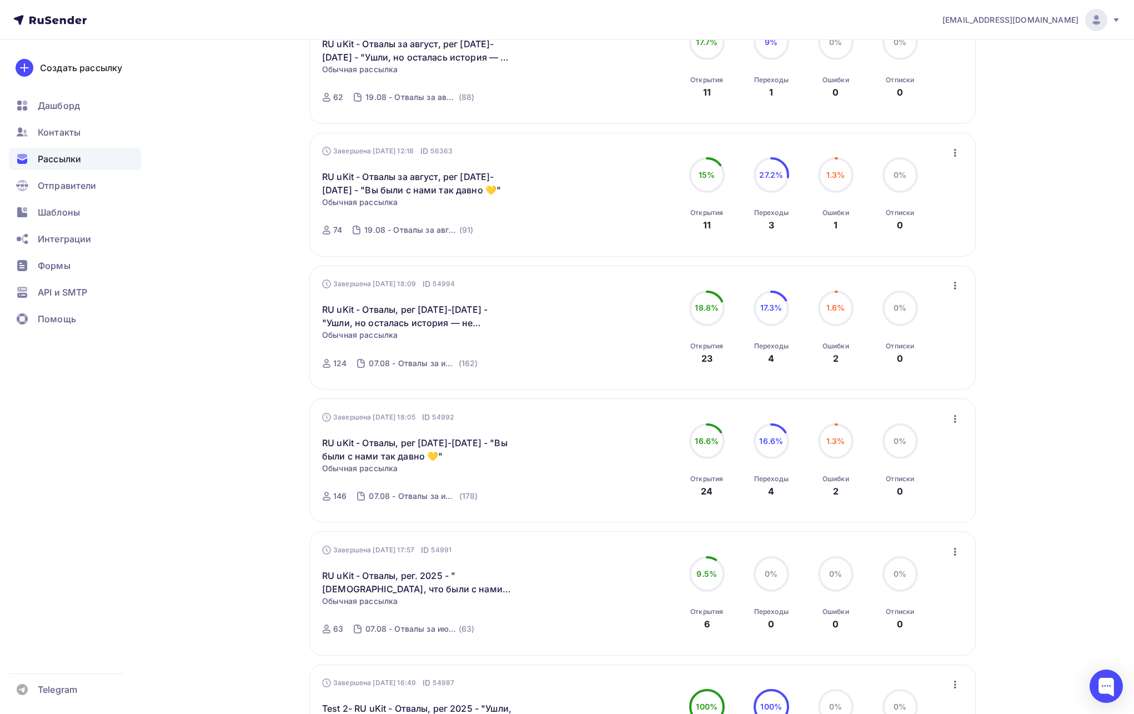
scroll to position [326, 0]
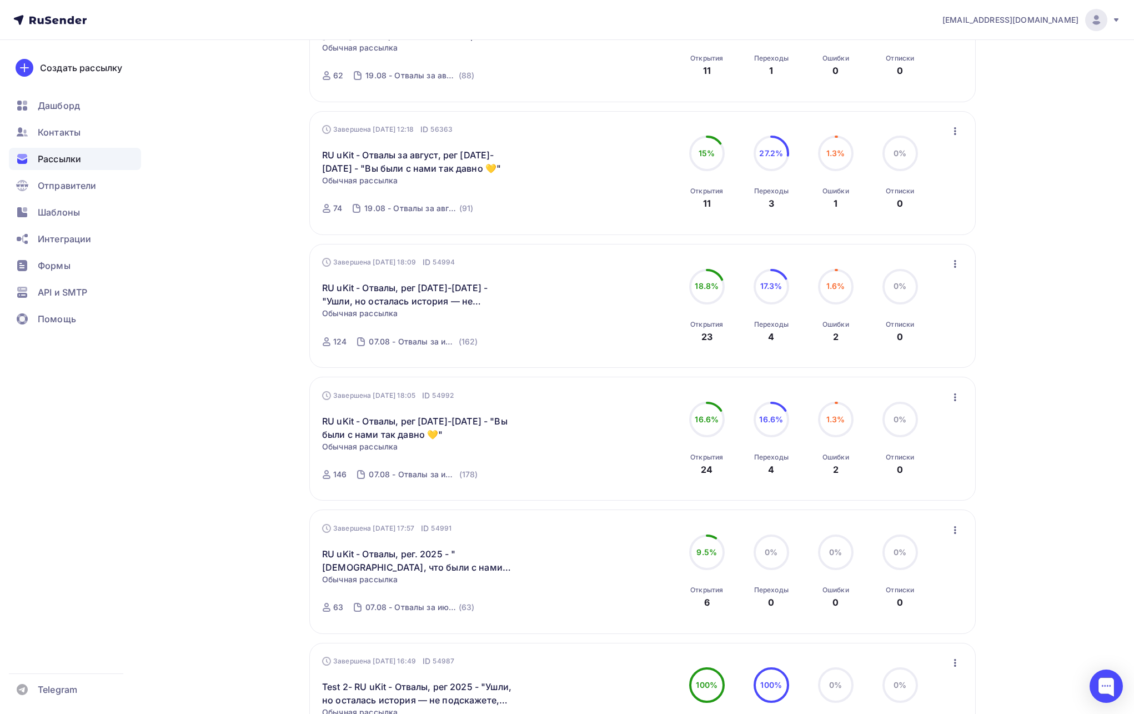
click at [957, 527] on icon "button" at bounding box center [955, 529] width 13 height 13
click at [922, 599] on div "Копировать в новую" at bounding box center [905, 602] width 114 height 13
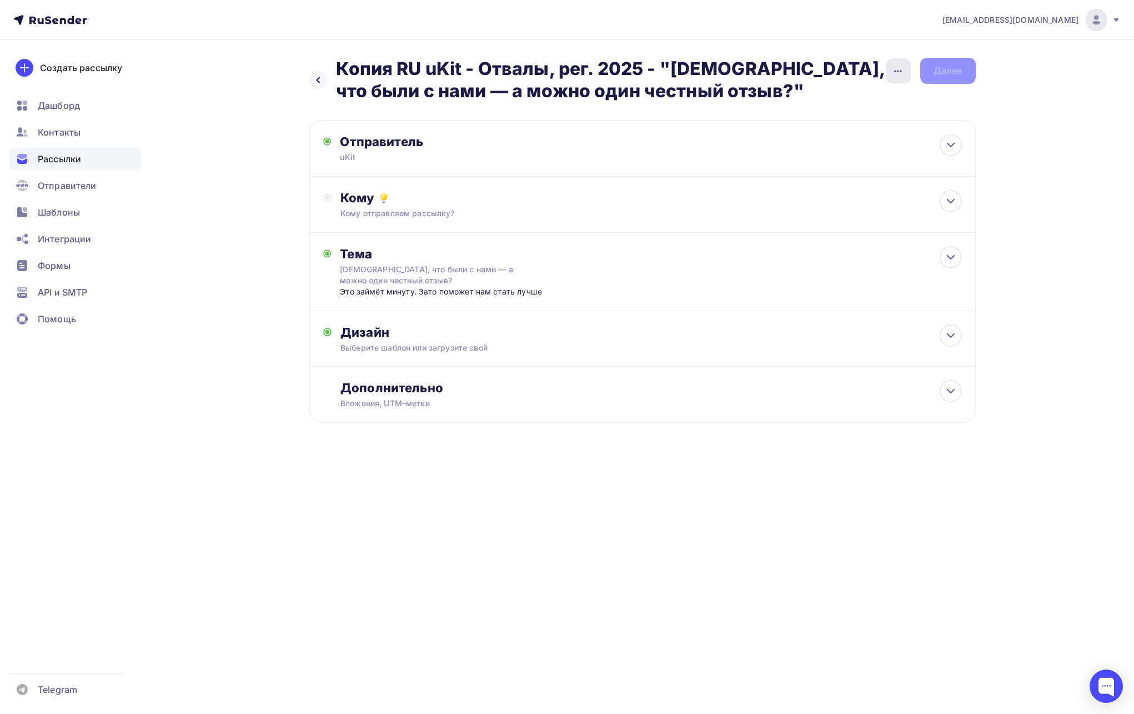
click at [898, 73] on icon "button" at bounding box center [897, 70] width 13 height 13
click at [873, 128] on div "Переименовать рассылку" at bounding box center [840, 127] width 138 height 13
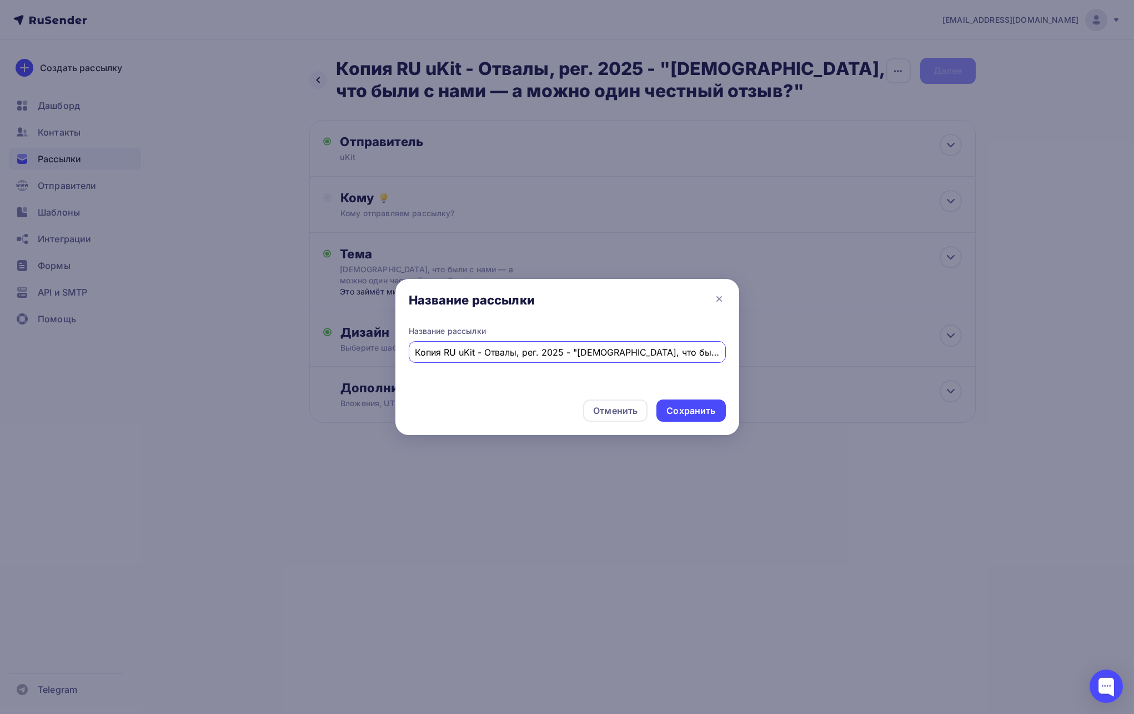
drag, startPoint x: 423, startPoint y: 350, endPoint x: 349, endPoint y: 347, distance: 73.9
click at [349, 347] on div "Название рассылки Название рассылки Копия RU uKit - Отвалы, рег. 2025 - "Спасиб…" at bounding box center [567, 357] width 1134 height 714
click at [499, 352] on input "Копия RU uKit - Отвалы, рег. 2025 - "Спасибо, что были с нами — а можно один че…" at bounding box center [567, 351] width 304 height 13
drag, startPoint x: 443, startPoint y: 354, endPoint x: 389, endPoint y: 353, distance: 54.4
click at [389, 353] on div "Название рассылки Название рассылки Копия RU uKit - Отвалы, рег. 2025 - "Спасиб…" at bounding box center [567, 357] width 1134 height 714
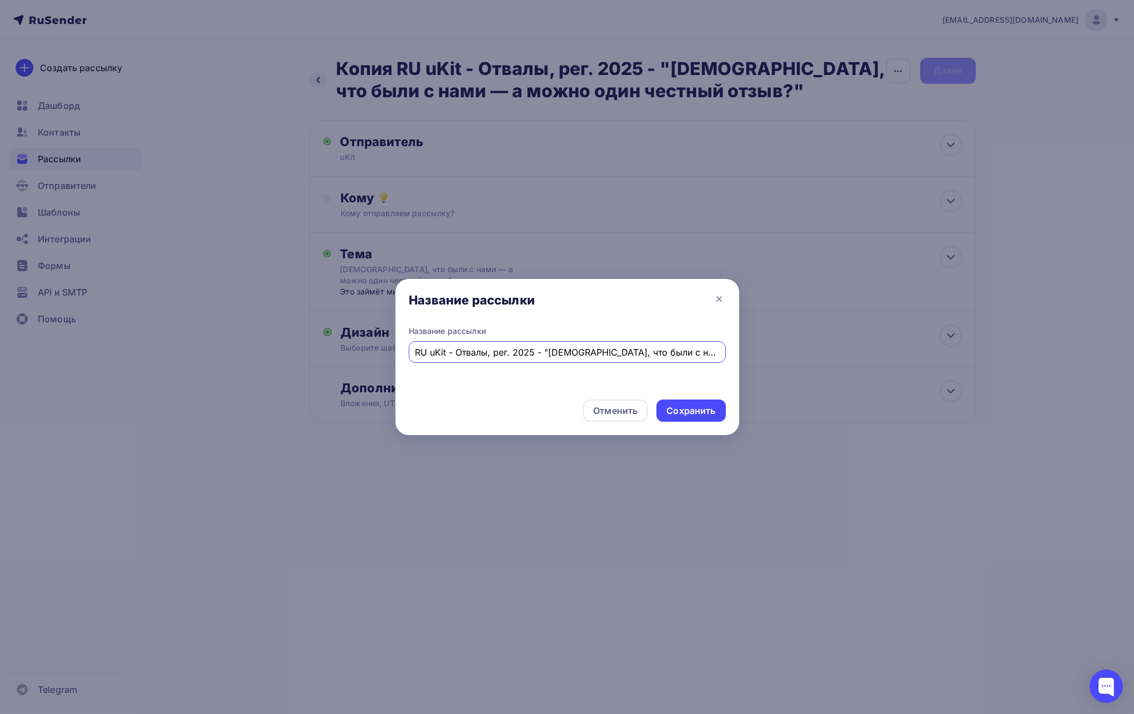
click at [488, 352] on input "RU uKit - Отвалы, рег. 2025 - "Спасибо, что были с нами — а можно один честный …" at bounding box center [567, 351] width 304 height 13
paste input "19-08"
drag, startPoint x: 583, startPoint y: 352, endPoint x: 726, endPoint y: 354, distance: 143.3
click at [726, 354] on div "Название рассылки RU uKit - Отвалы за 19.08-07.09, рег. 2025 - "Спасибо, что бы…" at bounding box center [567, 357] width 344 height 65
click at [669, 350] on input "RU uKit - Отвалы за 19.08-07.09, рег. 2025 - "Спасибо, что были с нами — а можн…" at bounding box center [567, 351] width 304 height 13
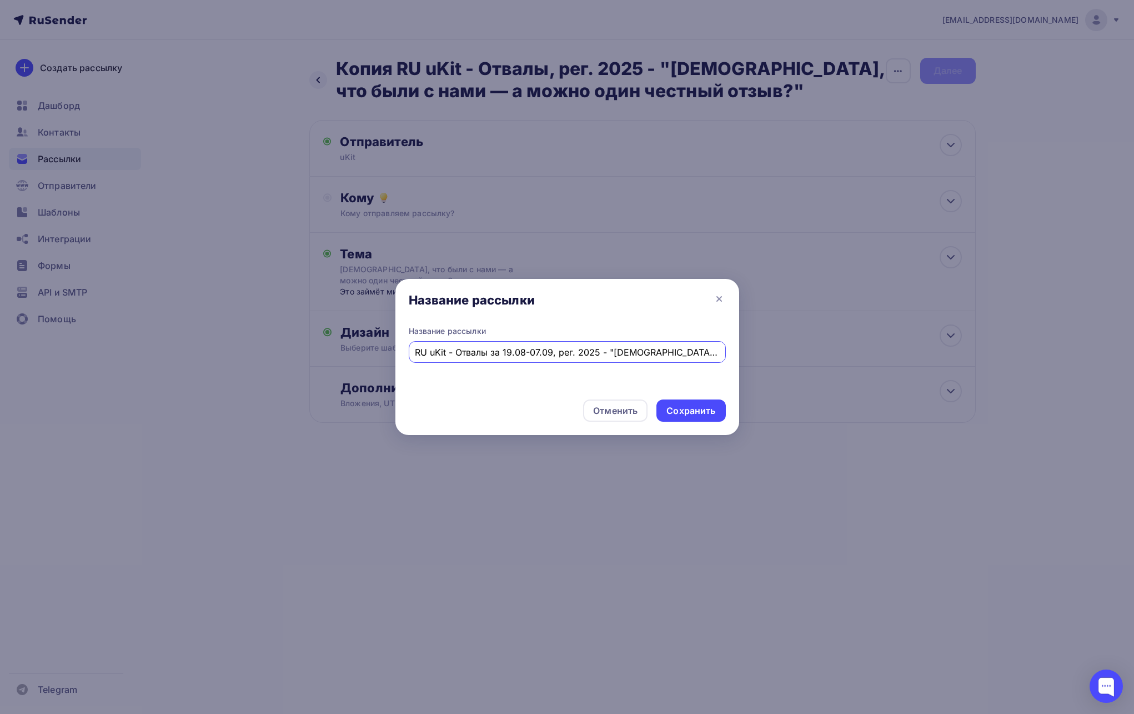
drag, startPoint x: 589, startPoint y: 351, endPoint x: 727, endPoint y: 352, distance: 137.7
click at [728, 352] on div "Название рассылки RU uKit - Отвалы за 19.08-07.09, рег. 2025 - "Спасибо, что бы…" at bounding box center [567, 357] width 344 height 65
click at [661, 350] on input "RU uKit - Отвалы за 19.08-07.09, рег. 2025 - "Спасибо, что были с нами — а можн…" at bounding box center [567, 351] width 304 height 13
drag, startPoint x: 657, startPoint y: 351, endPoint x: 727, endPoint y: 350, distance: 70.0
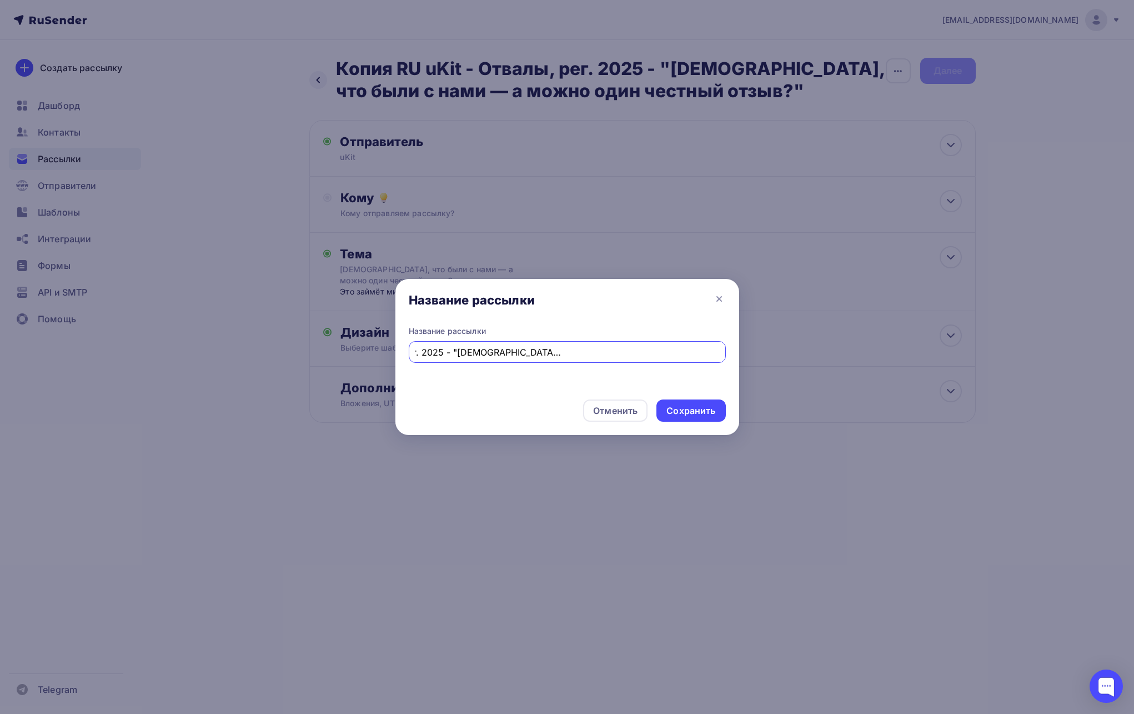
click at [727, 350] on div "Название рассылки RU uKit - Отвалы за 19.08-07.09, рег. 2025 - "Спасибо, что бы…" at bounding box center [567, 357] width 344 height 65
click at [692, 349] on input "RU uKit - Отвалы за 19.08-07.09, рег. 2025 - "Спасибо, что были с нами — а можн…" at bounding box center [567, 351] width 304 height 13
drag, startPoint x: 598, startPoint y: 347, endPoint x: 384, endPoint y: 342, distance: 213.9
click at [384, 342] on div "Название рассылки Название рассылки RU uKit - Отвалы за 19.08-07.09, рег. 2025 …" at bounding box center [567, 357] width 1134 height 714
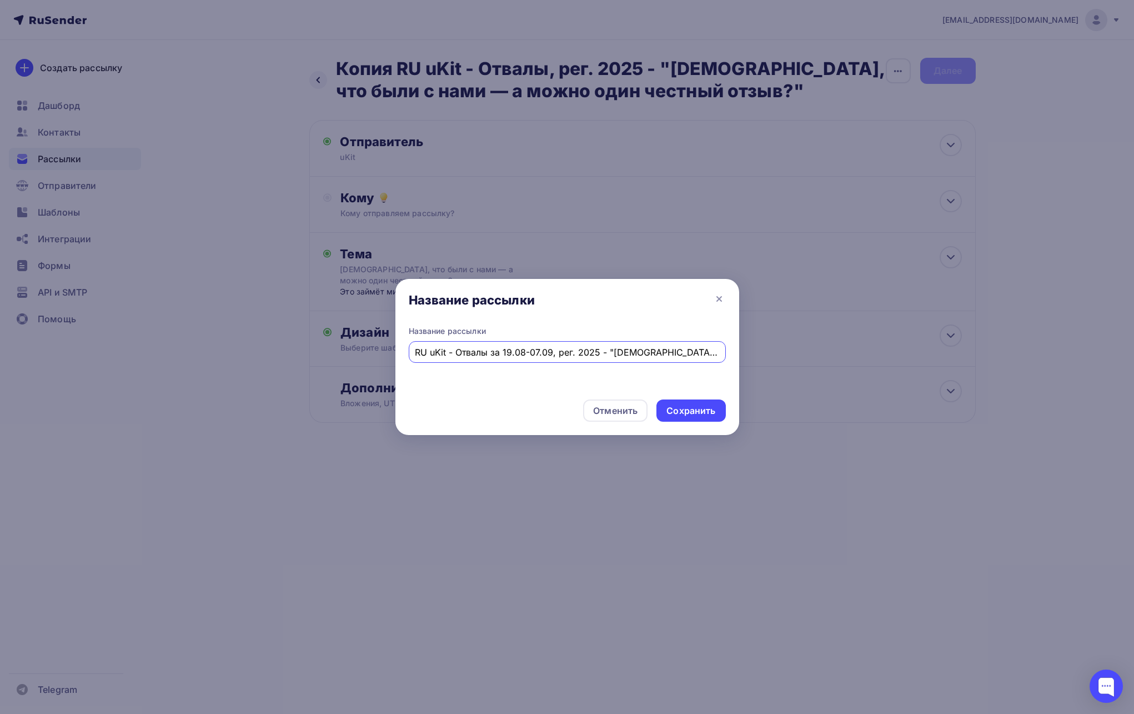
click at [533, 345] on input "RU uKit - Отвалы за 19.08-07.09, рег. 2025 - "Спасибо, что были с нами — а можн…" at bounding box center [567, 351] width 304 height 13
click at [498, 355] on input "RU uKit - Отвалы за 19.08-07.09, рег. 2025 - "Спасибо, что были с нами — а можн…" at bounding box center [567, 351] width 304 height 13
click at [511, 356] on input "RU uKit - Отвалы за период 19.08-07.09, рег. 2025 - "[DEMOGRAPHIC_DATA], что бы…" at bounding box center [567, 351] width 304 height 13
drag, startPoint x: 491, startPoint y: 353, endPoint x: 534, endPoint y: 350, distance: 43.4
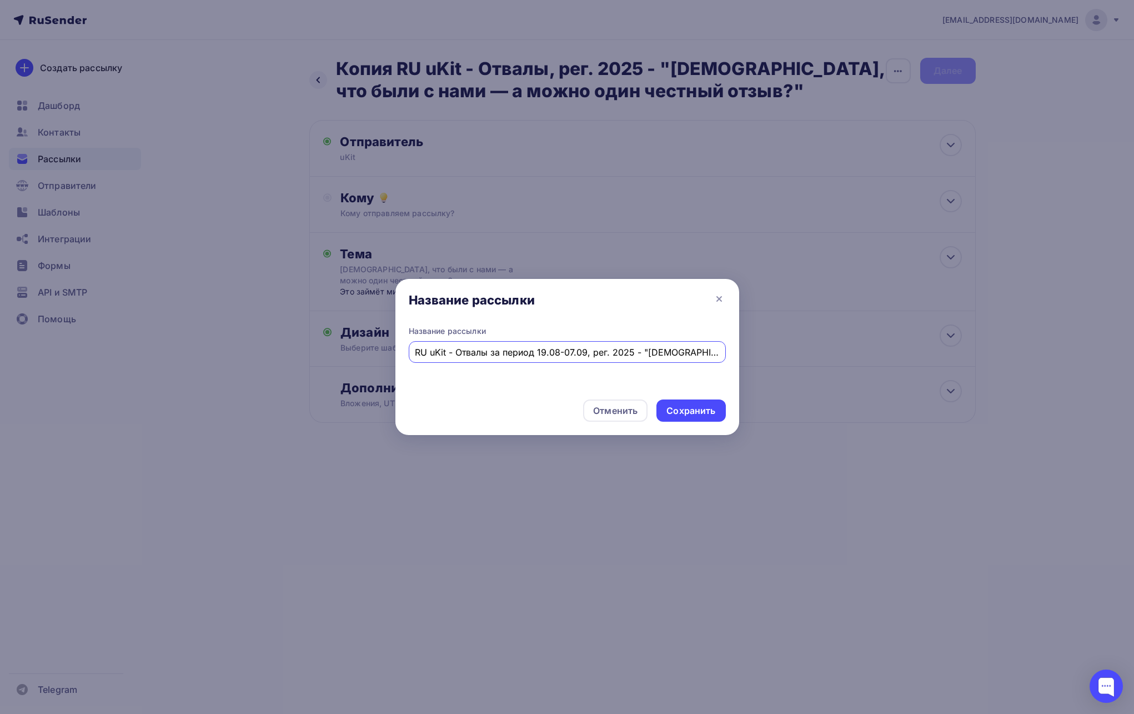
click at [534, 350] on input "RU uKit - Отвалы за период 19.08-07.09, рег. 2025 - "[DEMOGRAPHIC_DATA], что бы…" at bounding box center [567, 351] width 304 height 13
type input "RU uKit - Отвалы за период 19.08-07.09, рег. 2025 - "[DEMOGRAPHIC_DATA], что бы…"
click at [522, 338] on div "Название рассылки RU uKit - Отвалы за период 19.08-07.09, рег. 2025 - "Спасибо,…" at bounding box center [567, 343] width 317 height 37
click at [493, 354] on input "RU uKit - Отвалы за период 19.08-07.09, рег. 2025 - "[DEMOGRAPHIC_DATA], что бы…" at bounding box center [567, 351] width 304 height 13
drag, startPoint x: 636, startPoint y: 353, endPoint x: 735, endPoint y: 357, distance: 98.9
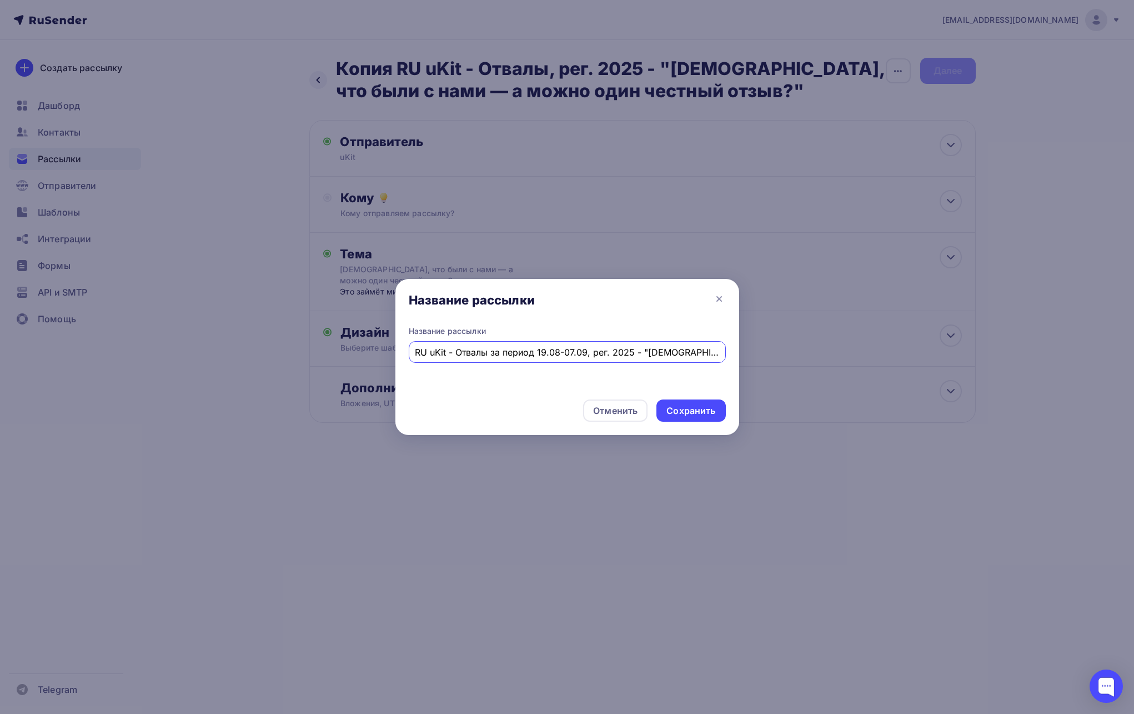
click at [735, 357] on div "Название рассылки RU uKit - Отвалы за период 19.08-07.09, рег. 2025 - "Спасибо,…" at bounding box center [567, 357] width 344 height 65
click at [657, 348] on input "RU uKit - Отвалы за период 19.08-07.09, рег. 2025 - "[DEMOGRAPHIC_DATA], что бы…" at bounding box center [567, 351] width 304 height 13
drag, startPoint x: 640, startPoint y: 349, endPoint x: 741, endPoint y: 354, distance: 101.7
click at [741, 354] on div "Название рассылки Название рассылки RU uKit - Отвалы за период 19.08-07.09, рег…" at bounding box center [567, 357] width 1134 height 714
click at [658, 353] on input "RU uKit - Отвалы за период 19.08-07.09, рег. 2025 - "[DEMOGRAPHIC_DATA], что бы…" at bounding box center [567, 351] width 304 height 13
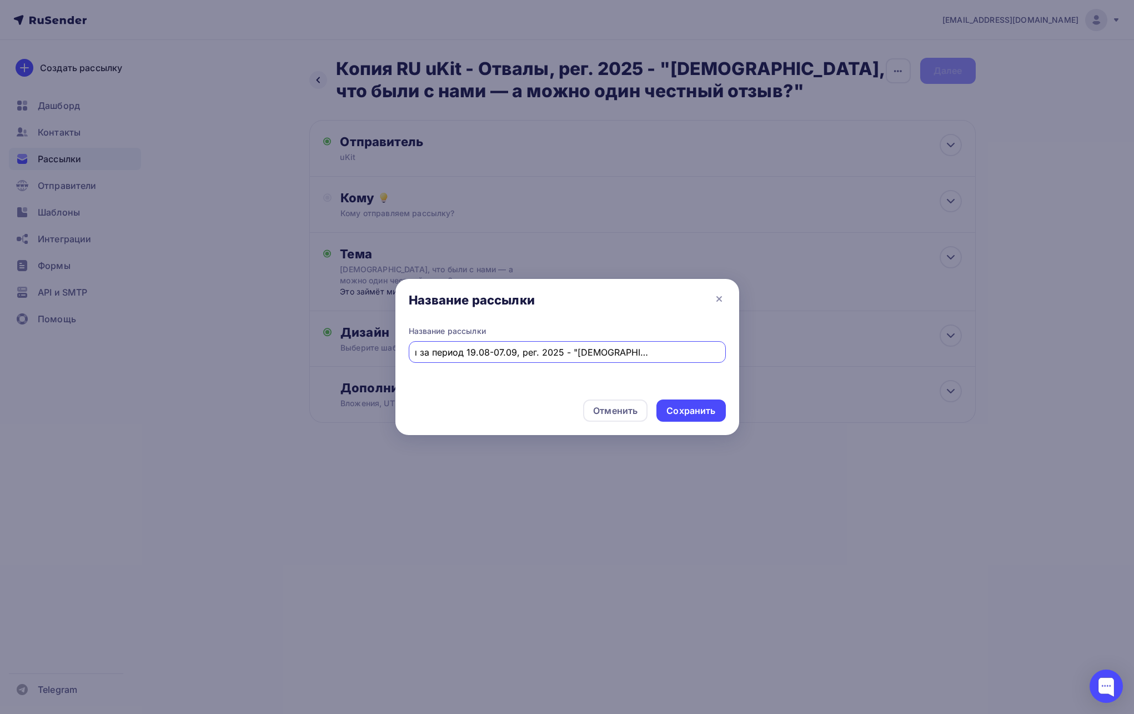
scroll to position [0, 191]
drag, startPoint x: 674, startPoint y: 352, endPoint x: 725, endPoint y: 354, distance: 50.6
click at [725, 354] on div "RU uKit - Отвалы за период 19.08-07.09, рег. 2025 - "[DEMOGRAPHIC_DATA], что бы…" at bounding box center [567, 352] width 317 height 22
click at [672, 352] on input "RU uKit - Отвалы за период 19.08-07.09, рег. 2025 - "[DEMOGRAPHIC_DATA], что бы…" at bounding box center [567, 351] width 304 height 13
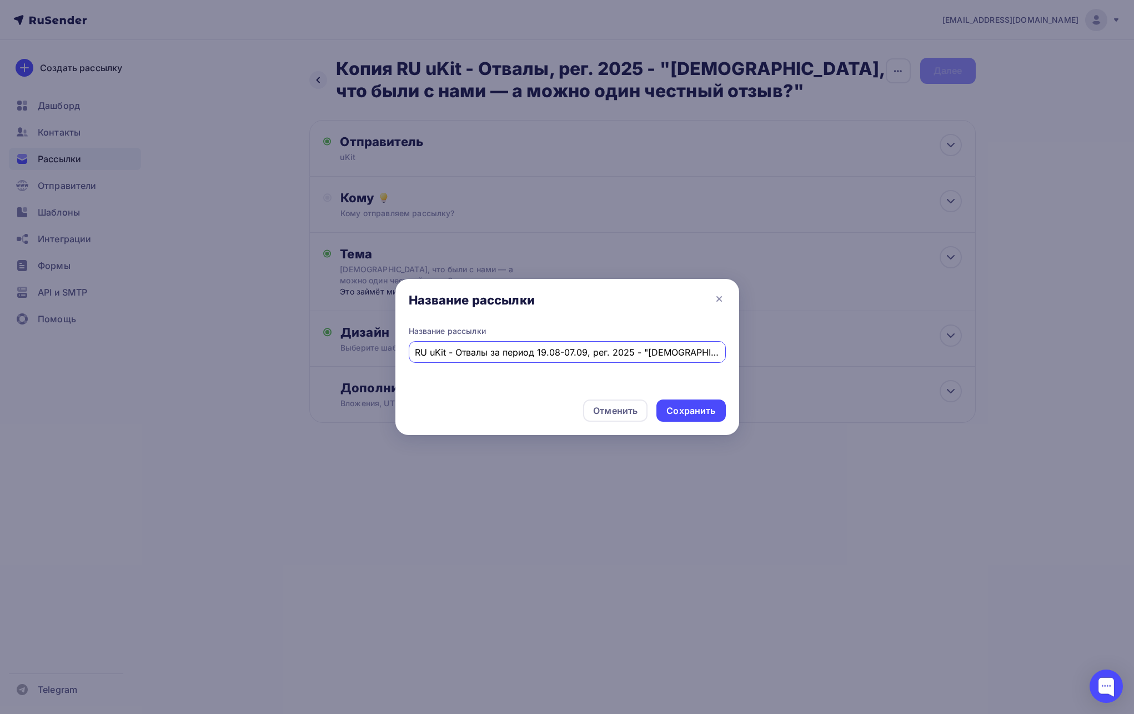
drag, startPoint x: 661, startPoint y: 352, endPoint x: 378, endPoint y: 349, distance: 282.7
click at [378, 349] on div "Название рассылки Название рассылки RU uKit - Отвалы за период 19.08-07.09, рег…" at bounding box center [567, 357] width 1134 height 714
click at [513, 366] on div "Название рассылки RU uKit - Отвалы за период 19.08-07.09, рег. 2025 - "Спасибо,…" at bounding box center [567, 357] width 344 height 65
click at [517, 352] on input "RU uKit - Отвалы за период 19.08-07.09, рег. 2025 - "[DEMOGRAPHIC_DATA], что бы…" at bounding box center [567, 351] width 304 height 13
click at [613, 350] on input "RU uKit - Отвалы за период 19.08-07.09, рег. 2025 - "[DEMOGRAPHIC_DATA], что бы…" at bounding box center [567, 351] width 304 height 13
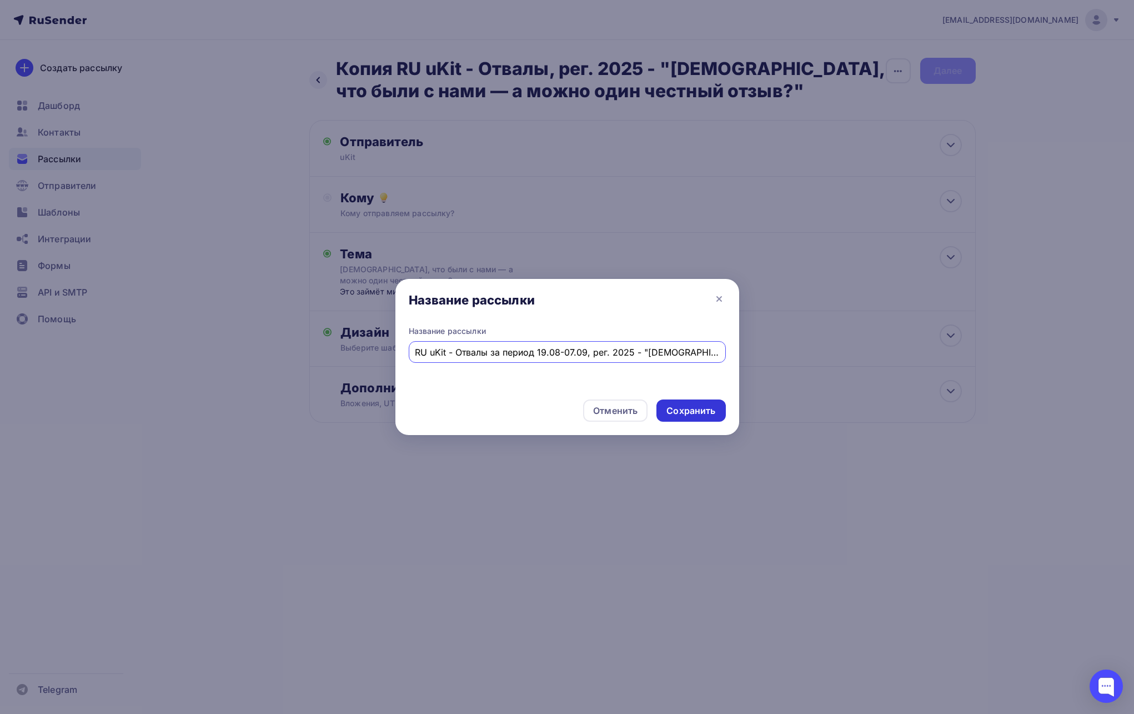
click at [689, 417] on div "Сохранить" at bounding box center [690, 410] width 69 height 22
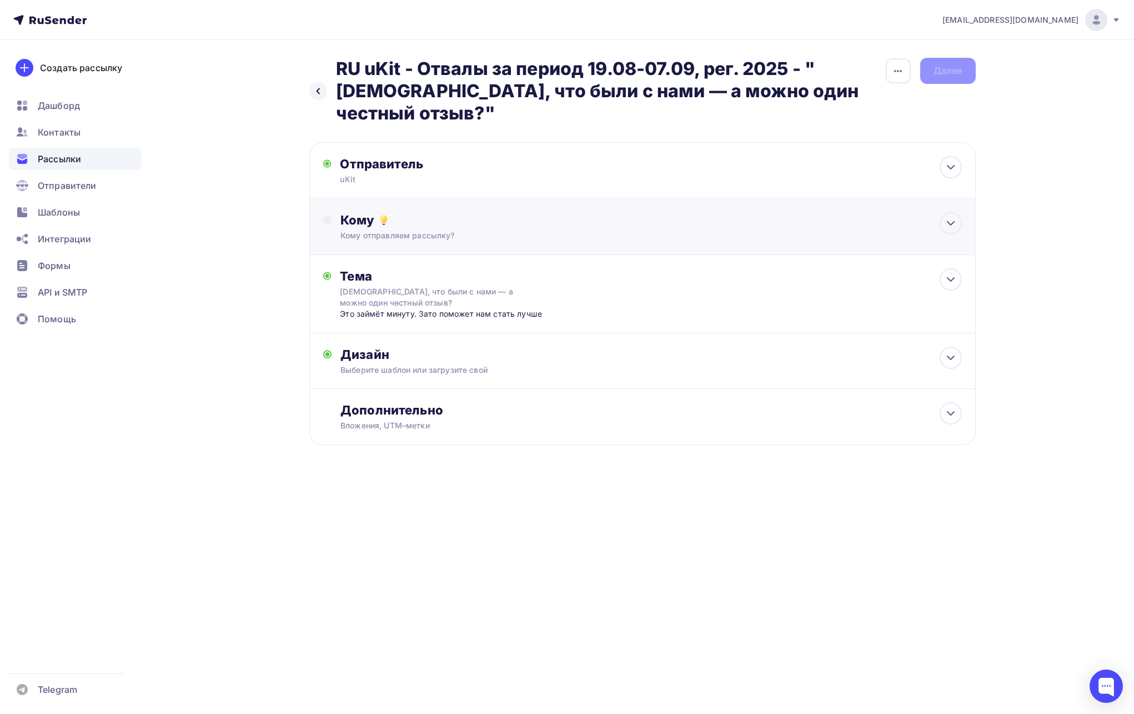
click at [593, 230] on div "Кому отправляем рассылку?" at bounding box center [619, 235] width 559 height 11
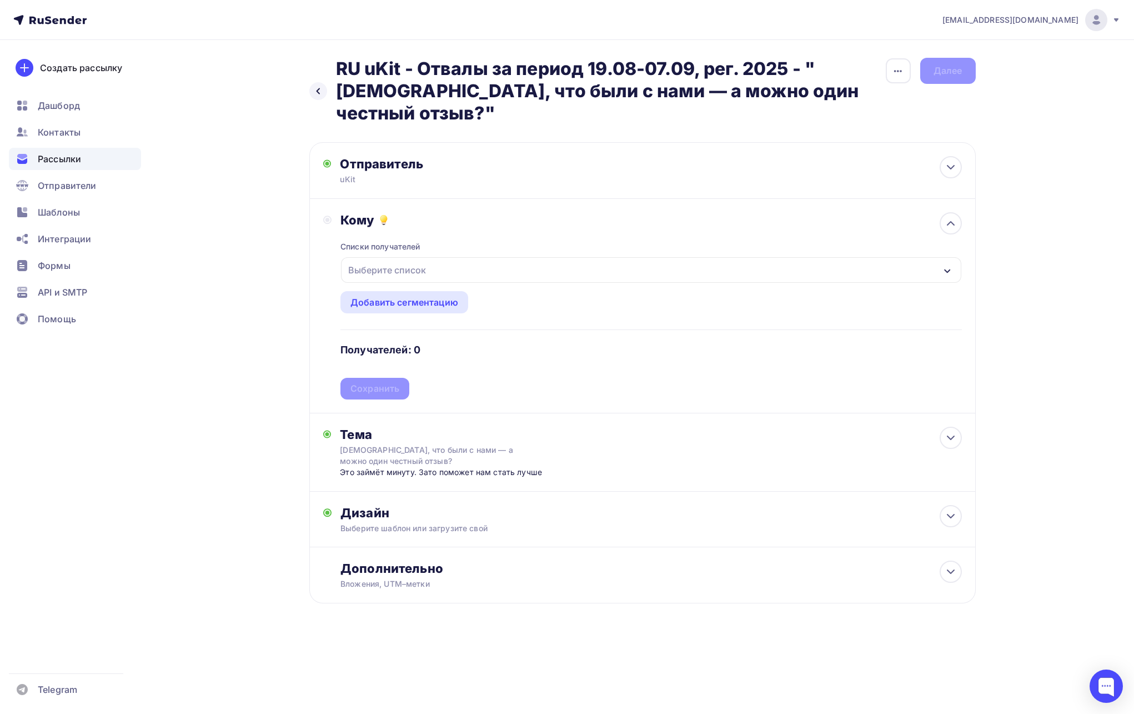
click at [518, 273] on div "Выберите список" at bounding box center [651, 270] width 620 height 26
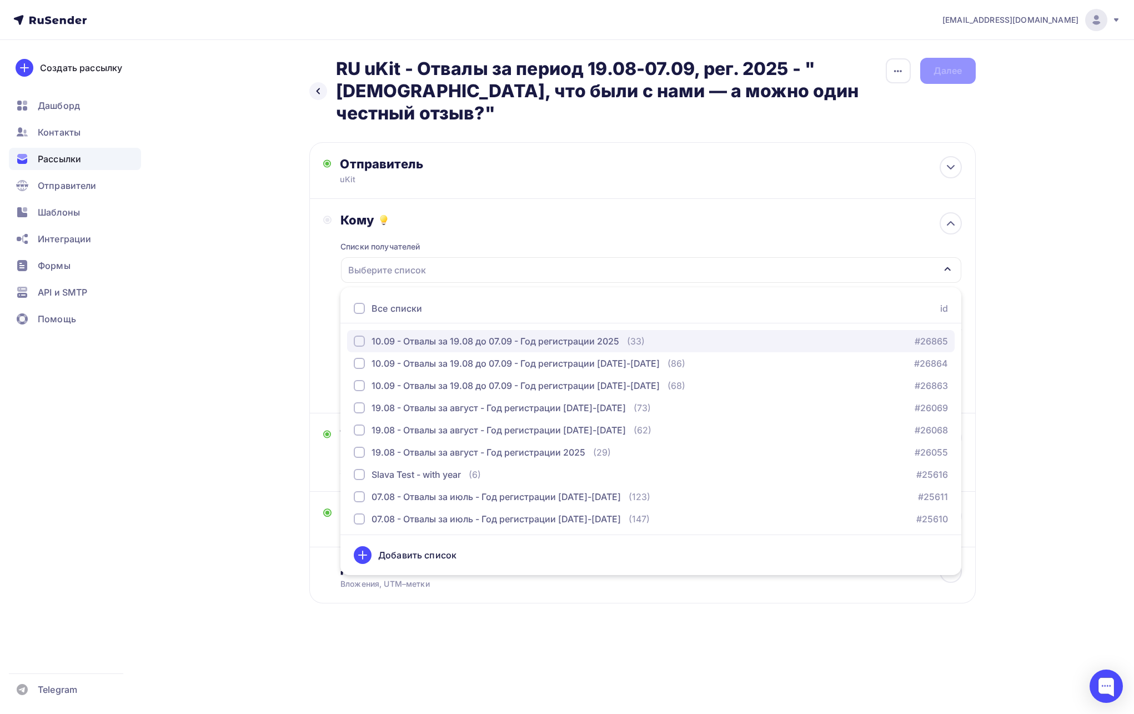
click at [359, 339] on div "button" at bounding box center [359, 340] width 11 height 11
click at [319, 299] on div "Кому Списки получателей 10.09 - Отвалы за 19.08 до 07.09 - Год регистрации 2025…" at bounding box center [642, 306] width 666 height 214
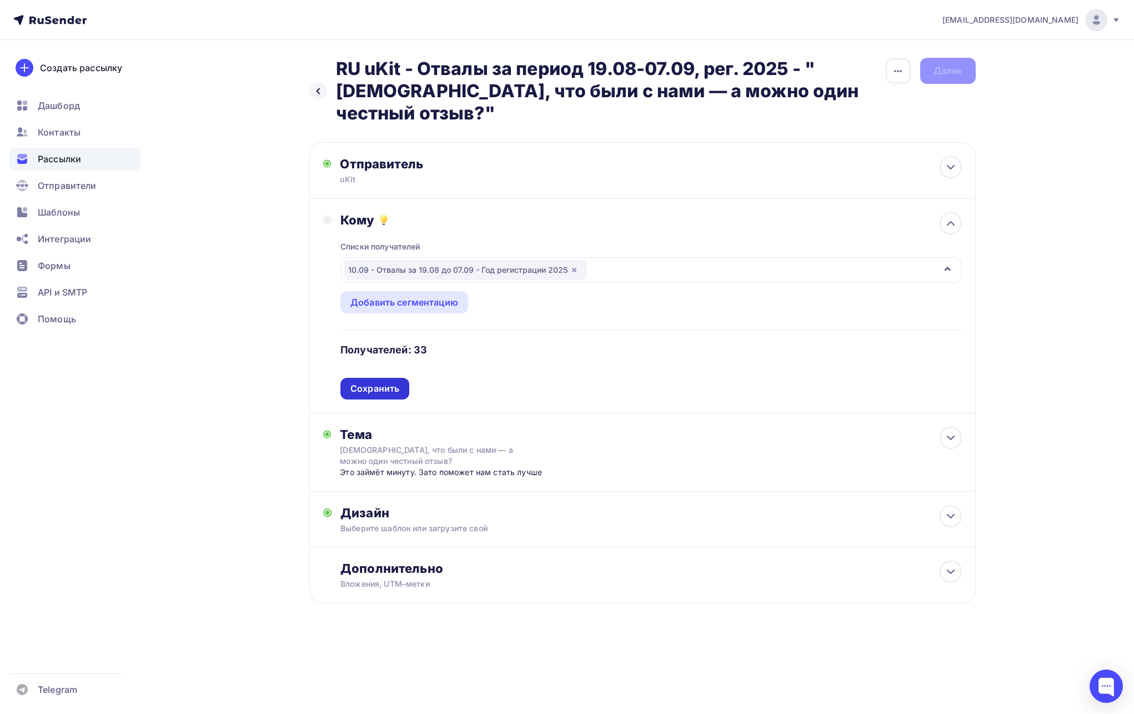
click at [378, 382] on div "Сохранить" at bounding box center [374, 388] width 49 height 13
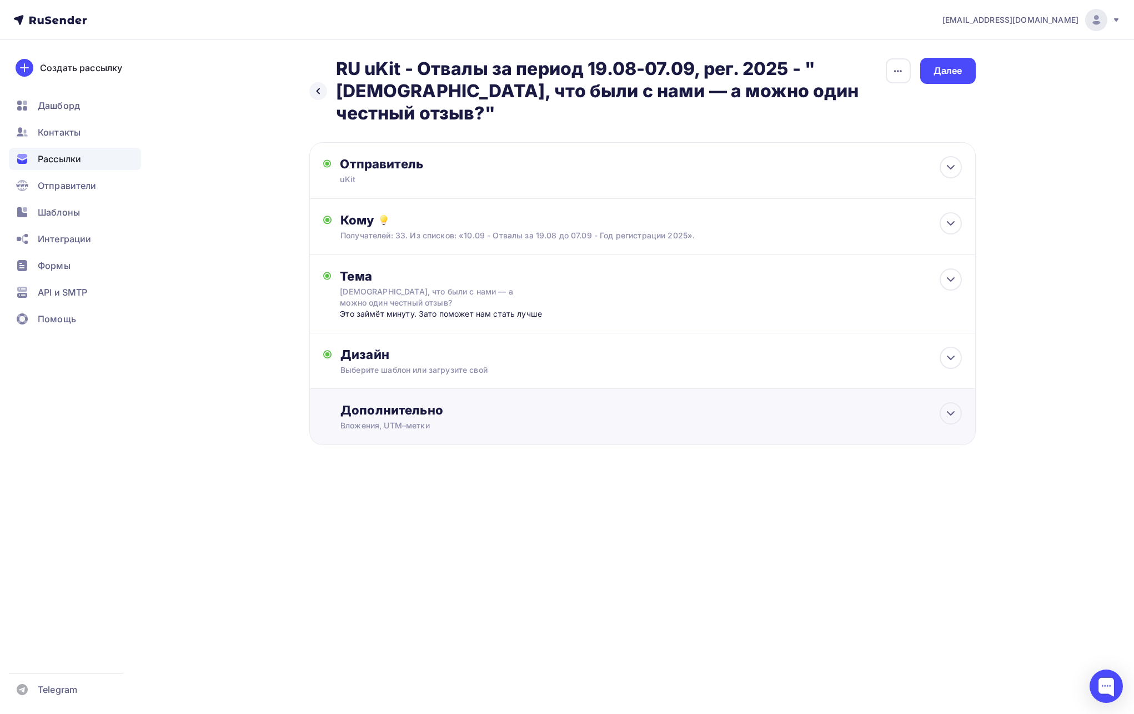
click at [403, 425] on div "Вложения, UTM–метки" at bounding box center [619, 425] width 559 height 11
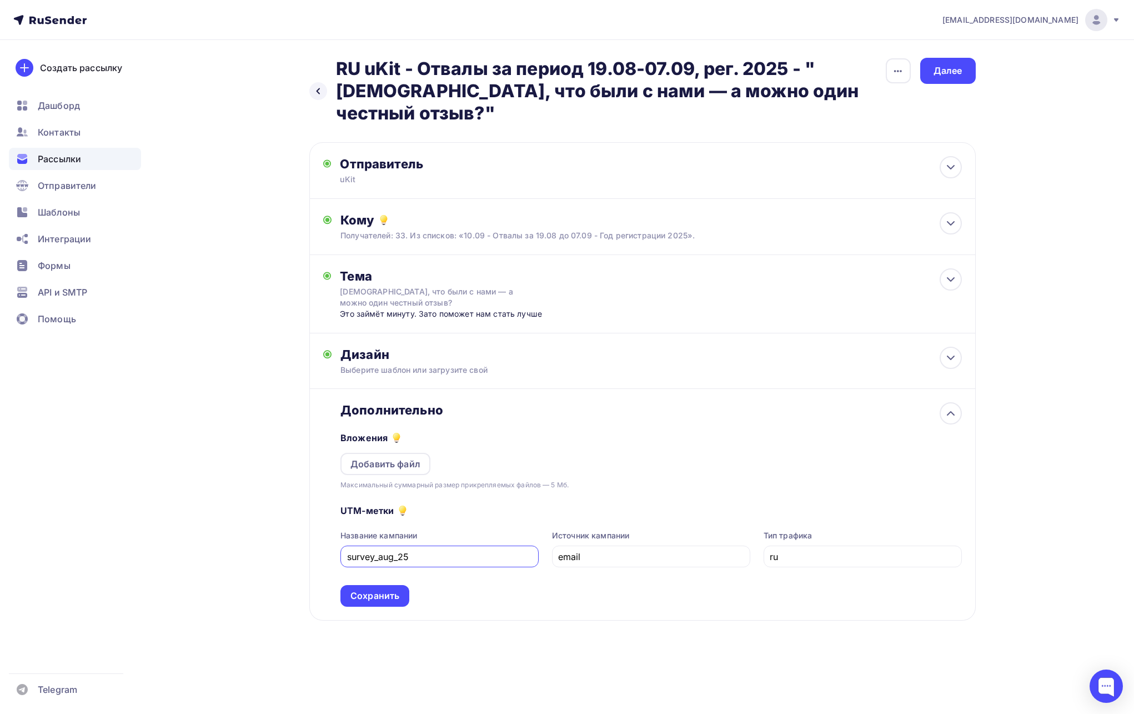
drag, startPoint x: 395, startPoint y: 553, endPoint x: 380, endPoint y: 554, distance: 15.6
click at [380, 554] on input "survey_aug_25" at bounding box center [440, 556] width 186 height 13
type input "survey_sep_25"
click at [453, 581] on div "UTM-метки Название кампании survey_sep_25 Источник кампании email Тип трафика r…" at bounding box center [650, 548] width 621 height 116
click at [402, 591] on div "Сохранить" at bounding box center [374, 596] width 69 height 22
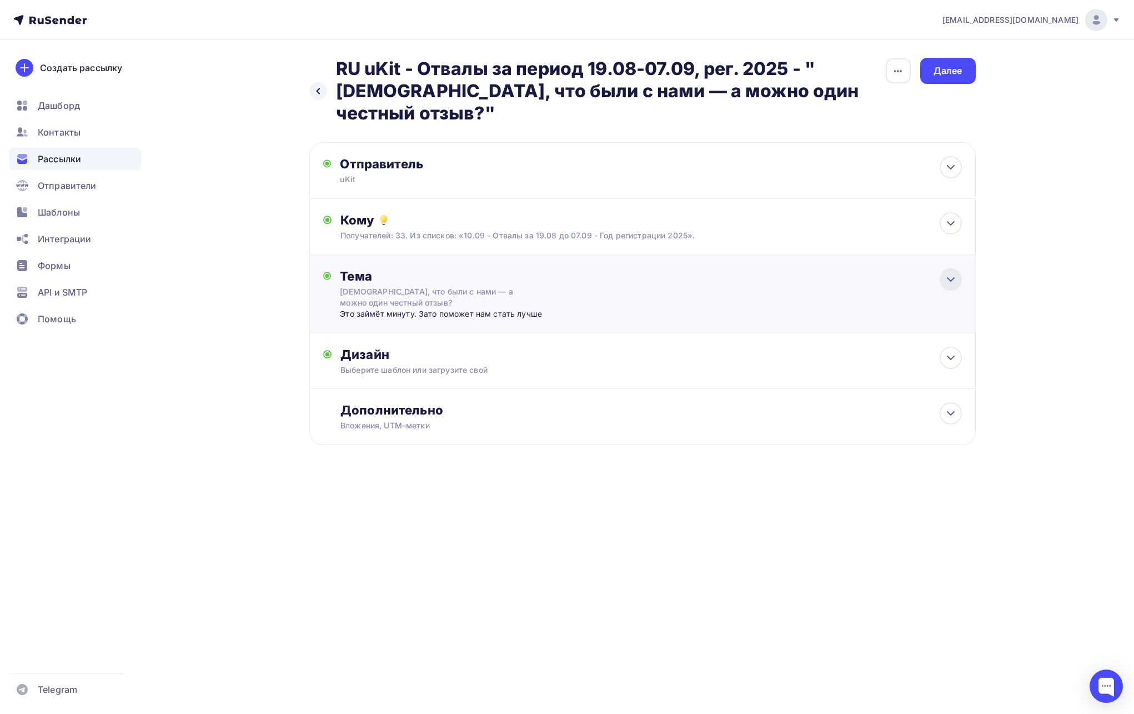
click at [954, 272] on div at bounding box center [951, 279] width 22 height 22
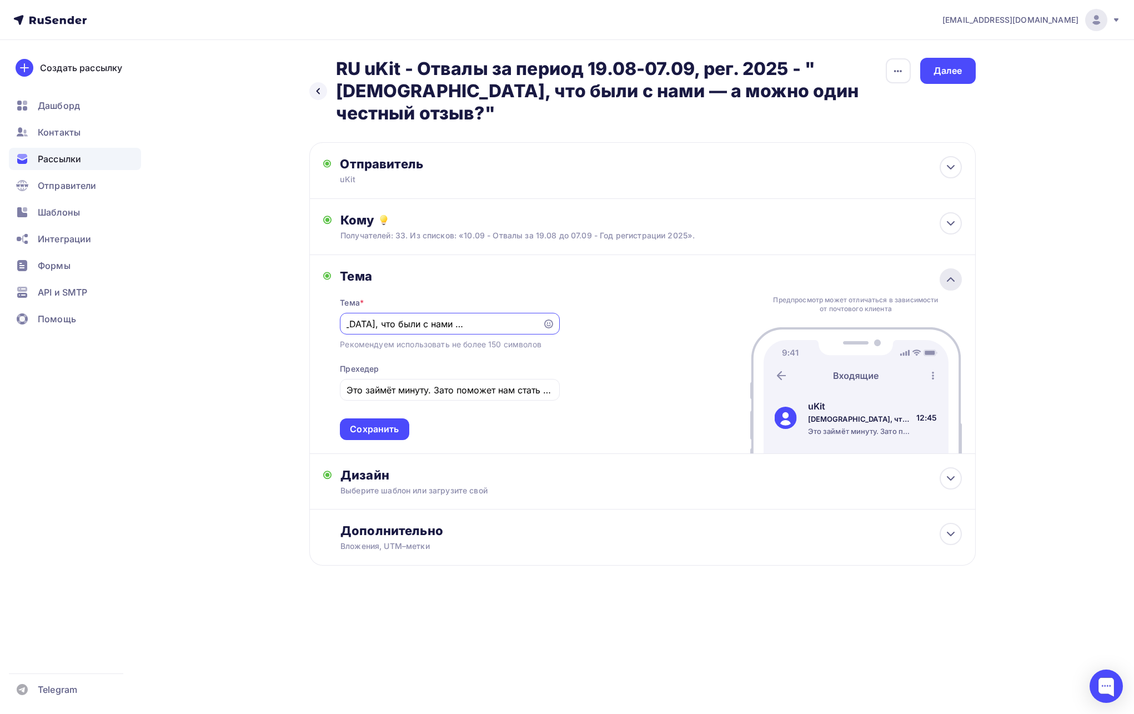
click at [951, 275] on icon at bounding box center [950, 279] width 13 height 13
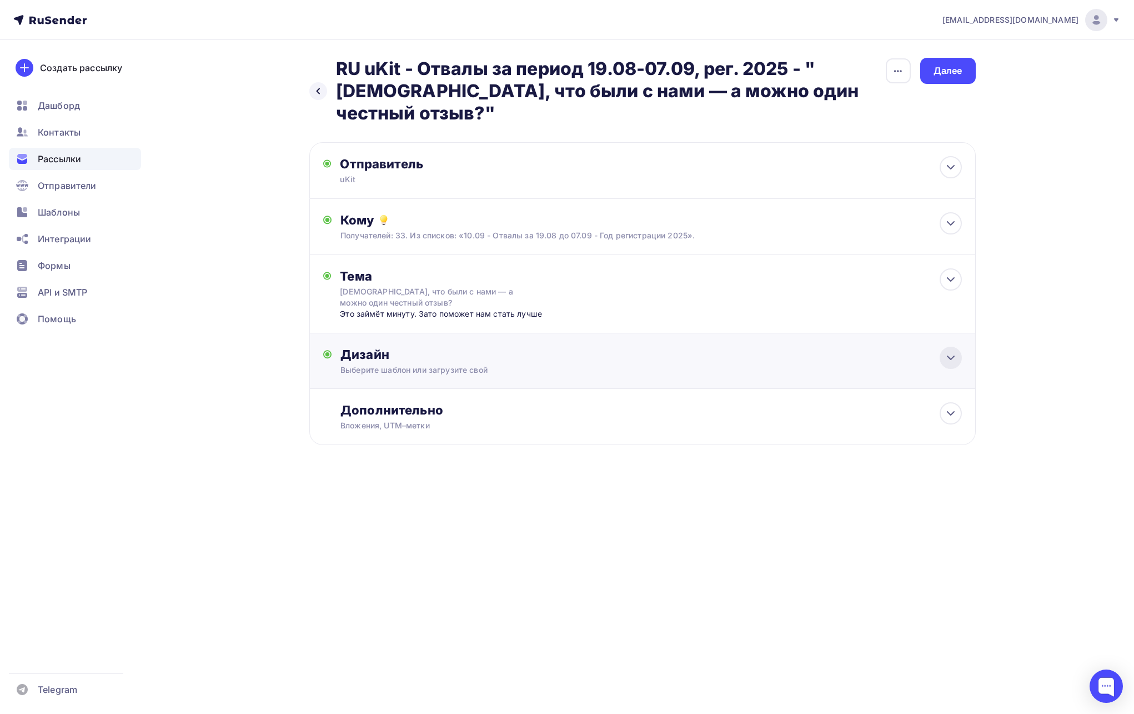
click at [947, 359] on icon at bounding box center [950, 357] width 13 height 13
click at [947, 359] on icon at bounding box center [950, 357] width 7 height 3
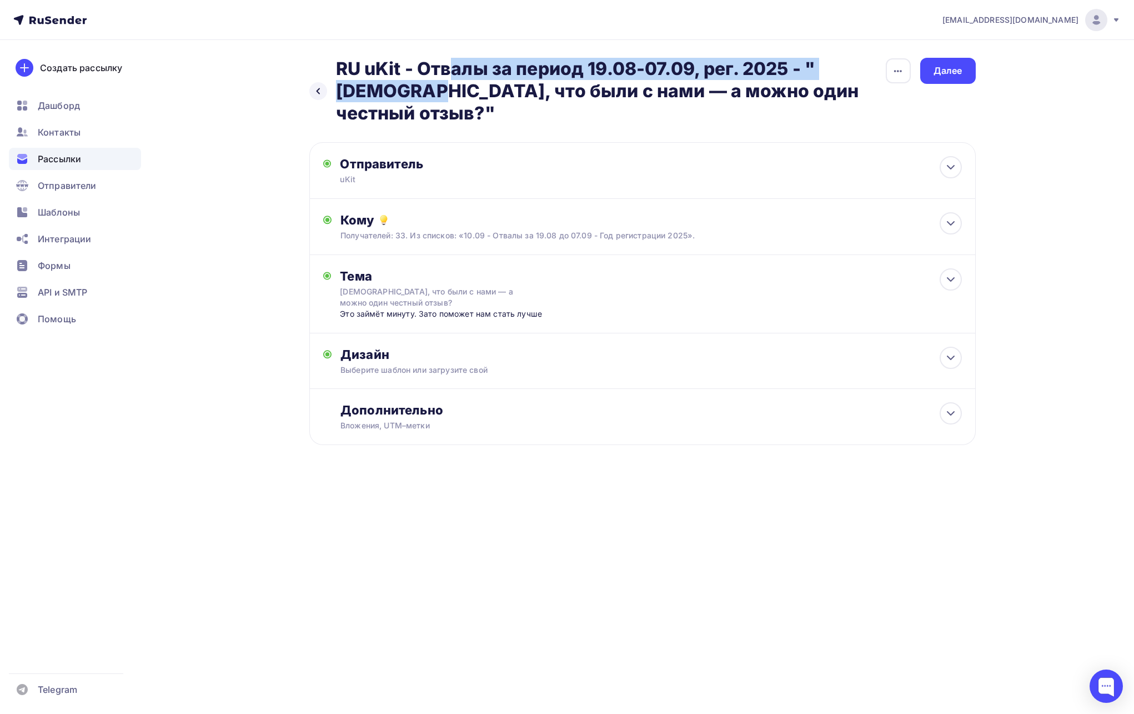
drag, startPoint x: 335, startPoint y: 65, endPoint x: 791, endPoint y: 58, distance: 456.0
click at [791, 58] on h2 "RU uKit - Отвалы за период 19.08-07.09, рег. 2025 - "[DEMOGRAPHIC_DATA], что бы…" at bounding box center [610, 91] width 549 height 67
copy h2 "RU uKit - Отвалы за период 19.08-07.09, рег. 2025"
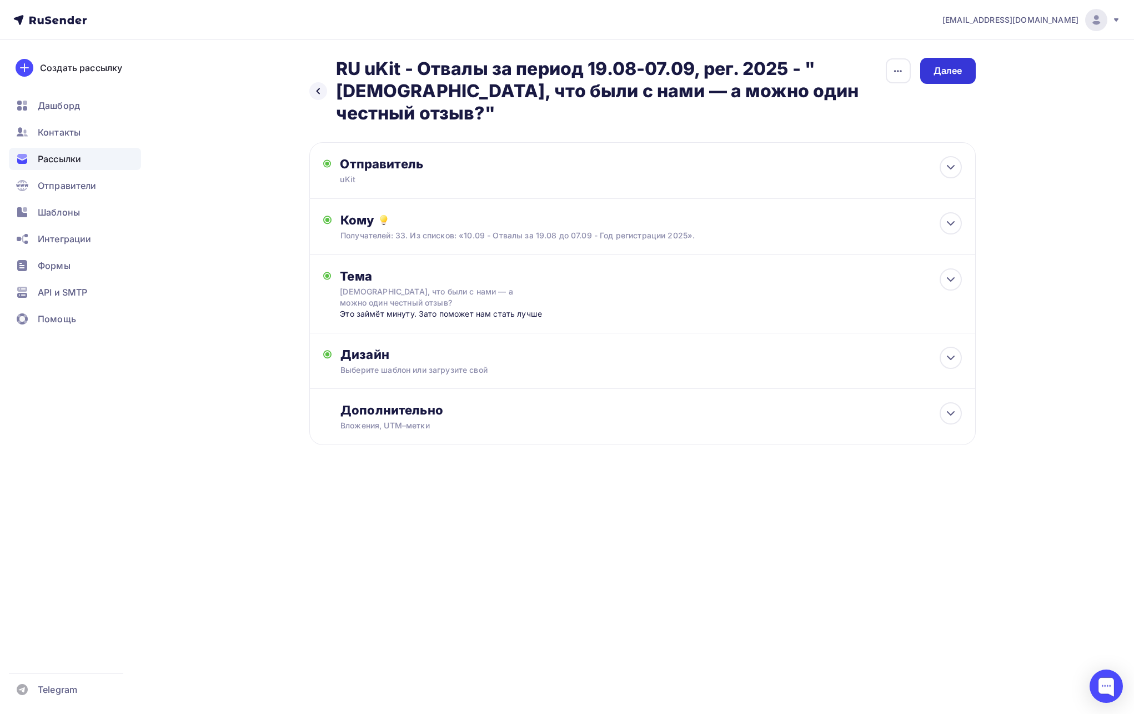
click at [966, 72] on div "Далее" at bounding box center [948, 71] width 56 height 26
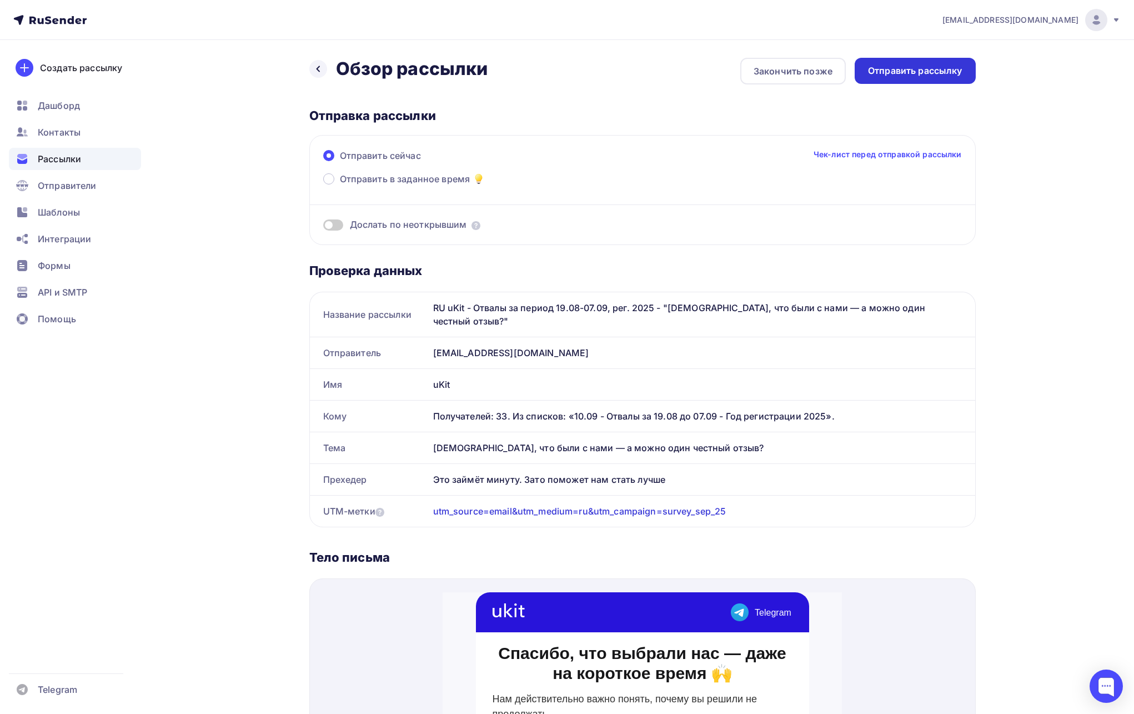
click at [924, 73] on div "Отправить рассылку" at bounding box center [915, 70] width 94 height 13
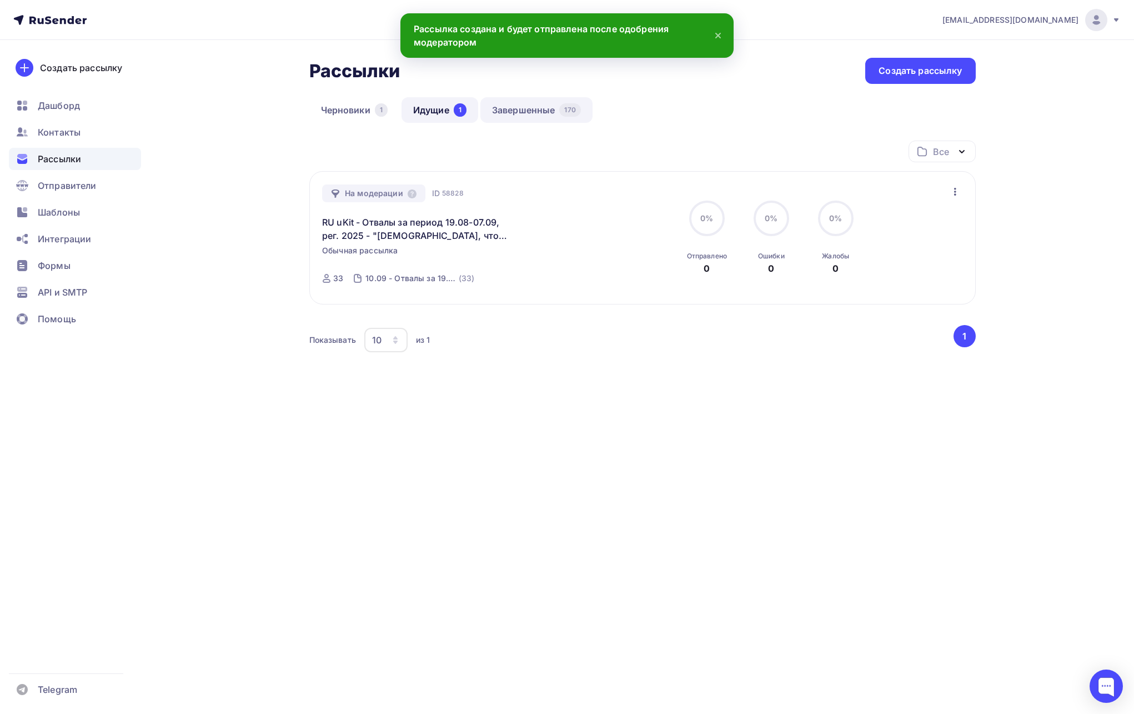
click at [524, 111] on link "Завершенные 170" at bounding box center [536, 110] width 112 height 26
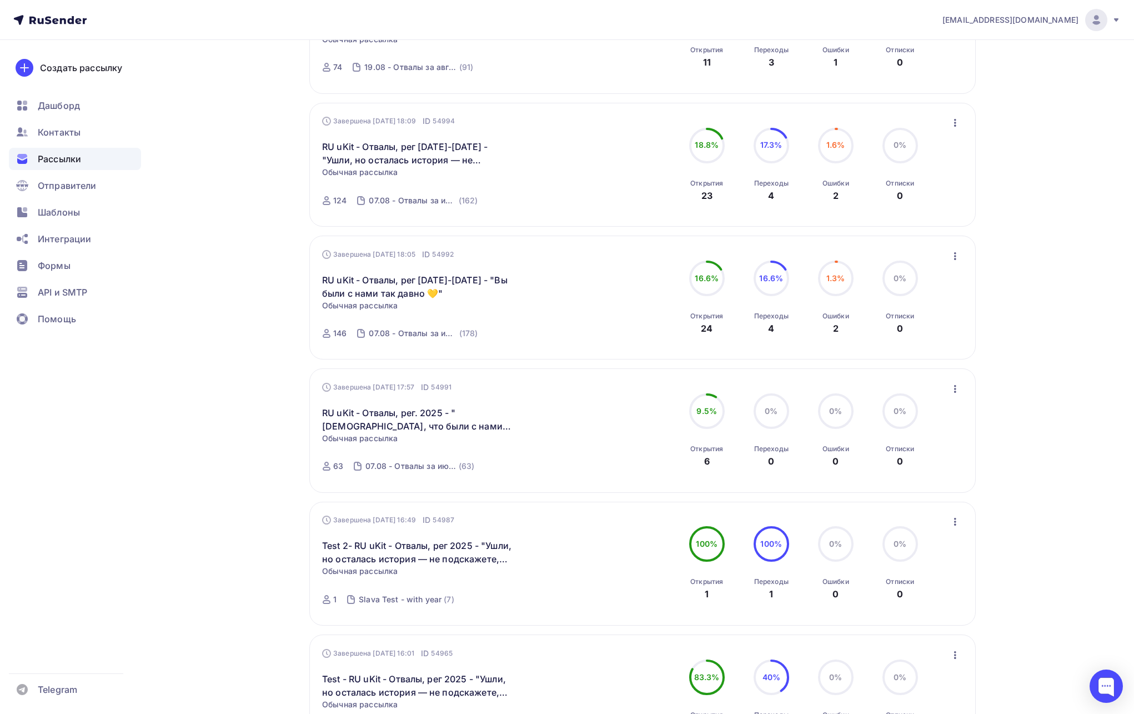
scroll to position [467, 0]
click at [959, 255] on icon "button" at bounding box center [955, 256] width 13 height 13
click at [926, 327] on div "Копировать в новую" at bounding box center [905, 329] width 114 height 13
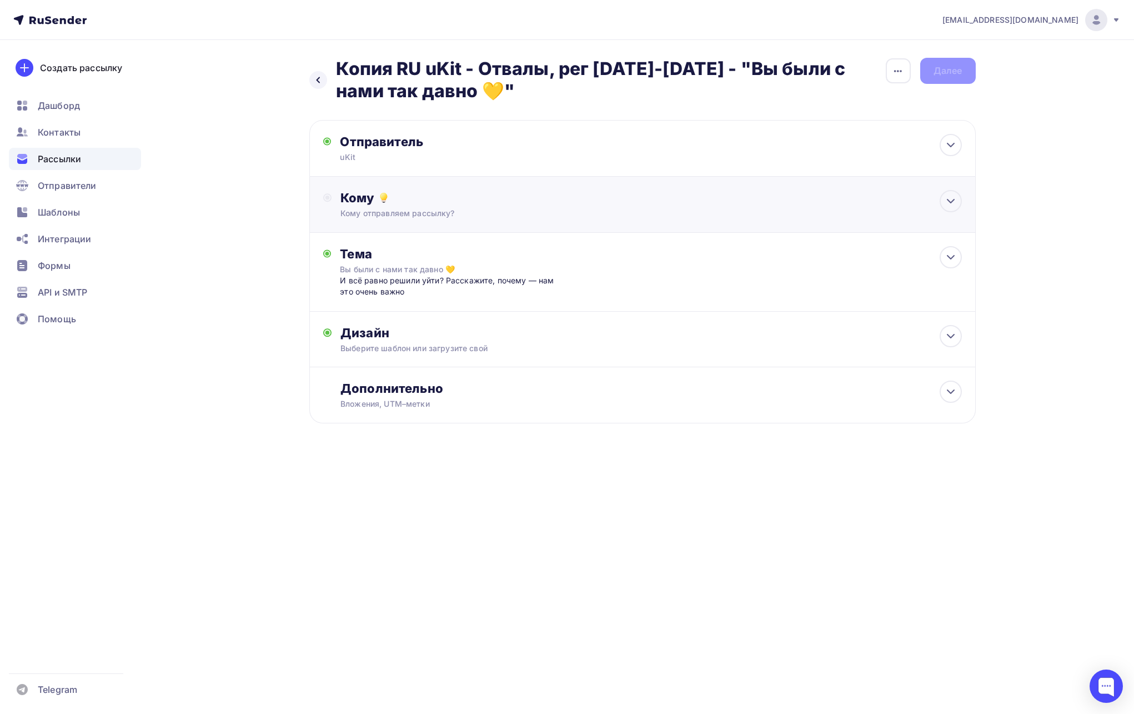
click at [704, 186] on div "Кому Кому отправляем рассылку? Списки получателей Выберите список Все списки id…" at bounding box center [642, 205] width 666 height 56
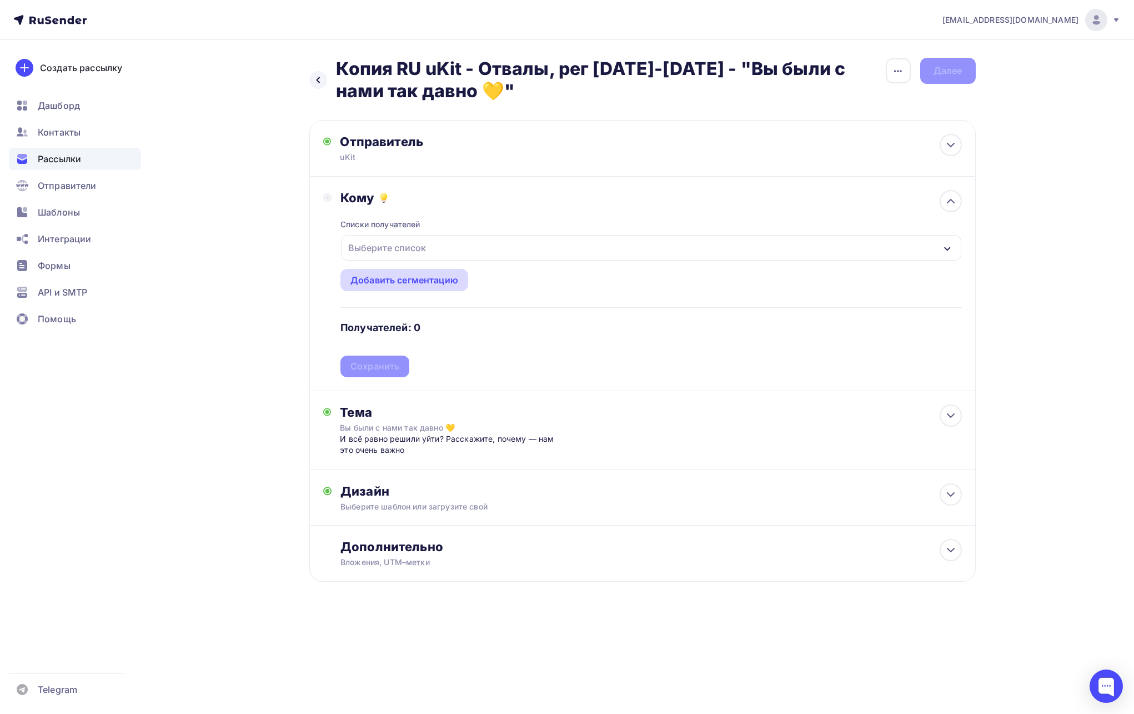
click at [433, 270] on div "Добавить сегментацию" at bounding box center [404, 280] width 128 height 22
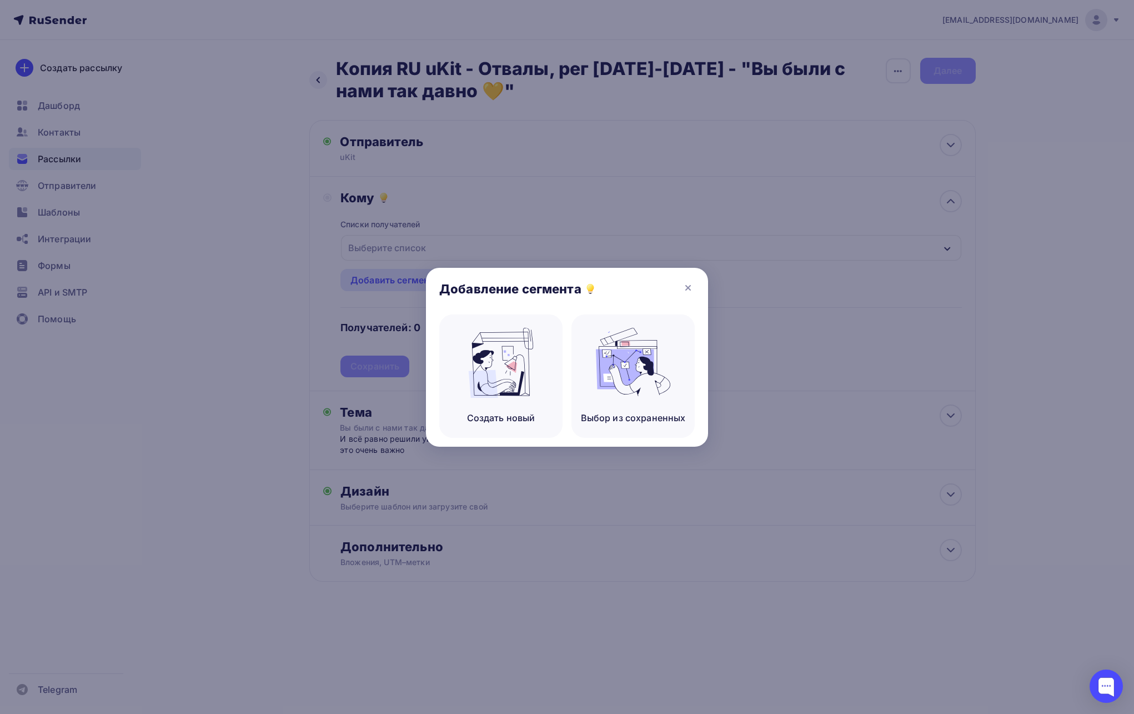
click at [488, 230] on div at bounding box center [567, 357] width 1134 height 714
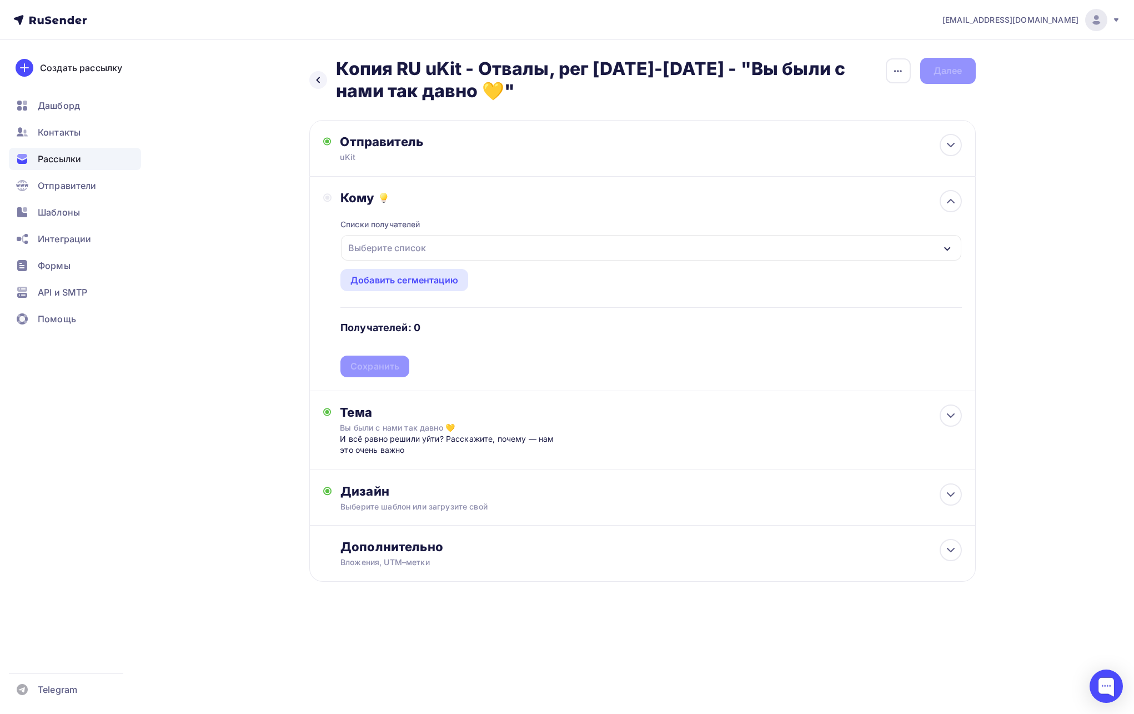
click at [418, 245] on div "Выберите список" at bounding box center [387, 248] width 87 height 20
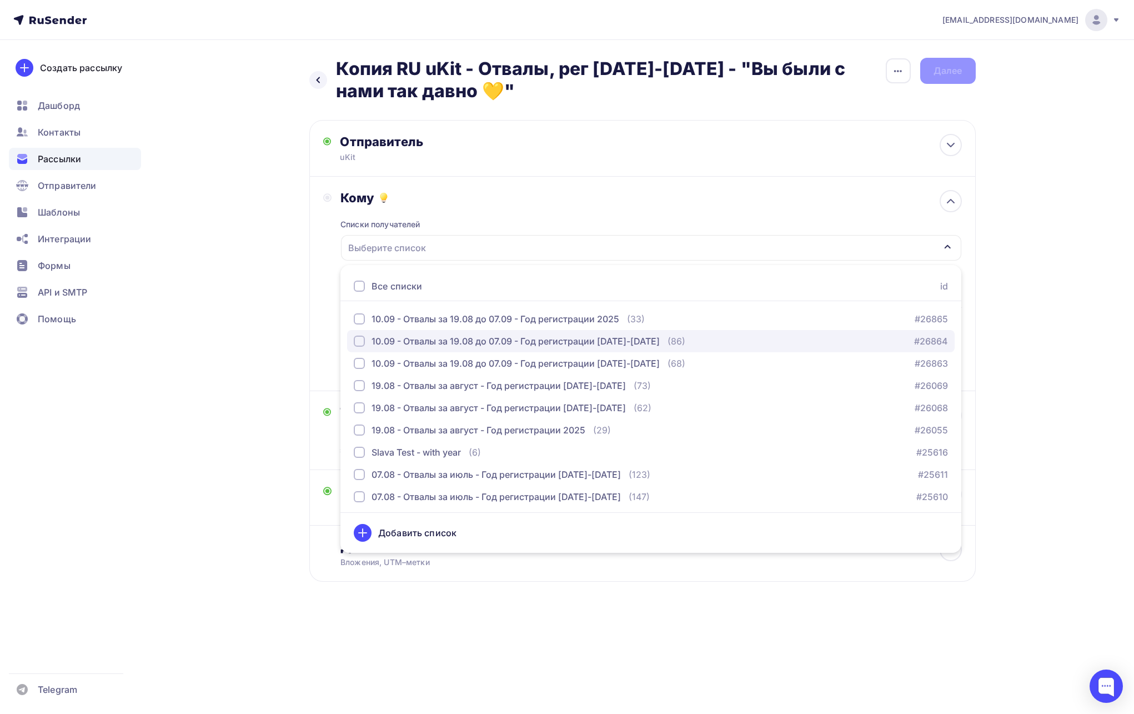
click at [359, 341] on div "button" at bounding box center [359, 340] width 11 height 11
click at [283, 183] on div "Назад Копия RU uKit - Отвалы, рег 2020-2024 - "Вы были с нами так давно 💛" Копи…" at bounding box center [567, 346] width 910 height 613
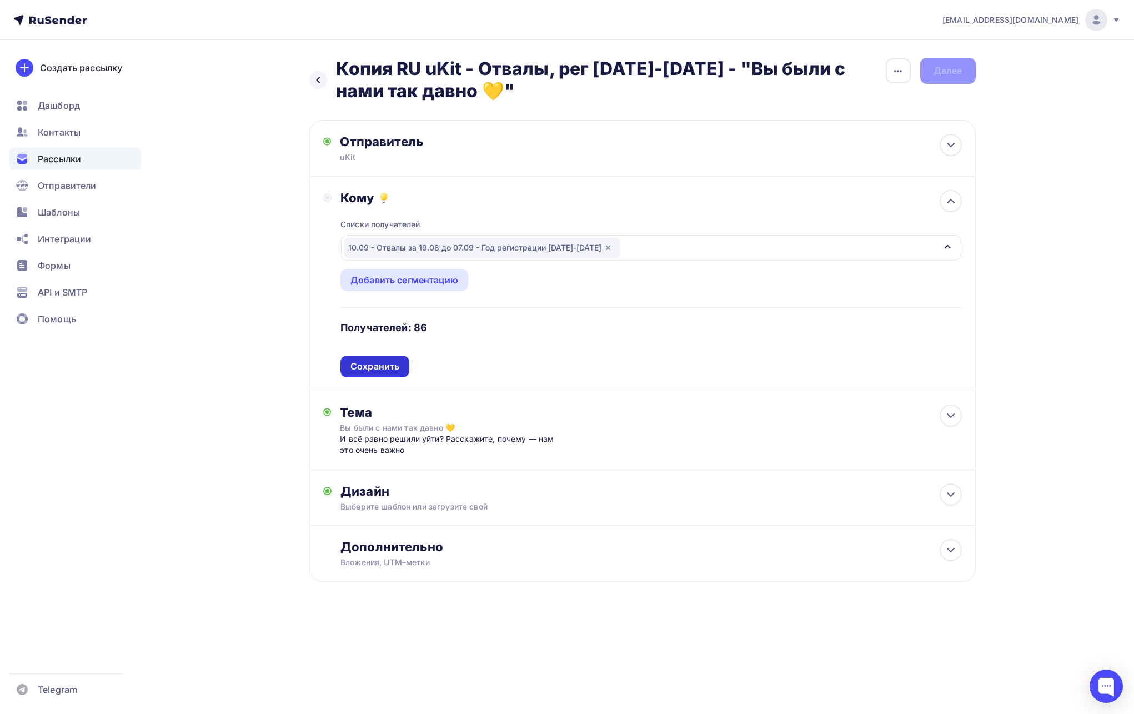
click at [377, 368] on div "Сохранить" at bounding box center [374, 366] width 49 height 13
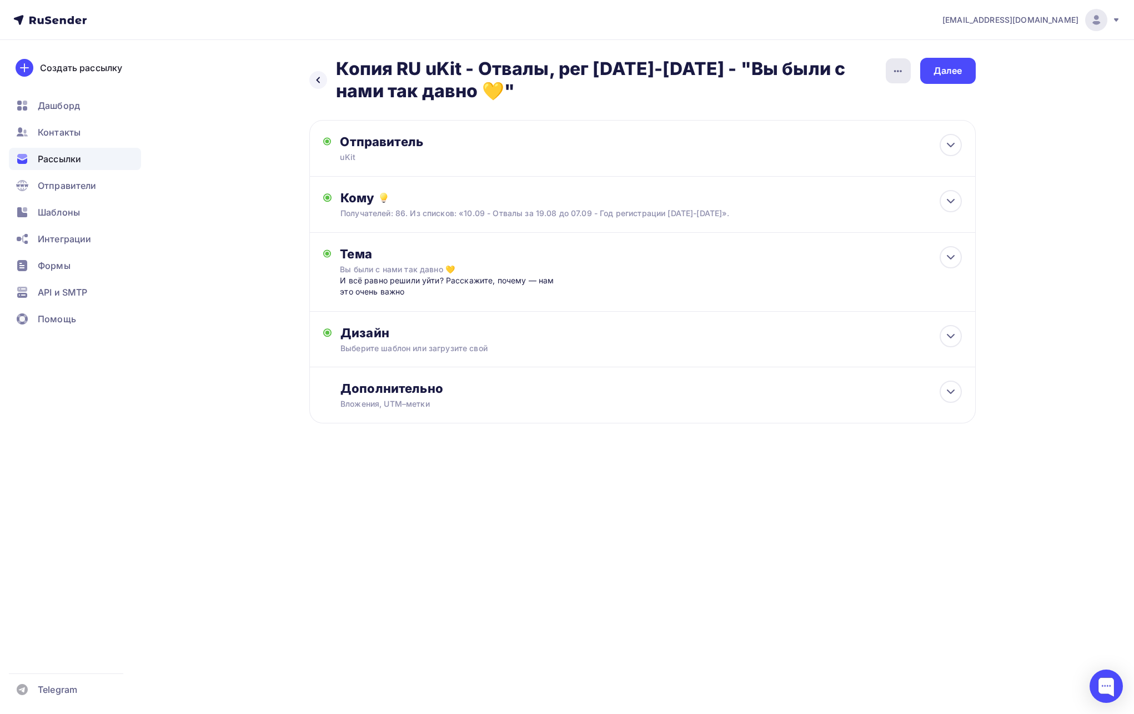
click at [893, 77] on icon "button" at bounding box center [897, 70] width 13 height 13
click at [866, 128] on div "Переименовать рассылку" at bounding box center [840, 127] width 138 height 13
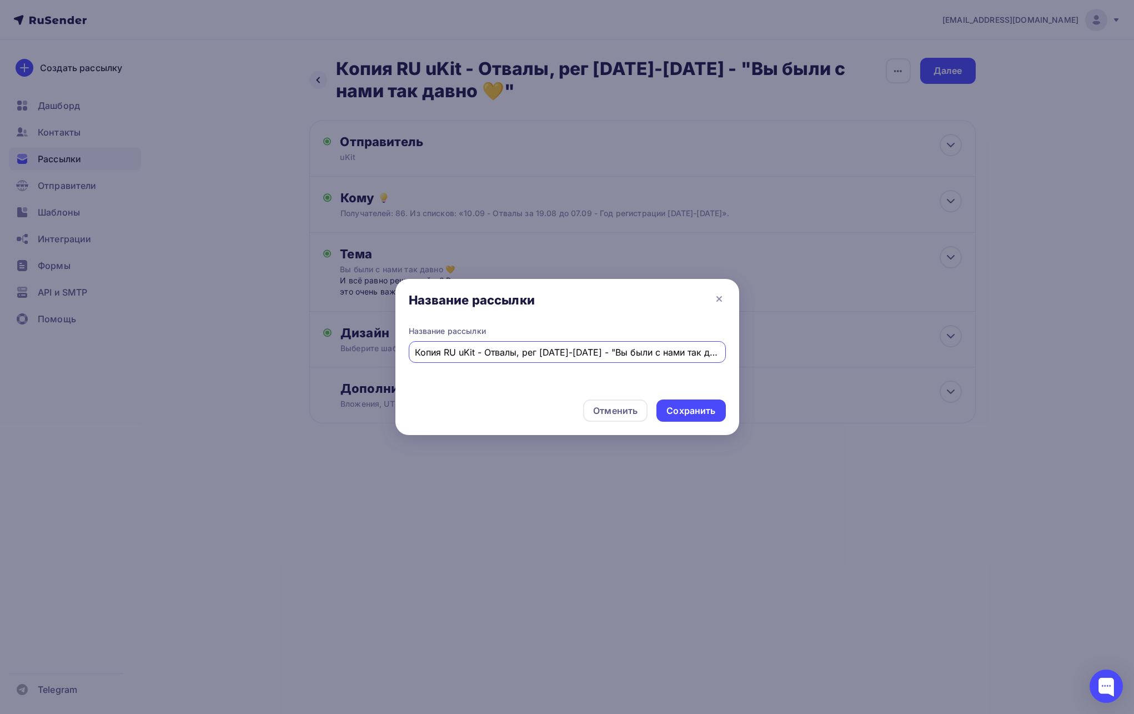
drag, startPoint x: 428, startPoint y: 351, endPoint x: 386, endPoint y: 349, distance: 42.2
click at [386, 349] on div "Название рассылки Название рассылки Копия RU uKit - Отвалы, рег 2020-2024 - "Вы…" at bounding box center [567, 357] width 1134 height 714
click at [503, 346] on input "Копия RU uKit - Отвалы, рег 2020-2024 - "Вы были с нами так давно 💛"" at bounding box center [567, 351] width 304 height 13
click at [533, 352] on input "Копия RU uKit - Отвалы, рег 2020-2024 - "Вы были с нами так давно 💛"" at bounding box center [567, 351] width 304 height 13
drag, startPoint x: 535, startPoint y: 352, endPoint x: 396, endPoint y: 348, distance: 138.9
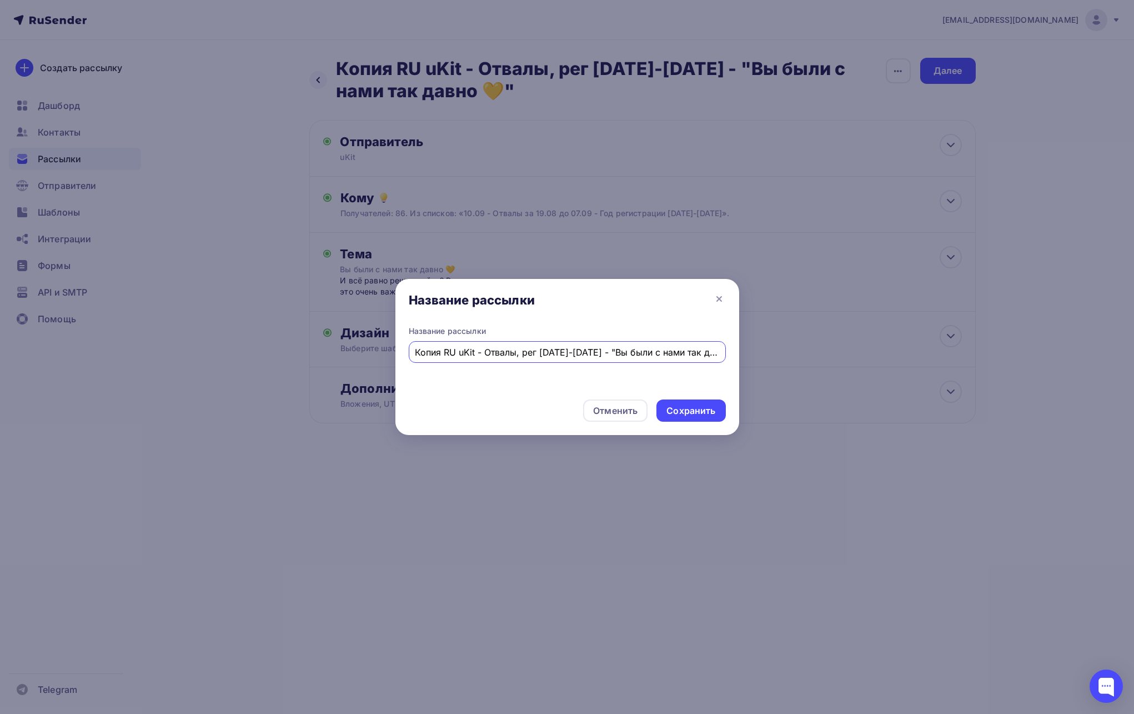
click at [396, 348] on div "Название рассылки Копия RU uKit - Отвалы, рег 2020-2024 - "Вы были с нами так д…" at bounding box center [567, 357] width 344 height 65
click at [619, 352] on input "RU uKit - Отвалы за период 19.08-07.09, рег. 2025 2020-2024 - "Вы были с нами т…" at bounding box center [567, 351] width 304 height 13
type input "RU uKit - Отвалы за период 19.08-07.09, рег. [DATE]-[DATE] - "Вы были с нами та…"
click at [671, 410] on div "Сохранить" at bounding box center [690, 410] width 49 height 13
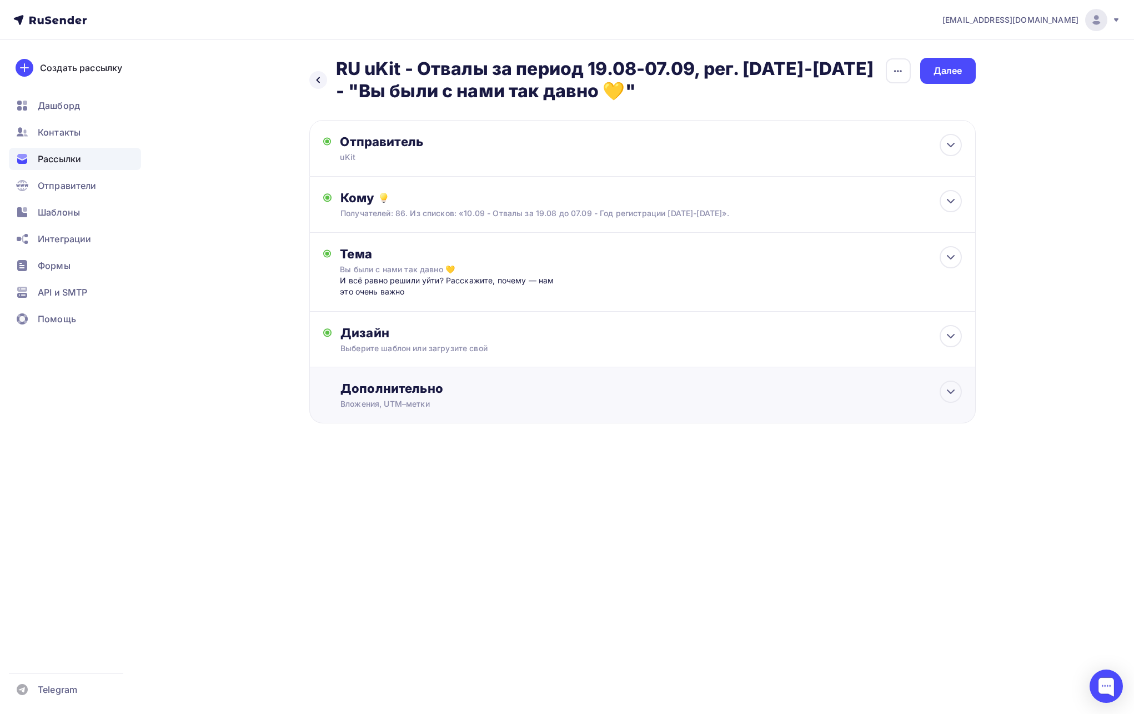
click at [688, 389] on div "Дополнительно" at bounding box center [650, 388] width 621 height 16
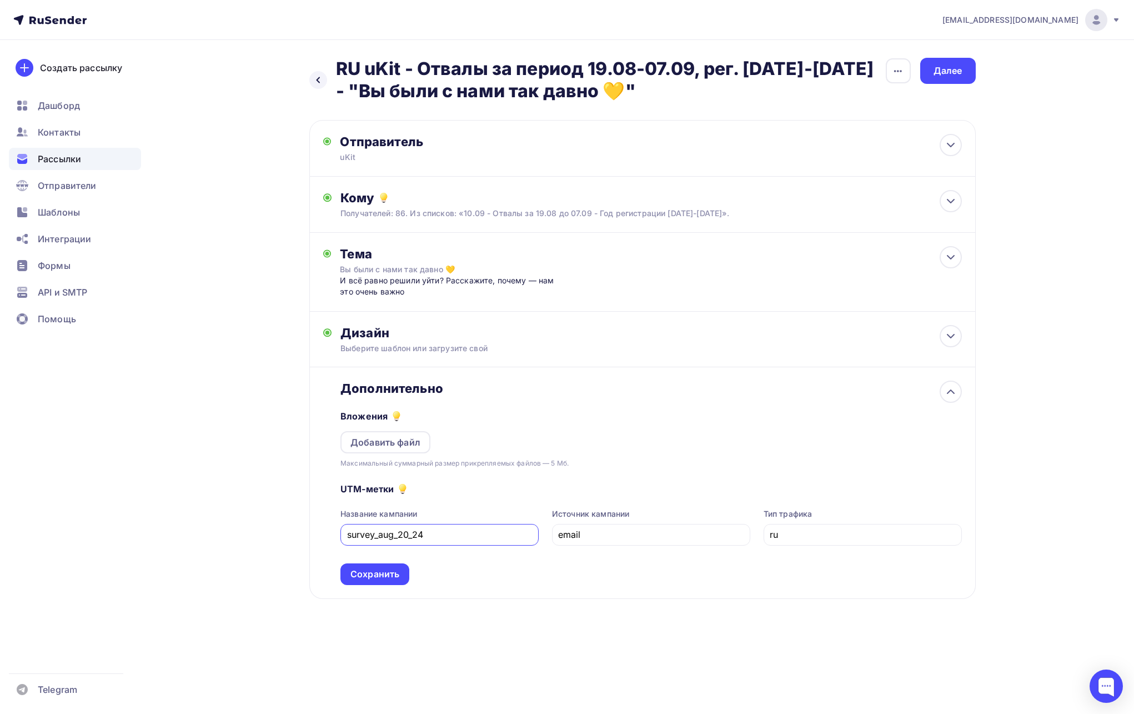
drag, startPoint x: 379, startPoint y: 535, endPoint x: 392, endPoint y: 534, distance: 13.4
click at [392, 534] on input "survey_aug_20_24" at bounding box center [440, 534] width 186 height 13
type input "survey_sep_20_24"
click at [389, 571] on div "Сохранить" at bounding box center [374, 574] width 49 height 13
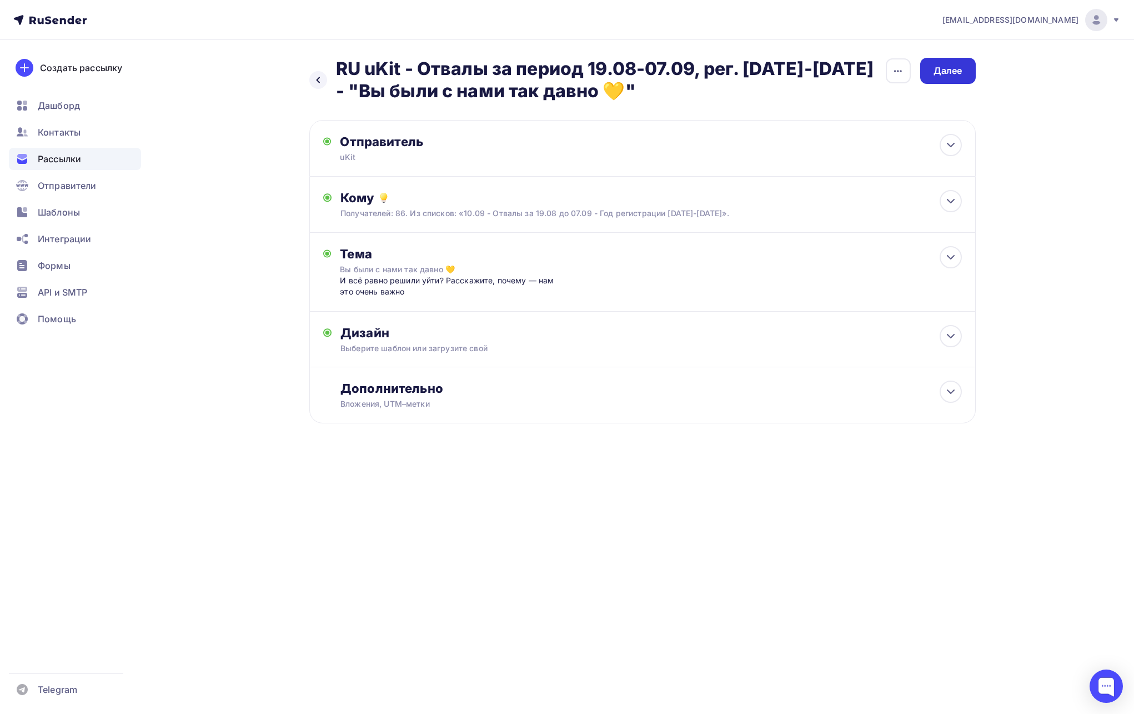
click at [936, 74] on div "Далее" at bounding box center [948, 70] width 29 height 13
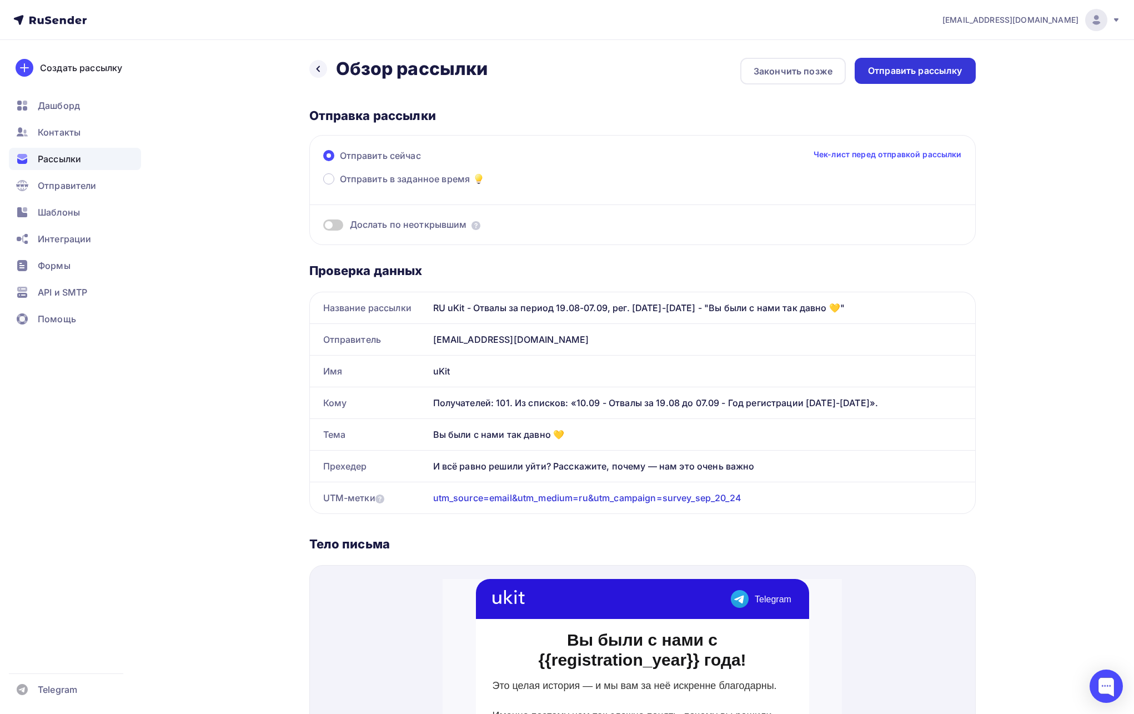
click at [935, 68] on div "Отправить рассылку" at bounding box center [915, 70] width 94 height 13
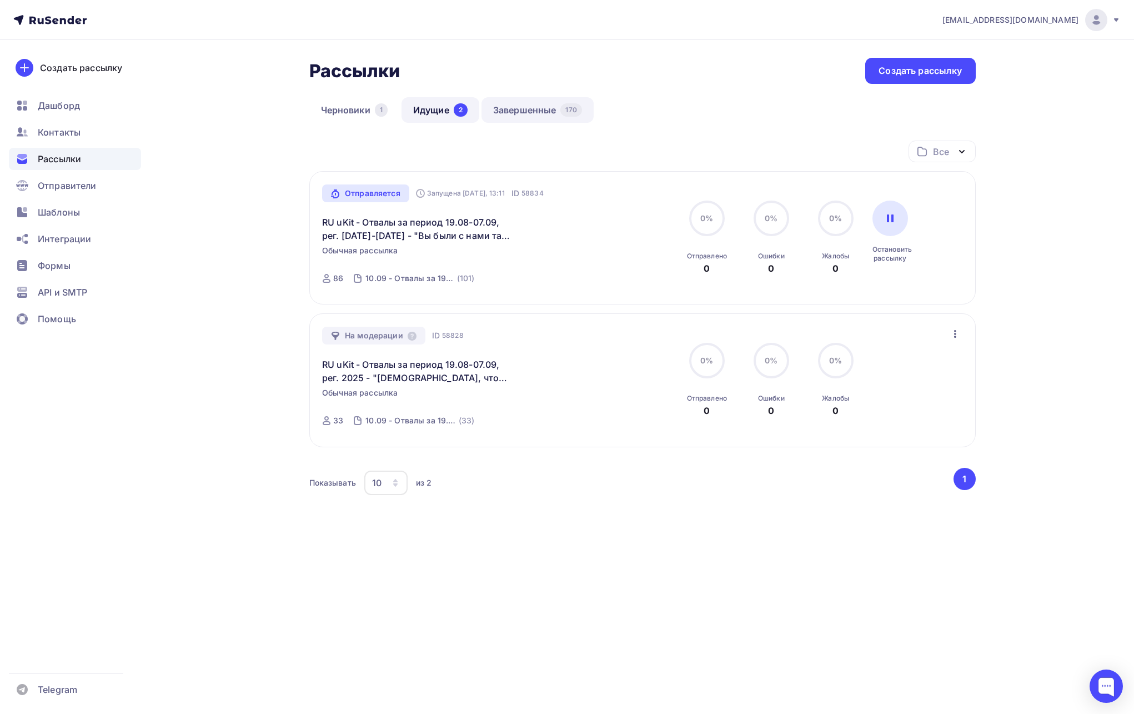
click at [529, 112] on link "Завершенные 170" at bounding box center [538, 110] width 112 height 26
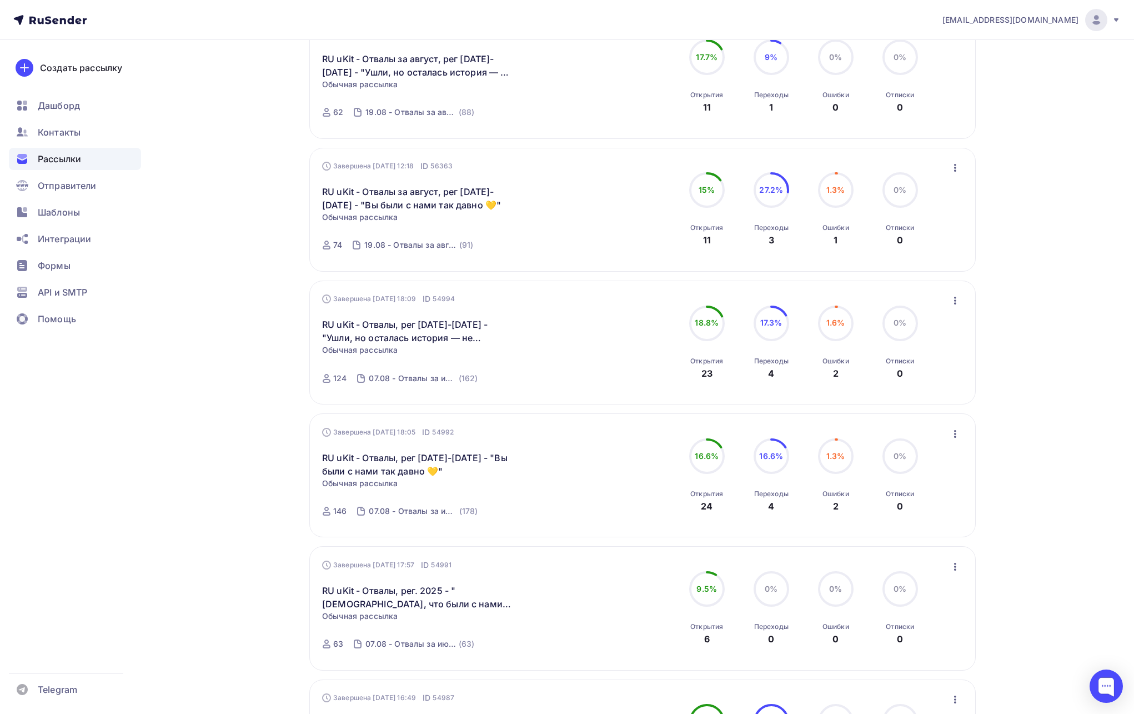
scroll to position [286, 0]
click at [957, 303] on icon "button" at bounding box center [955, 303] width 13 height 13
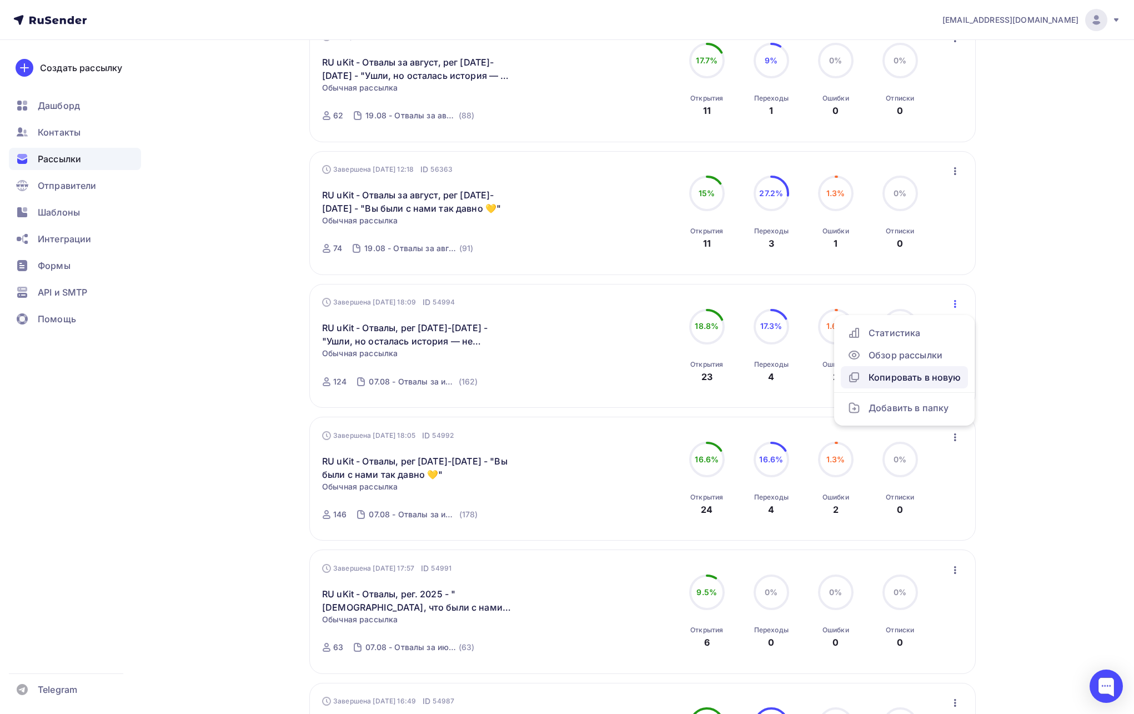
click at [885, 374] on div "Копировать в новую" at bounding box center [905, 376] width 114 height 13
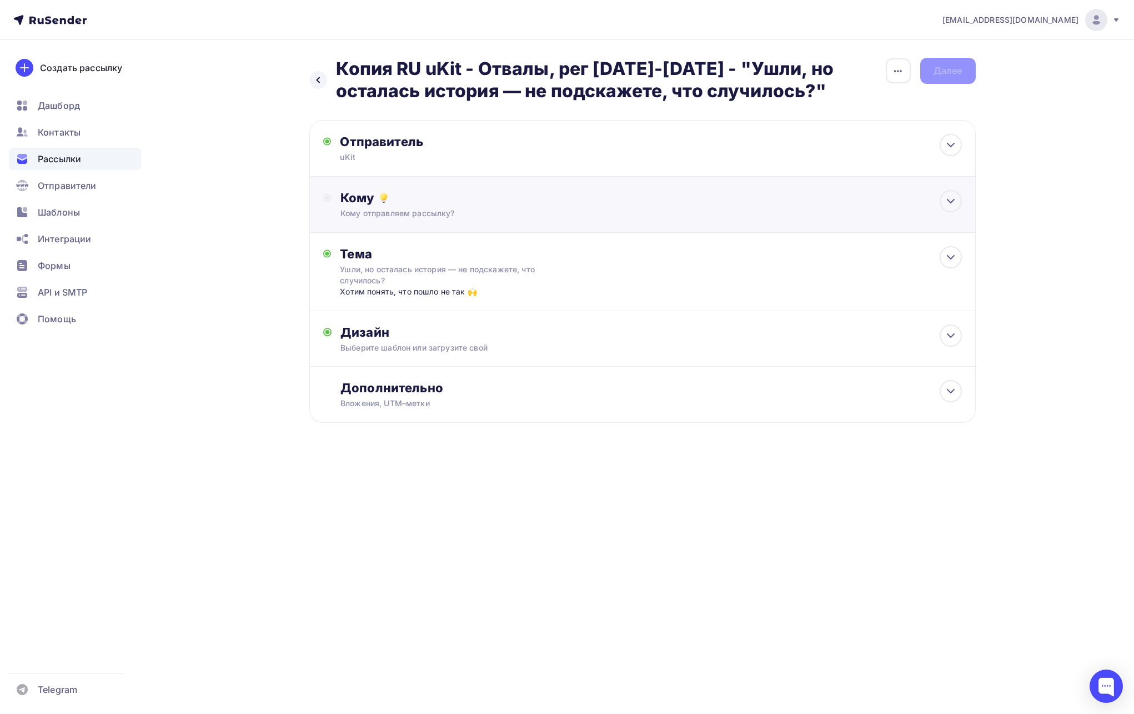
click at [451, 219] on div "Кому Кому отправляем рассылку? Списки получателей Выберите список Все списки id…" at bounding box center [642, 205] width 666 height 56
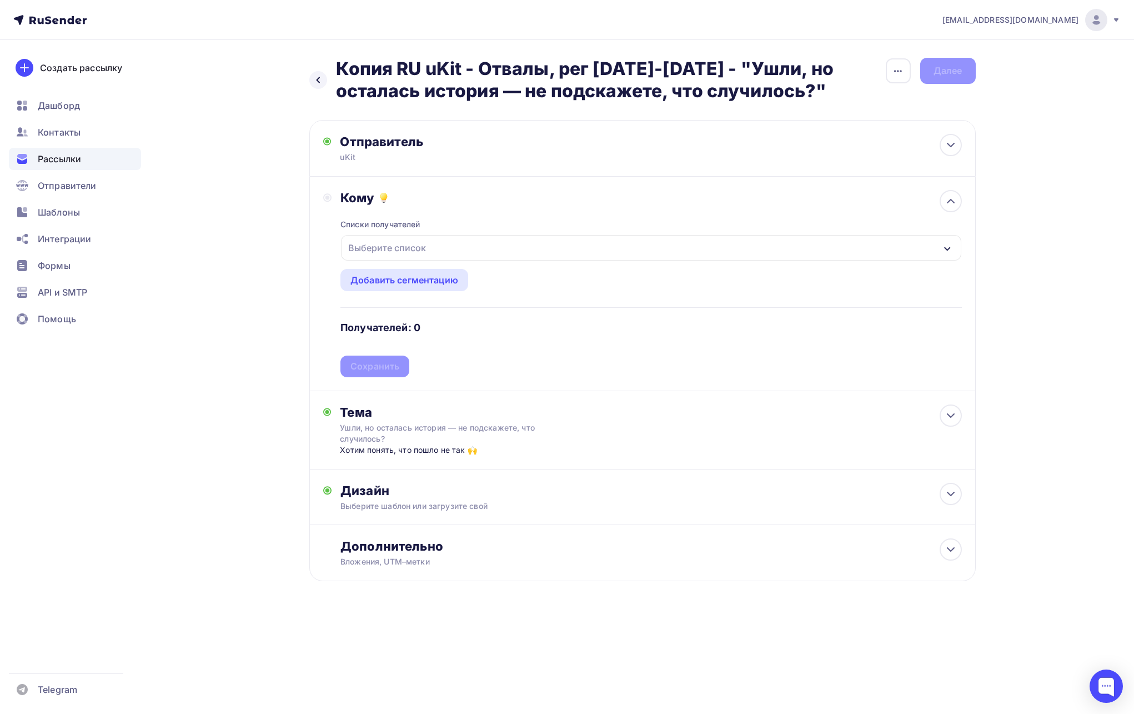
click at [432, 249] on div "Выберите список" at bounding box center [651, 248] width 620 height 26
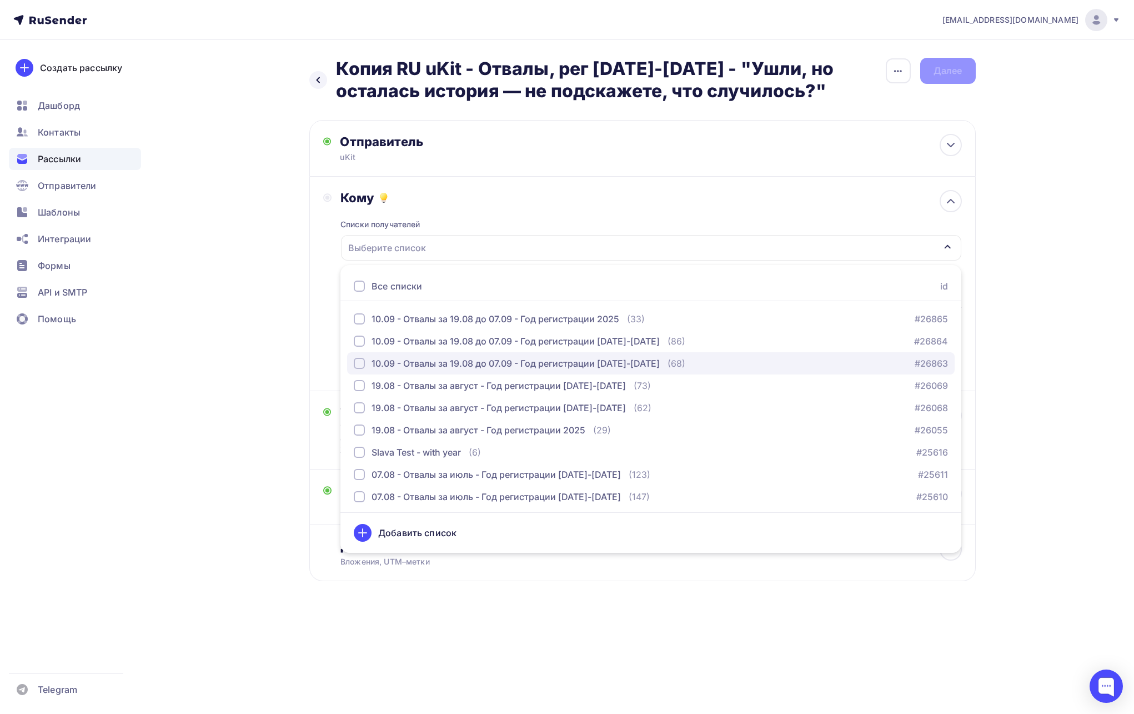
click at [357, 361] on div "button" at bounding box center [359, 363] width 11 height 11
click at [1026, 267] on div "a.shevtsov+ukit@ucoz-team.net Аккаунт Тарифы Выйти Создать рассылку Дашборд Кон…" at bounding box center [567, 326] width 1134 height 653
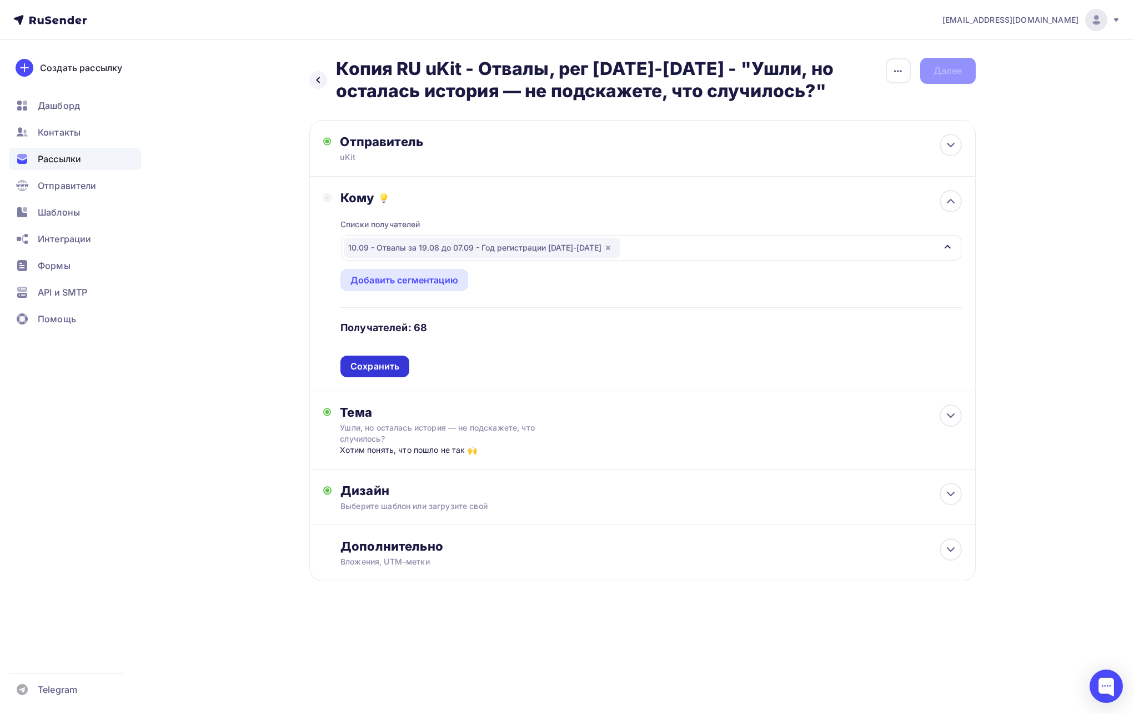
click at [393, 365] on div "Сохранить" at bounding box center [374, 366] width 49 height 13
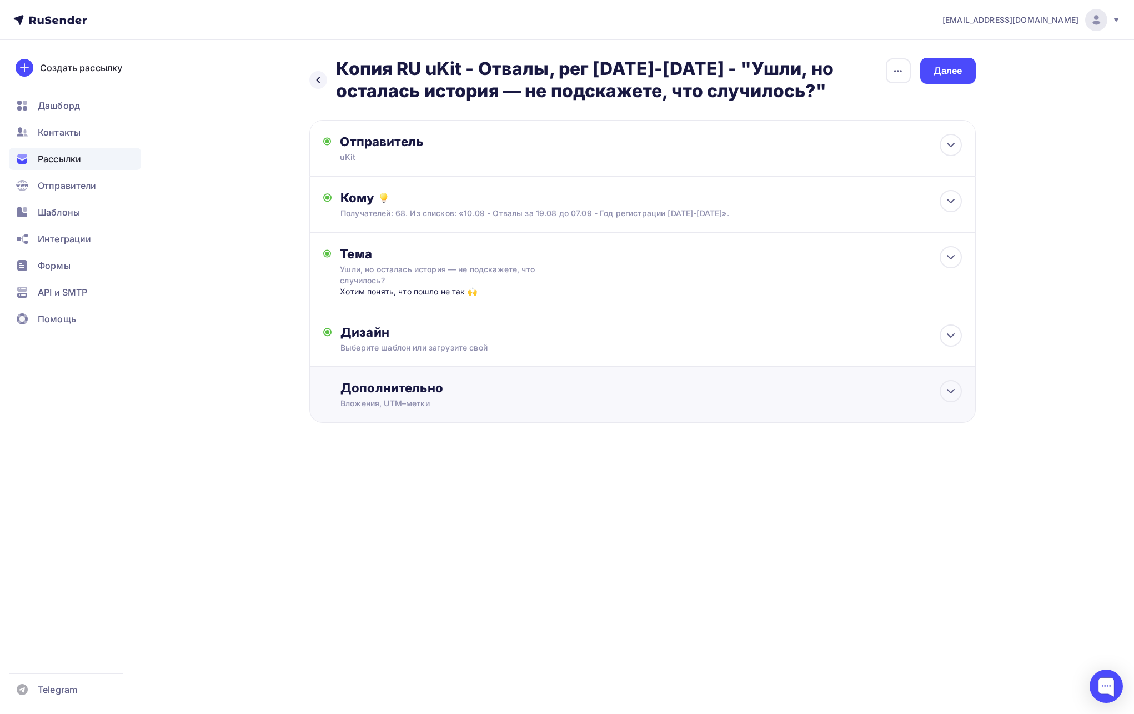
click at [404, 389] on div "Дополнительно" at bounding box center [650, 388] width 621 height 16
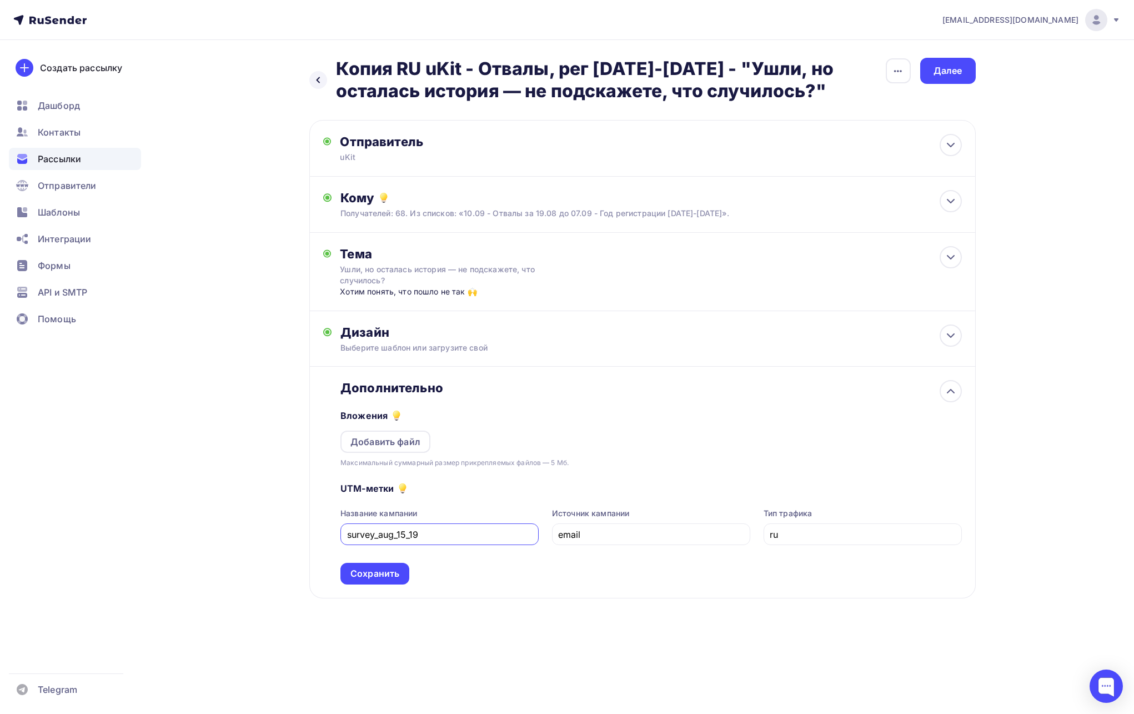
drag, startPoint x: 397, startPoint y: 537, endPoint x: 377, endPoint y: 537, distance: 19.4
click at [377, 537] on input "survey_aug_15_19" at bounding box center [440, 534] width 186 height 13
click at [392, 534] on input "survey_aug_15_19" at bounding box center [440, 534] width 186 height 13
drag, startPoint x: 394, startPoint y: 533, endPoint x: 379, endPoint y: 534, distance: 14.5
click at [379, 534] on input "survey_aug_15_19" at bounding box center [440, 534] width 186 height 13
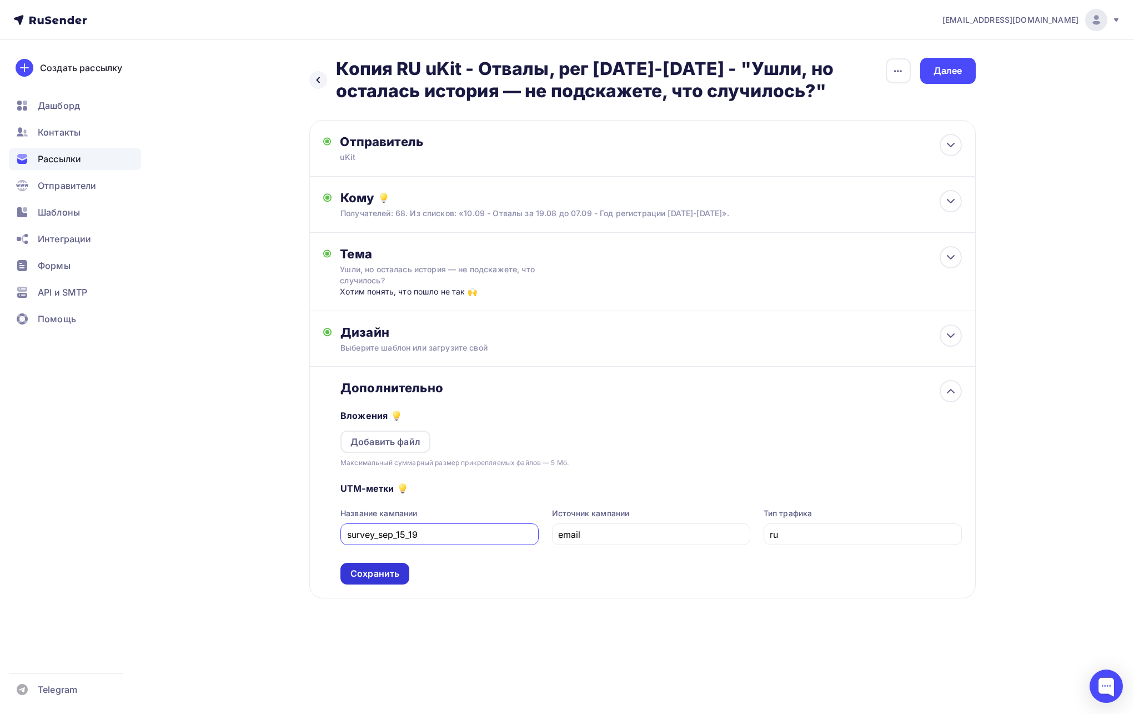
type input "survey_sep_15_19"
click at [379, 579] on div "Сохранить" at bounding box center [374, 573] width 49 height 13
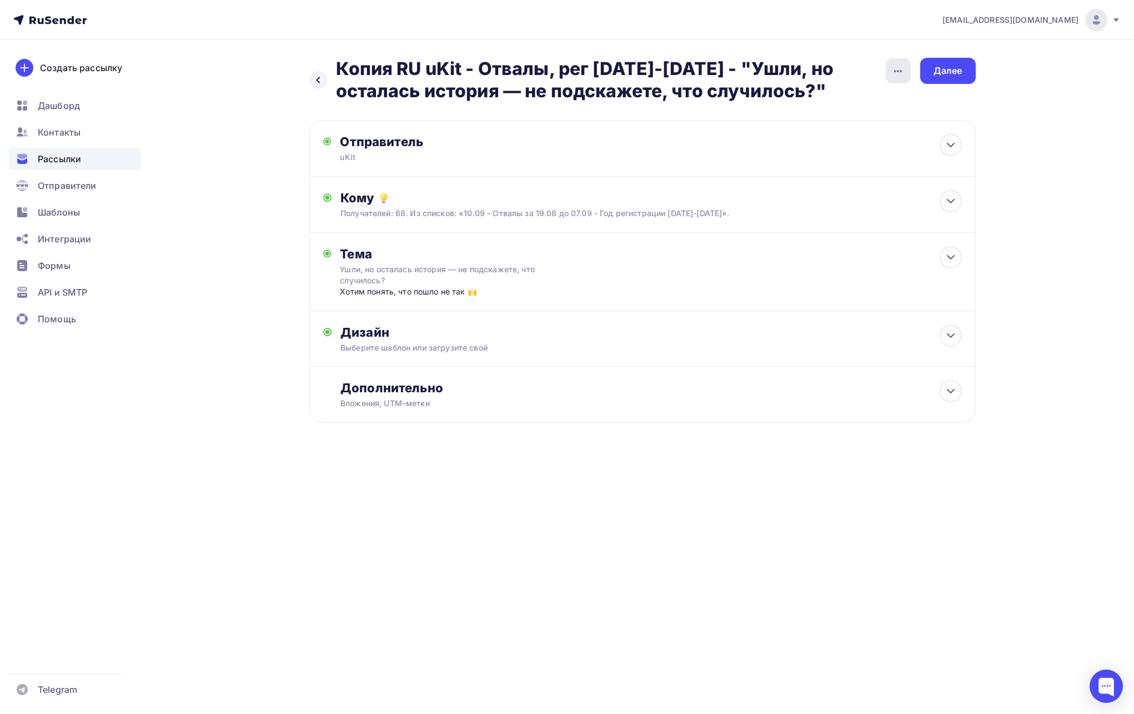
click at [902, 78] on div "button" at bounding box center [898, 70] width 25 height 25
click at [863, 124] on div "Переименовать рассылку" at bounding box center [840, 127] width 138 height 13
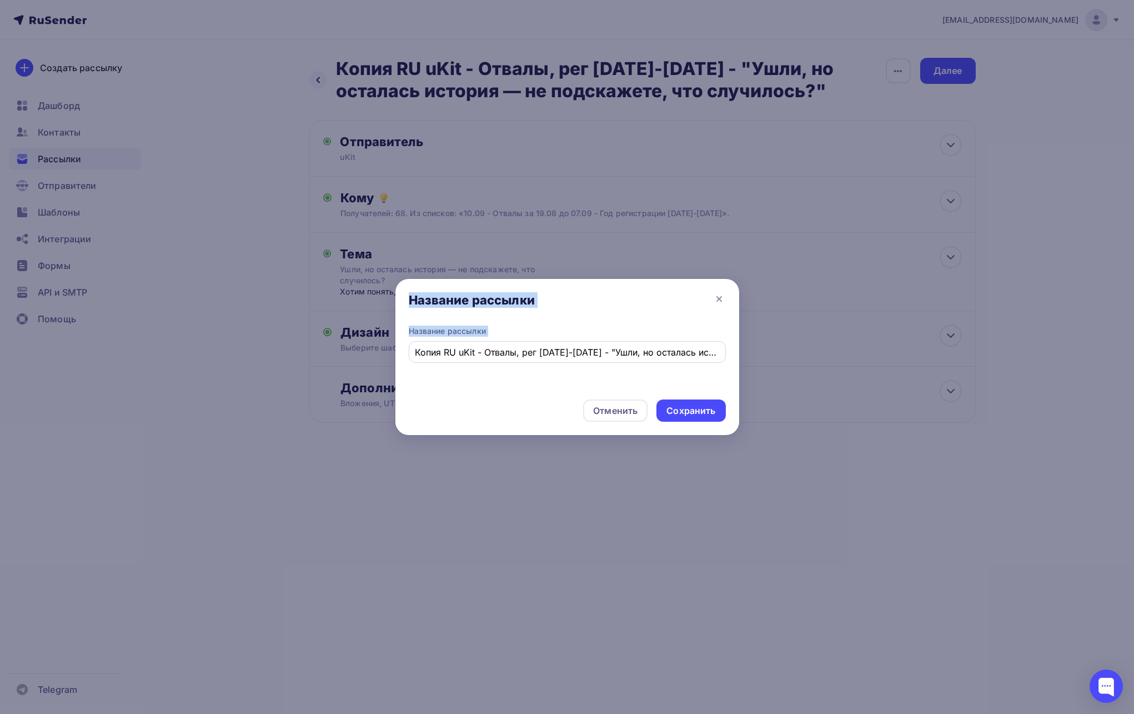
drag, startPoint x: 484, startPoint y: 344, endPoint x: 502, endPoint y: 355, distance: 21.0
click at [342, 346] on div "Название рассылки Название рассылки Копия RU uKit - Отвалы, рег 2015-2019 - "Уш…" at bounding box center [567, 357] width 1134 height 714
click at [518, 355] on input "Копия RU uKit - Отвалы, рег 2015-2019 - "Ушли, но осталась история — не подскаж…" at bounding box center [567, 351] width 304 height 13
drag, startPoint x: 538, startPoint y: 353, endPoint x: 387, endPoint y: 352, distance: 151.1
click at [387, 352] on div "Название рассылки Название рассылки Копия RU uKit - Отвалы, рег 2015-2019 - "Уш…" at bounding box center [567, 357] width 1134 height 714
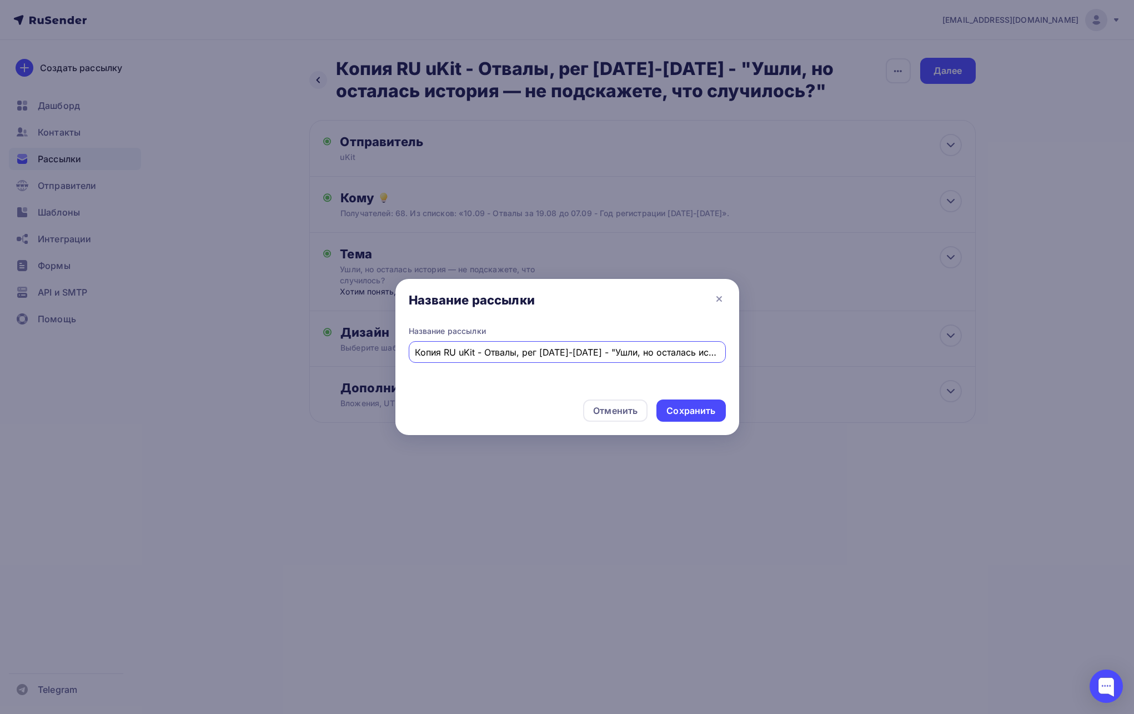
paste input "RU uKit - Отвалы за период 19.08-07.09, рег. 2025"
drag, startPoint x: 632, startPoint y: 354, endPoint x: 611, endPoint y: 352, distance: 20.6
click at [611, 352] on input "RU uKit - Отвалы за период 19.08-07.09, рег. 20252015-2019 - "Ушли, но осталась…" at bounding box center [567, 351] width 304 height 13
drag, startPoint x: 552, startPoint y: 354, endPoint x: 574, endPoint y: 348, distance: 23.0
click at [379, 348] on div "Название рассылки Название рассылки RU uKit - Отвалы за период 19.08-07.09, рег…" at bounding box center [567, 357] width 1134 height 714
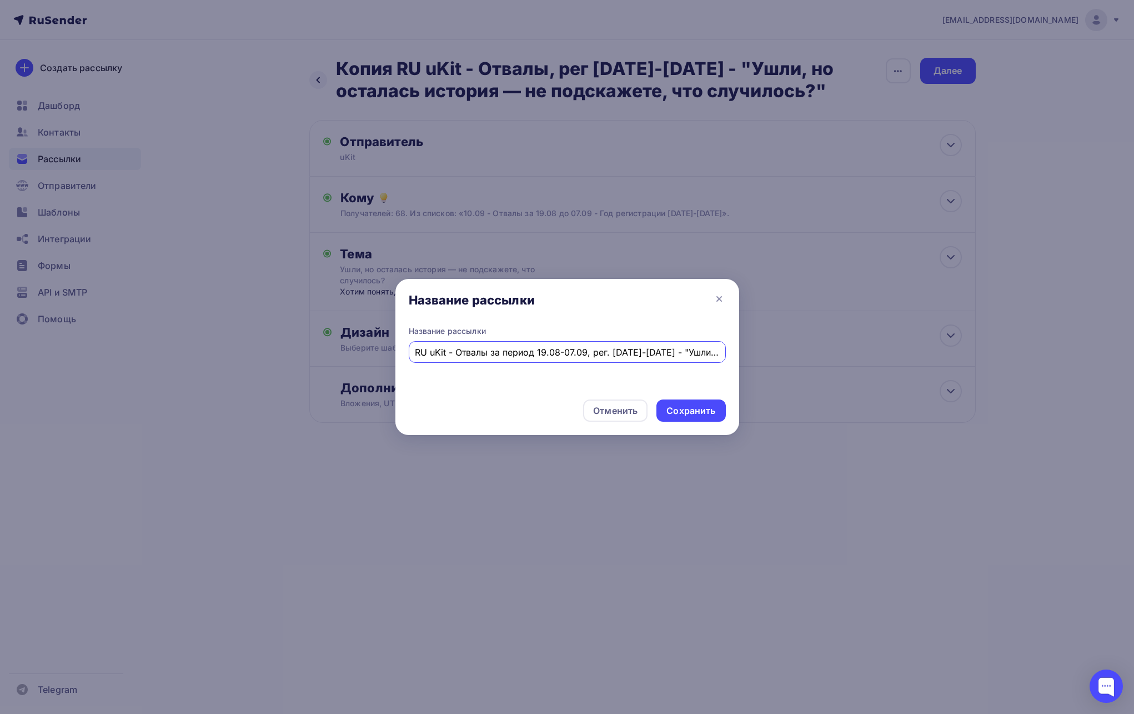
click at [577, 348] on input "RU uKit - Отвалы за период 19.08-07.09, рег. [DATE]-[DATE] - "Ушли, но осталась…" at bounding box center [567, 351] width 304 height 13
drag, startPoint x: 611, startPoint y: 349, endPoint x: 733, endPoint y: 352, distance: 121.7
click at [733, 352] on div "Название рассылки RU uKit - Отвалы за период 19.08-07.09, рег. 2015-2019 - "Ушл…" at bounding box center [567, 357] width 344 height 65
drag, startPoint x: 634, startPoint y: 352, endPoint x: 618, endPoint y: 352, distance: 16.1
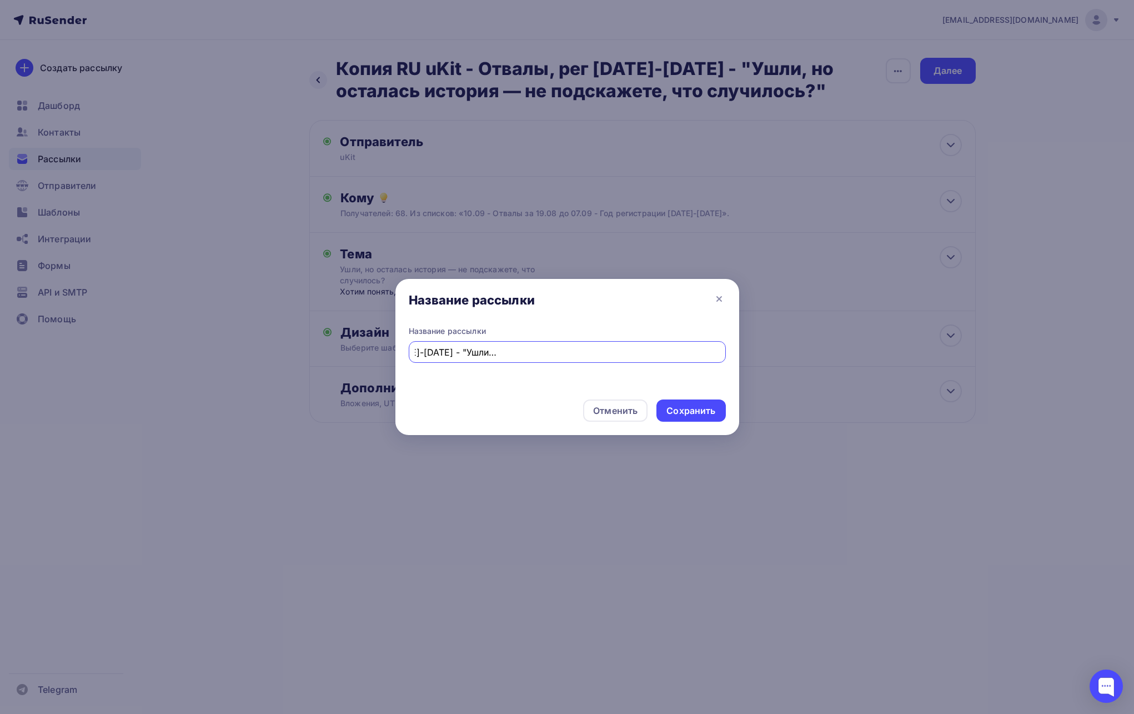
click at [632, 352] on input "RU uKit - Отвалы за период 19.08-07.09, рег. [DATE]-[DATE] - "Ушли, но осталась…" at bounding box center [567, 351] width 304 height 13
drag, startPoint x: 479, startPoint y: 357, endPoint x: 394, endPoint y: 355, distance: 85.0
click at [394, 355] on div "Название рассылки Название рассылки RU uKit - Отвалы за период 19.08-07.09, рег…" at bounding box center [567, 357] width 1134 height 714
click at [552, 352] on input "RU uKit - Отвалы за период 19.08-07.09, рег. [DATE]-[DATE] - "Ушли, но осталась…" at bounding box center [567, 351] width 304 height 13
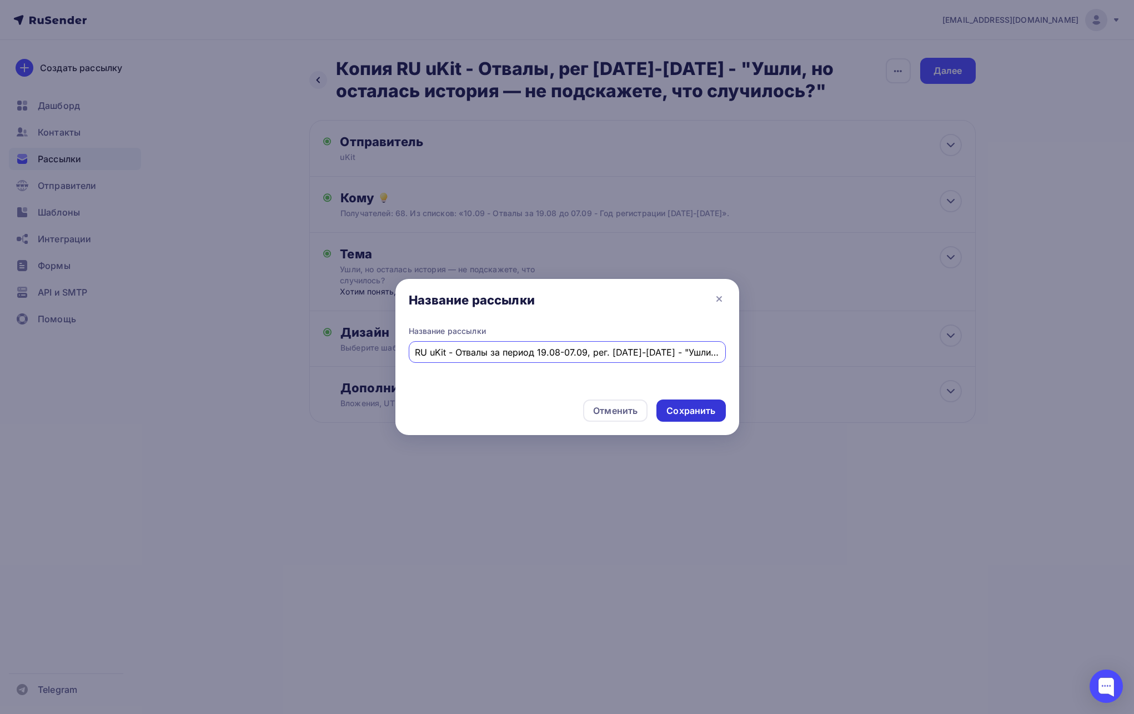
type input "RU uKit - Отвалы за период 19.08-07.09, рег. [DATE]-[DATE] - "Ушли, но осталась…"
click at [679, 411] on div "Сохранить" at bounding box center [690, 410] width 49 height 13
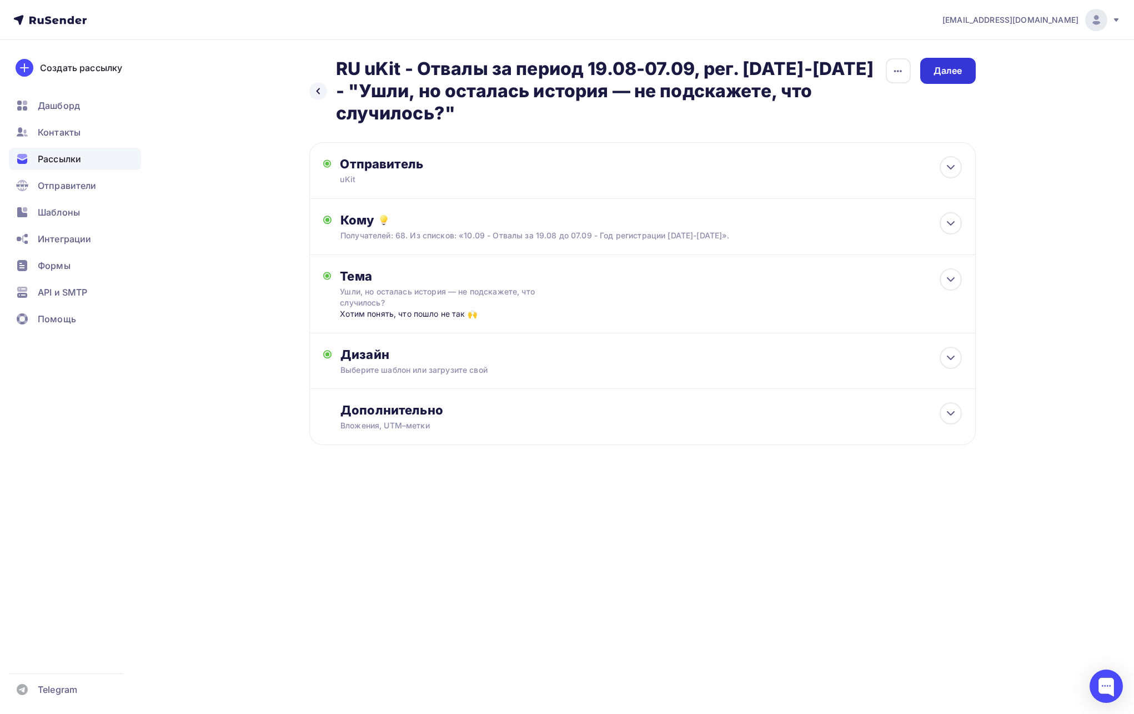
click at [964, 72] on div "Далее" at bounding box center [948, 71] width 56 height 26
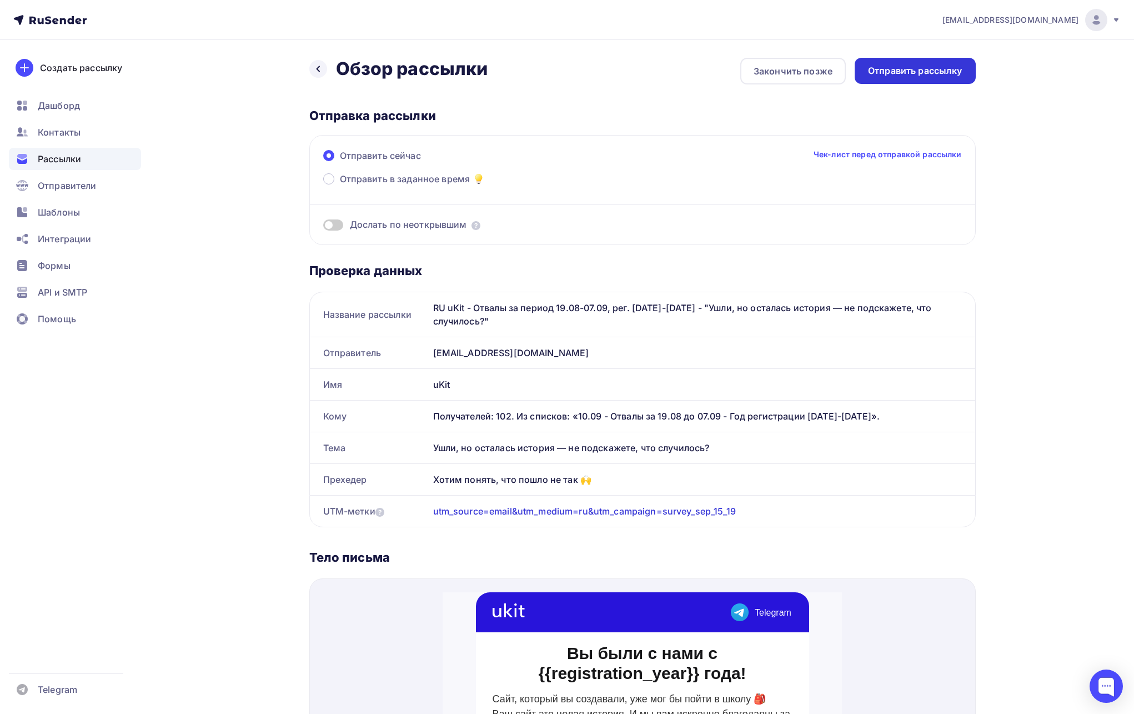
click at [898, 73] on div "Отправить рассылку" at bounding box center [915, 70] width 94 height 13
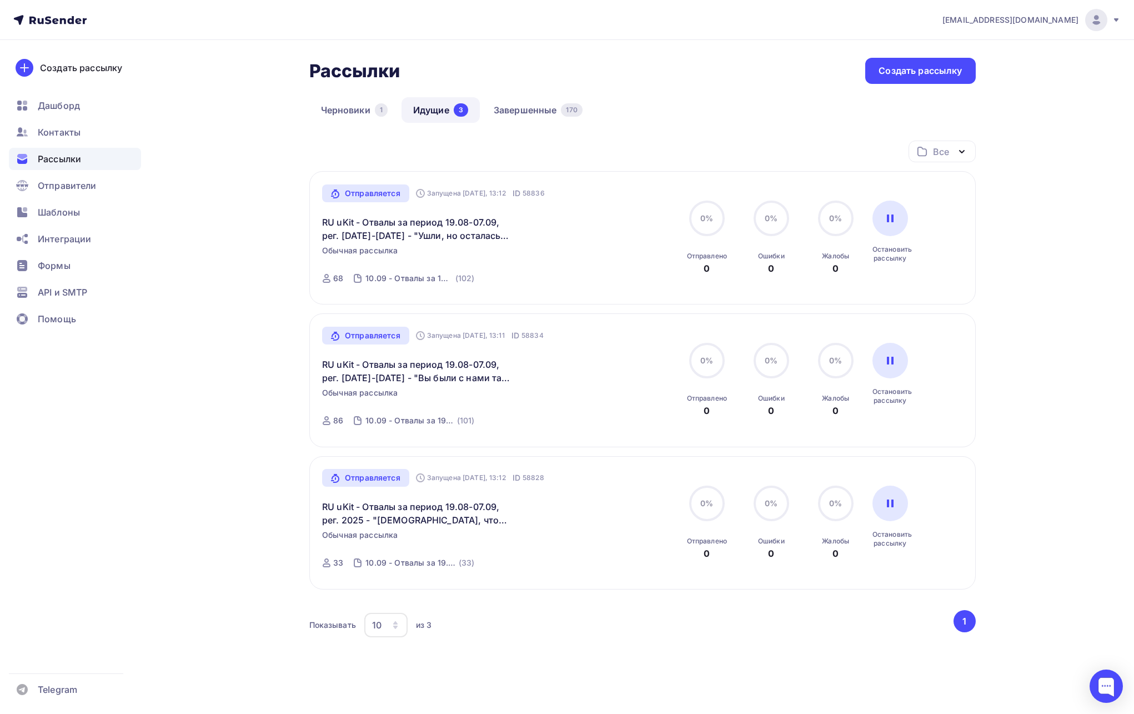
drag, startPoint x: 668, startPoint y: 77, endPoint x: 669, endPoint y: 70, distance: 6.7
click at [671, 70] on div "Рассылки Рассылки Создать рассылку" at bounding box center [642, 71] width 666 height 26
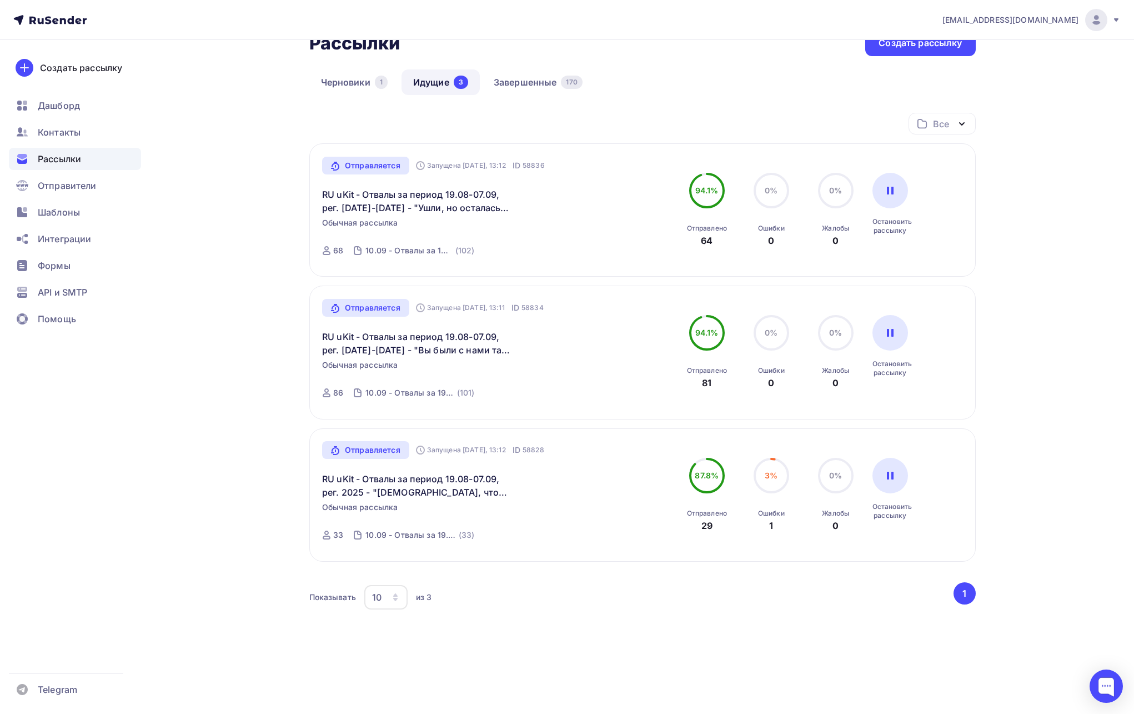
scroll to position [37, 0]
